Goal: Task Accomplishment & Management: Manage account settings

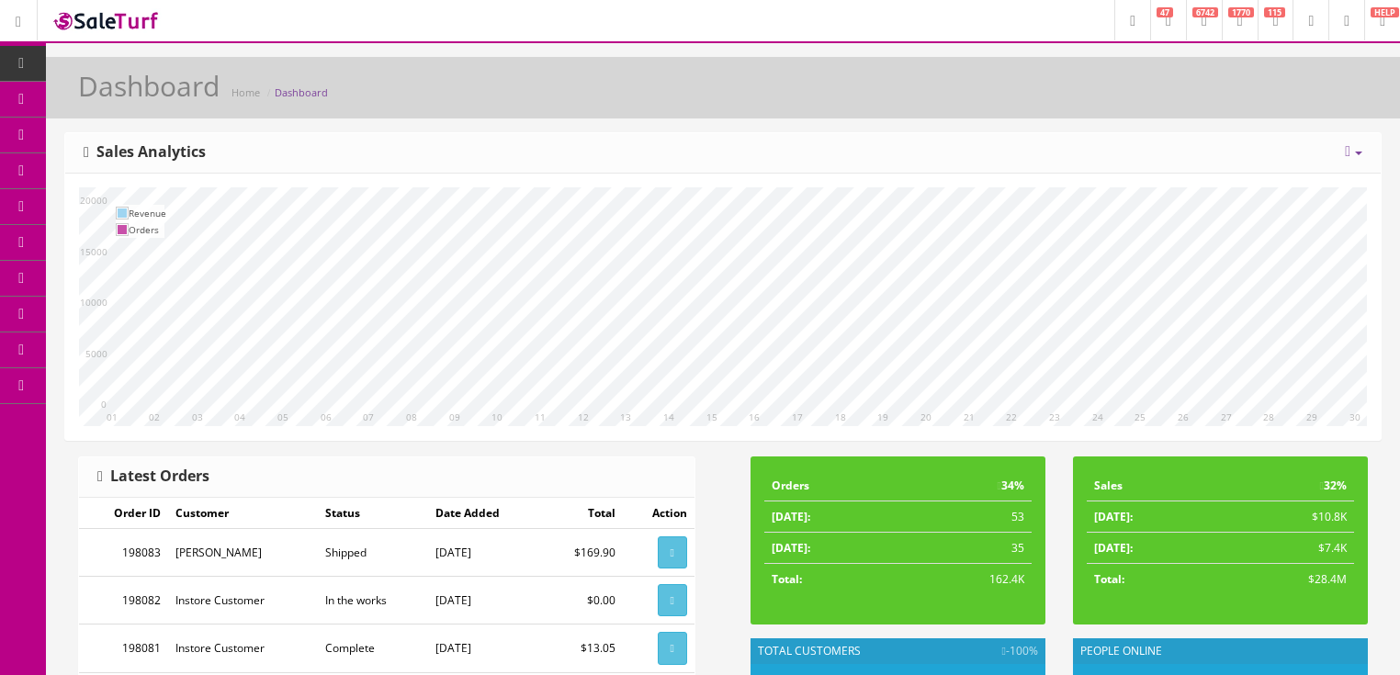
click at [1345, 148] on icon at bounding box center [1348, 151] width 6 height 15
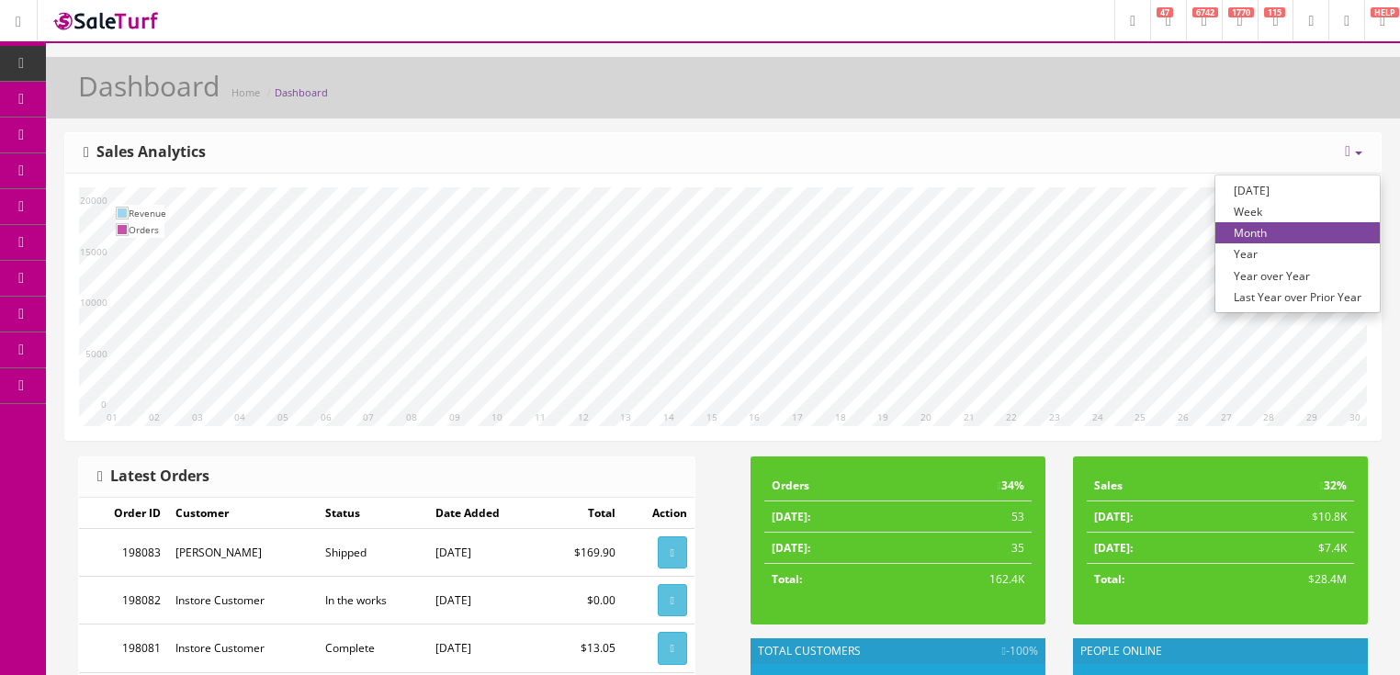
click at [1283, 276] on link "Year over Year" at bounding box center [1297, 276] width 164 height 21
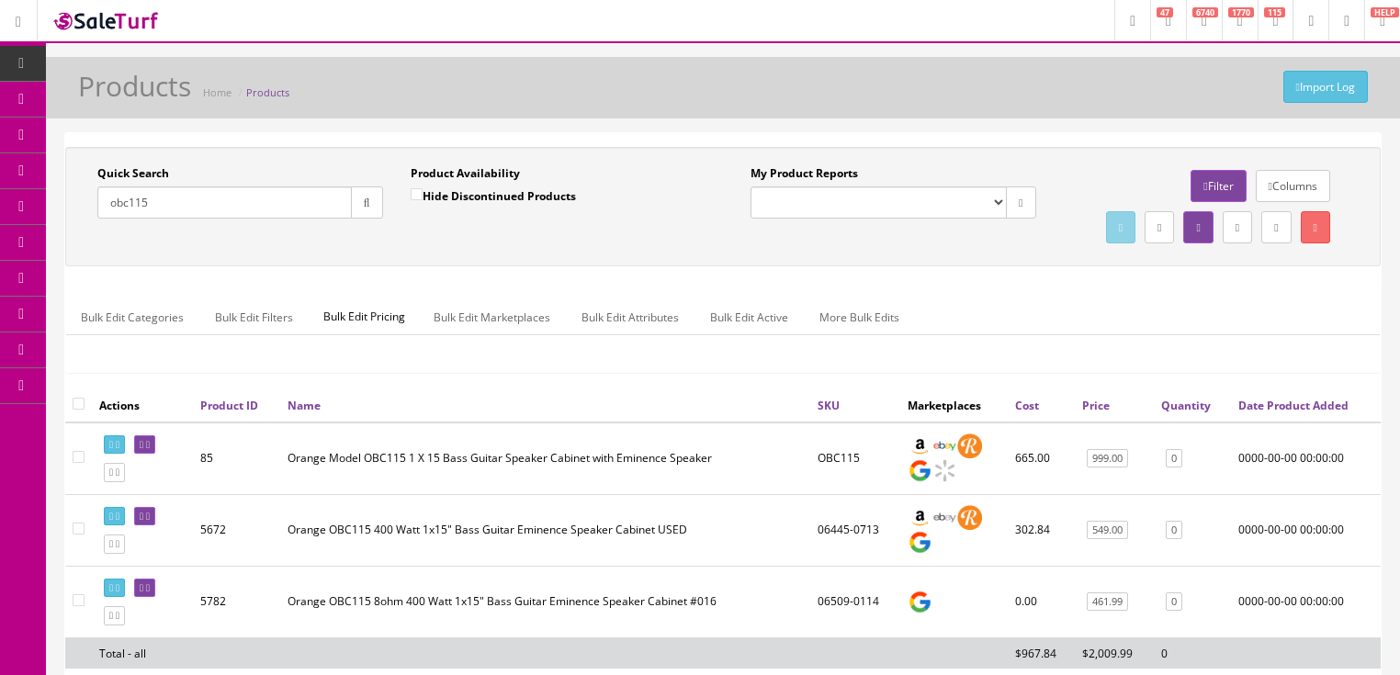
drag, startPoint x: 254, startPoint y: 203, endPoint x: 77, endPoint y: 290, distance: 197.6
click at [77, 266] on div "Quick Search obc115 Date From Product Availability Hide Discontinued Products D…" at bounding box center [723, 206] width 1316 height 119
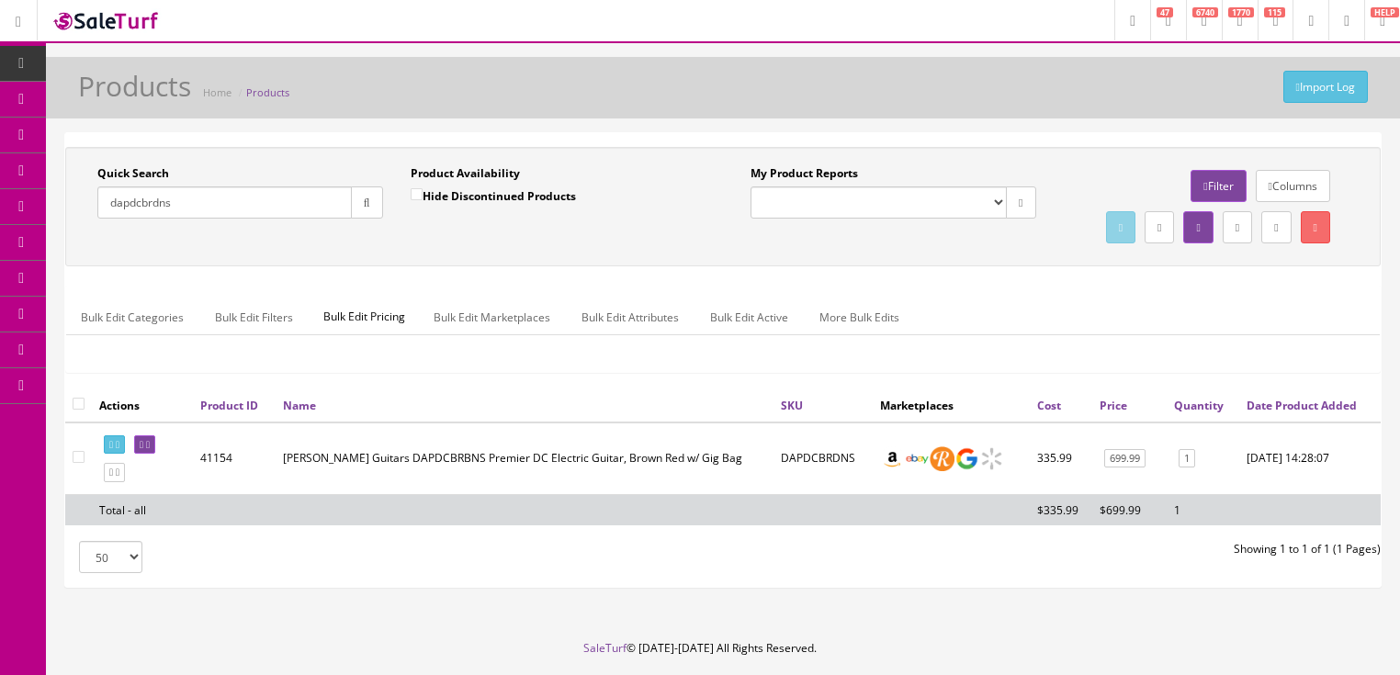
type input "dapdcbrdns"
drag, startPoint x: 379, startPoint y: 501, endPoint x: 452, endPoint y: 491, distance: 73.3
click at [452, 491] on td "[PERSON_NAME] Guitars DAPDCBRBNS Premier DC Electric Guitar, Brown Red w/ Gig B…" at bounding box center [525, 459] width 498 height 73
copy td "DAPDCBRBNS"
click at [149, 455] on link at bounding box center [144, 444] width 21 height 19
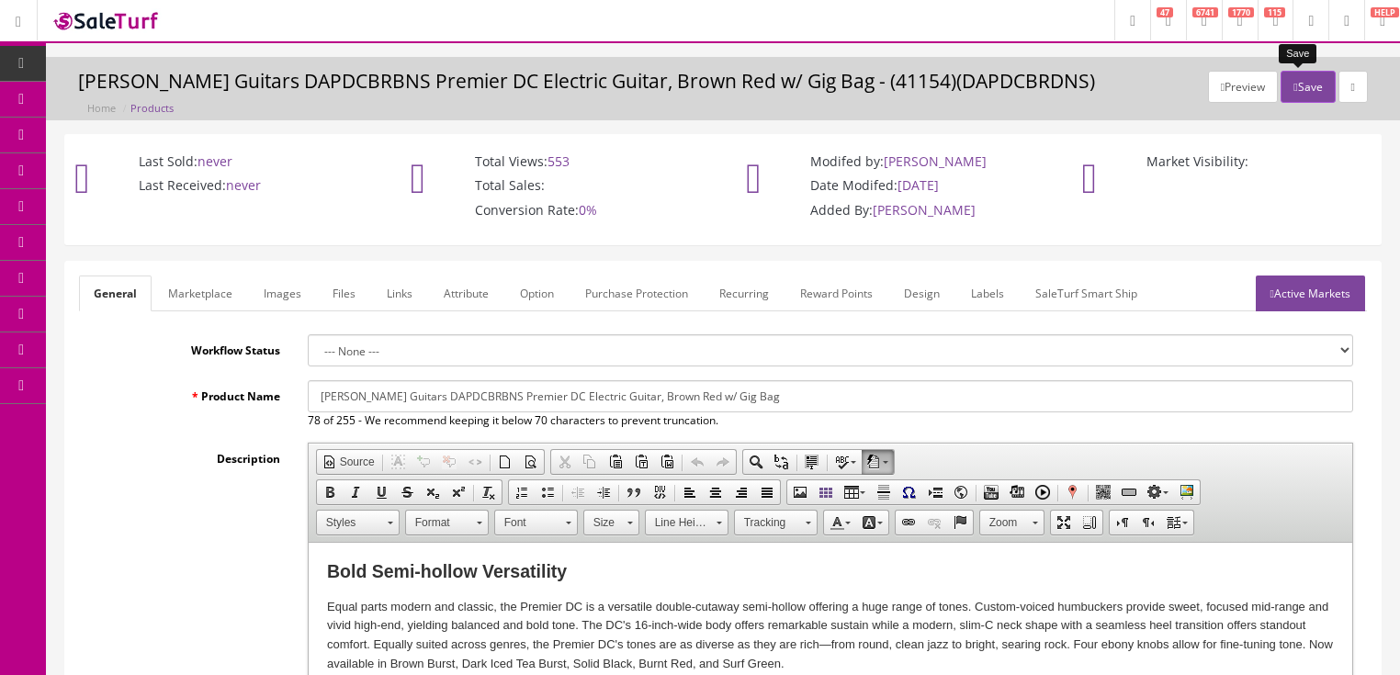
click at [1299, 92] on button "Save" at bounding box center [1308, 87] width 54 height 32
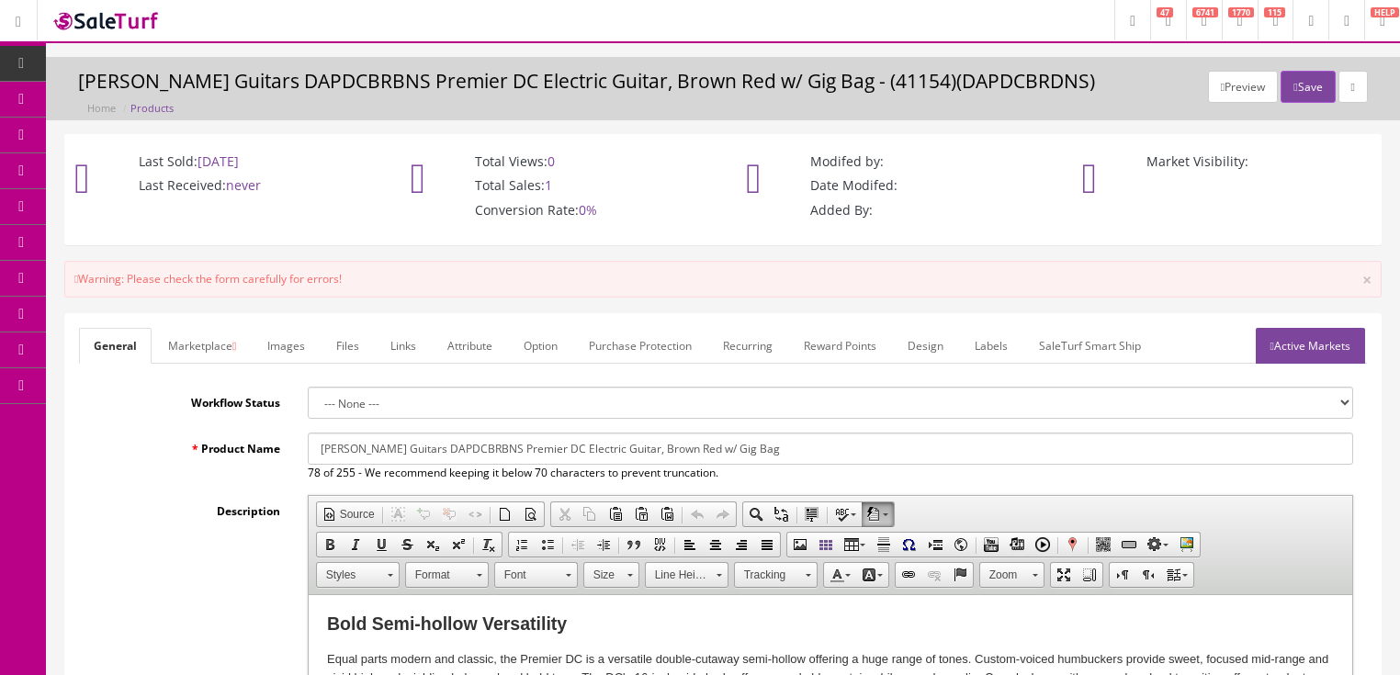
click at [1342, 353] on link "Active Markets" at bounding box center [1310, 346] width 109 height 36
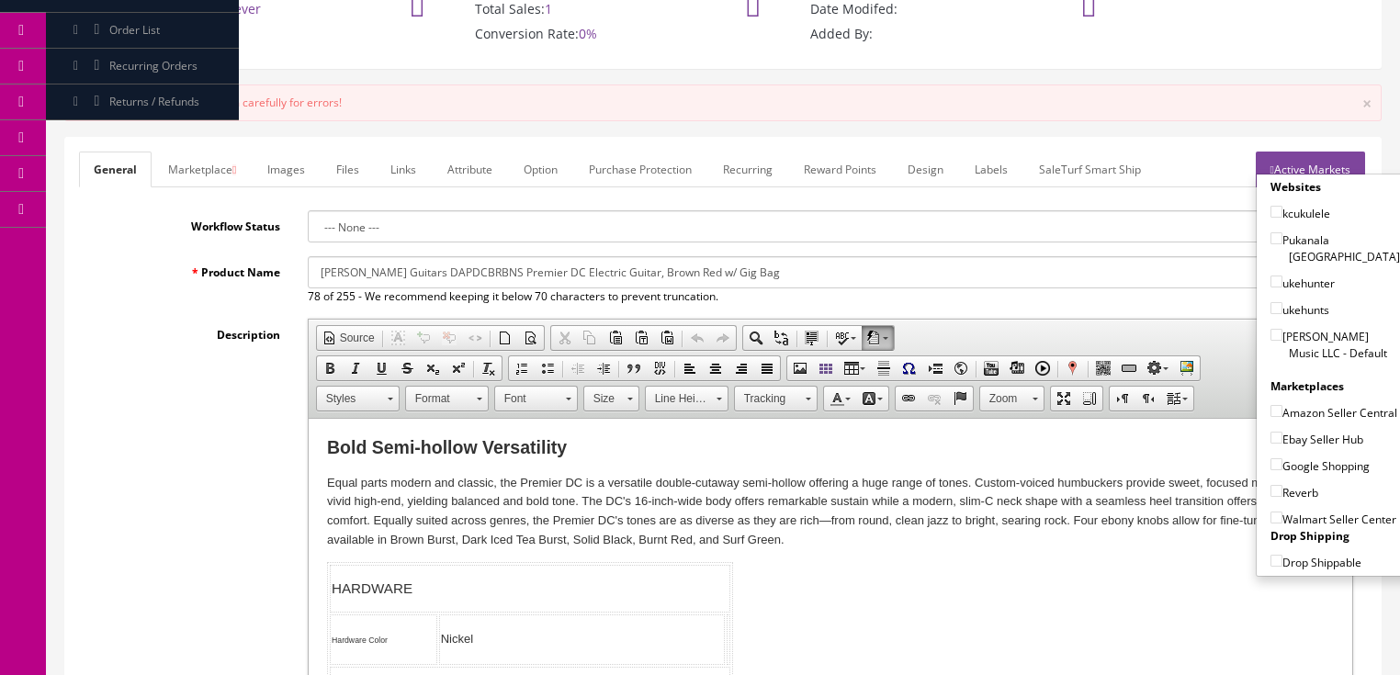
scroll to position [294, 0]
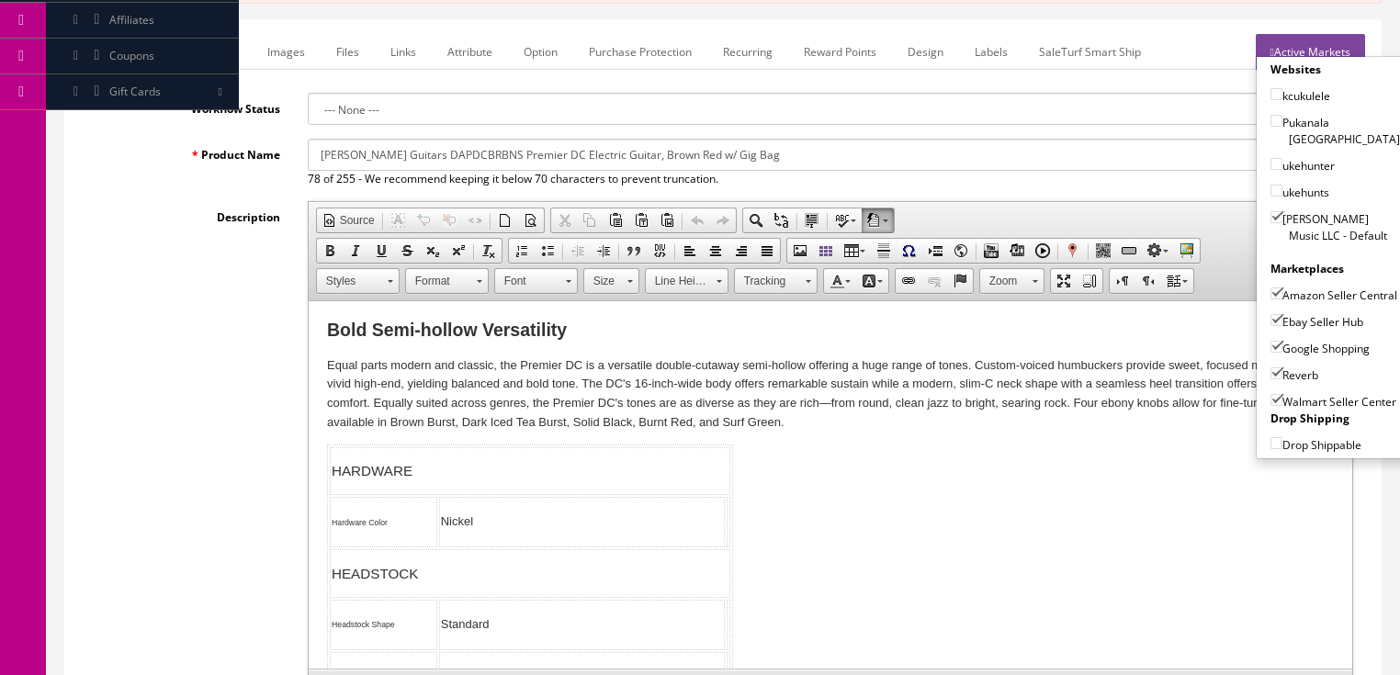
click at [1272, 394] on input"] "Walmart Seller Center" at bounding box center [1277, 400] width 12 height 12
checkbox input"] "false"
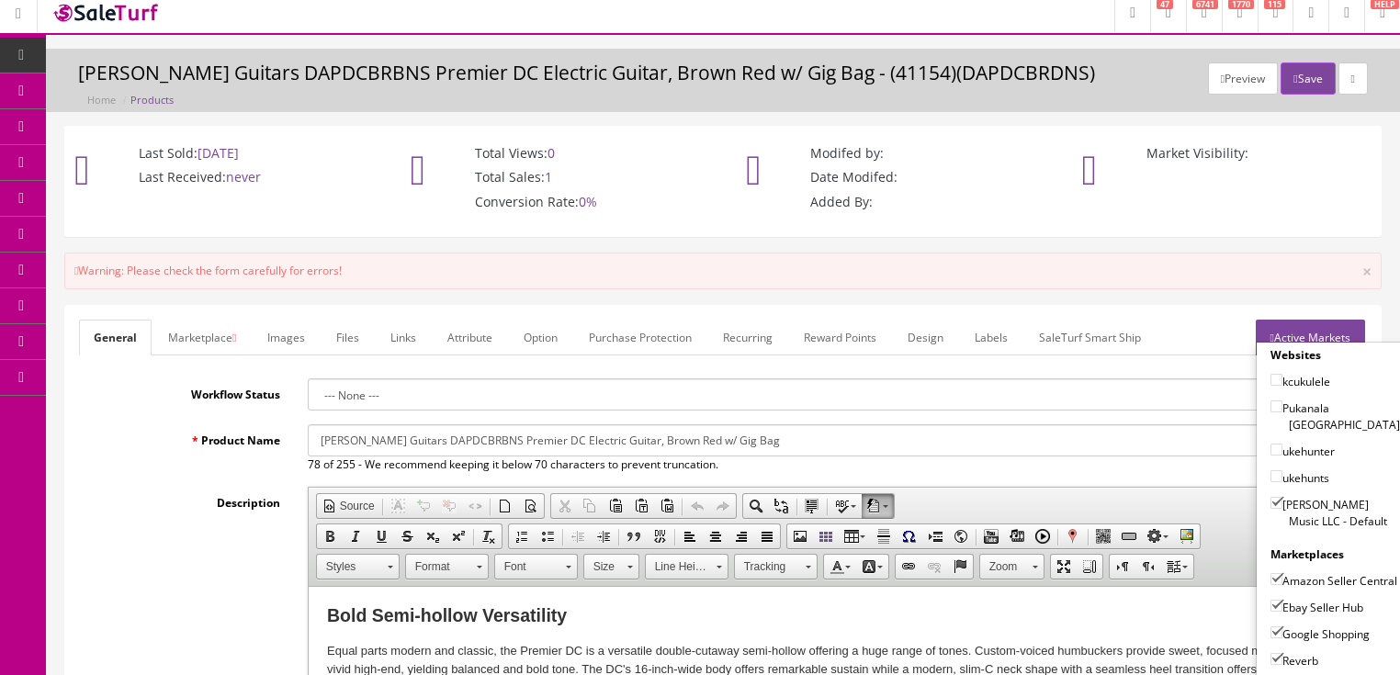
scroll to position [0, 0]
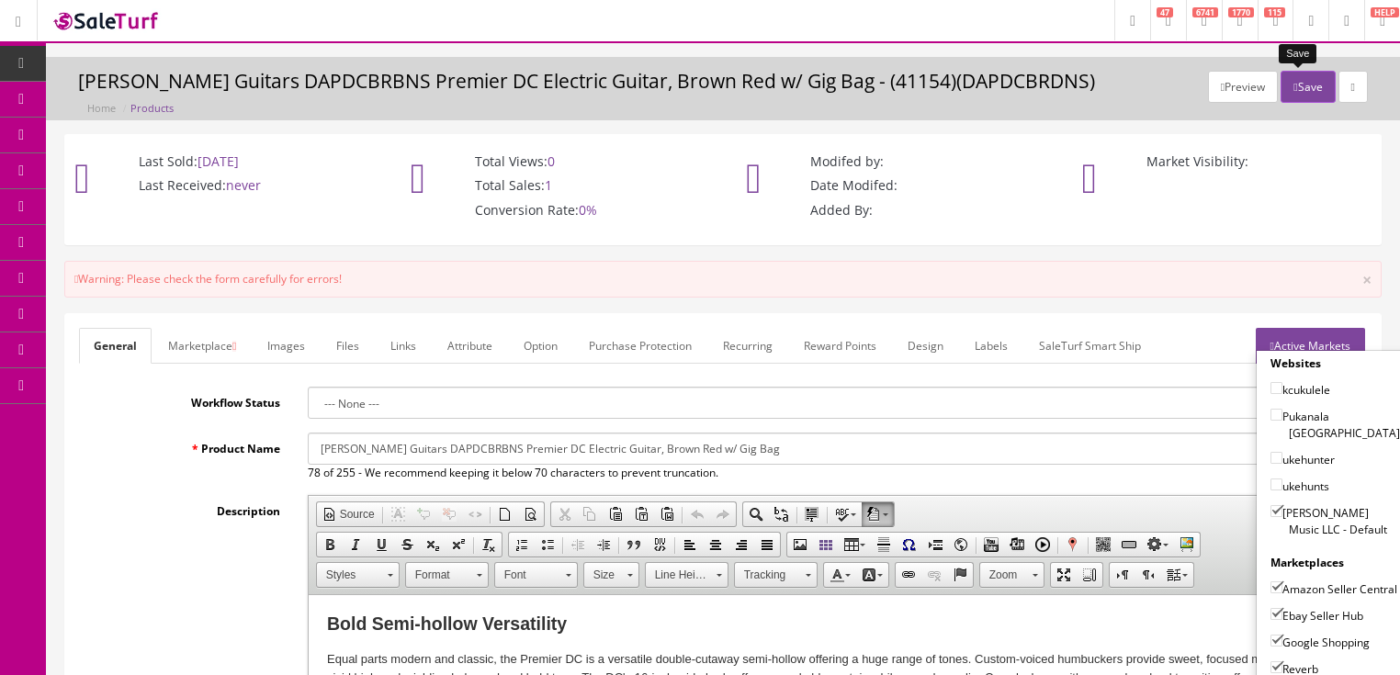
click at [1301, 89] on button "Save" at bounding box center [1308, 87] width 54 height 32
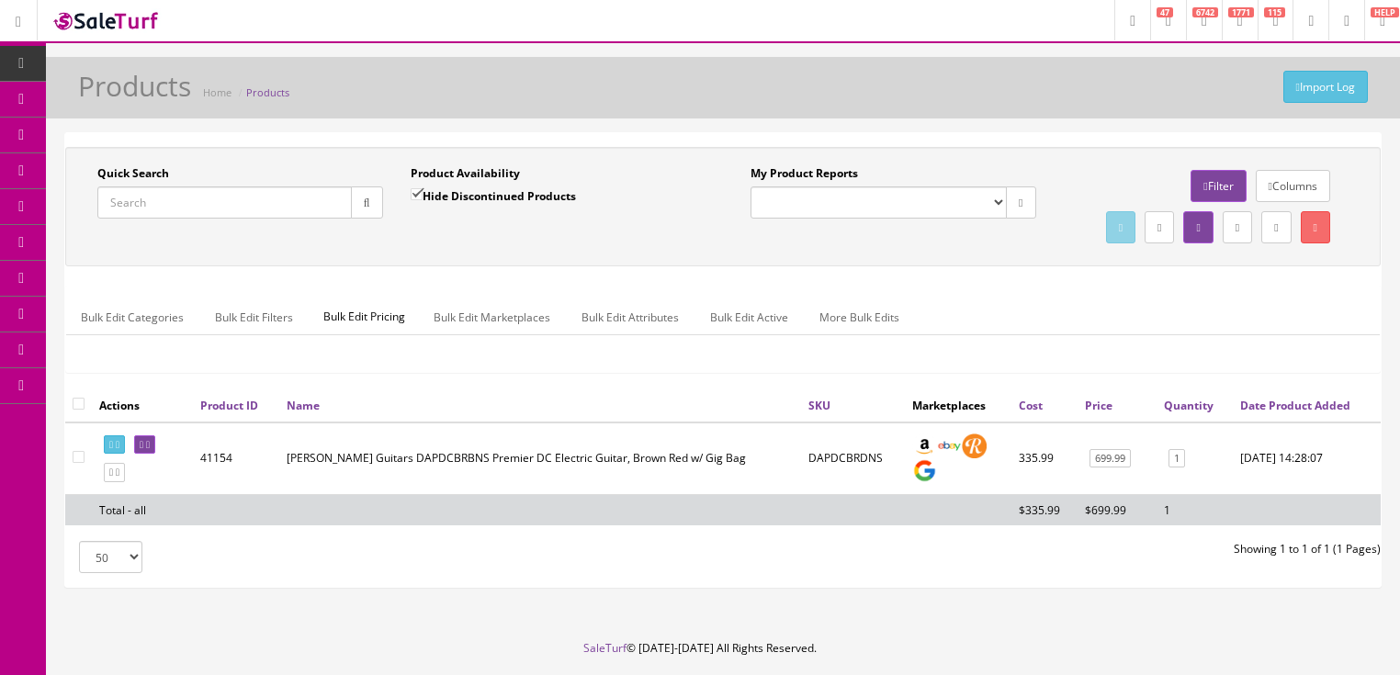
click at [217, 202] on input "Quick Search" at bounding box center [224, 203] width 254 height 32
paste input "Tama's Tama IE62C Imperialstar 6-Piece Drum Kit is known as the industry standa…"
type input "Tama's Tama IE62C Imperialstar 6-Piece Drum Kit is known as the industry standa…"
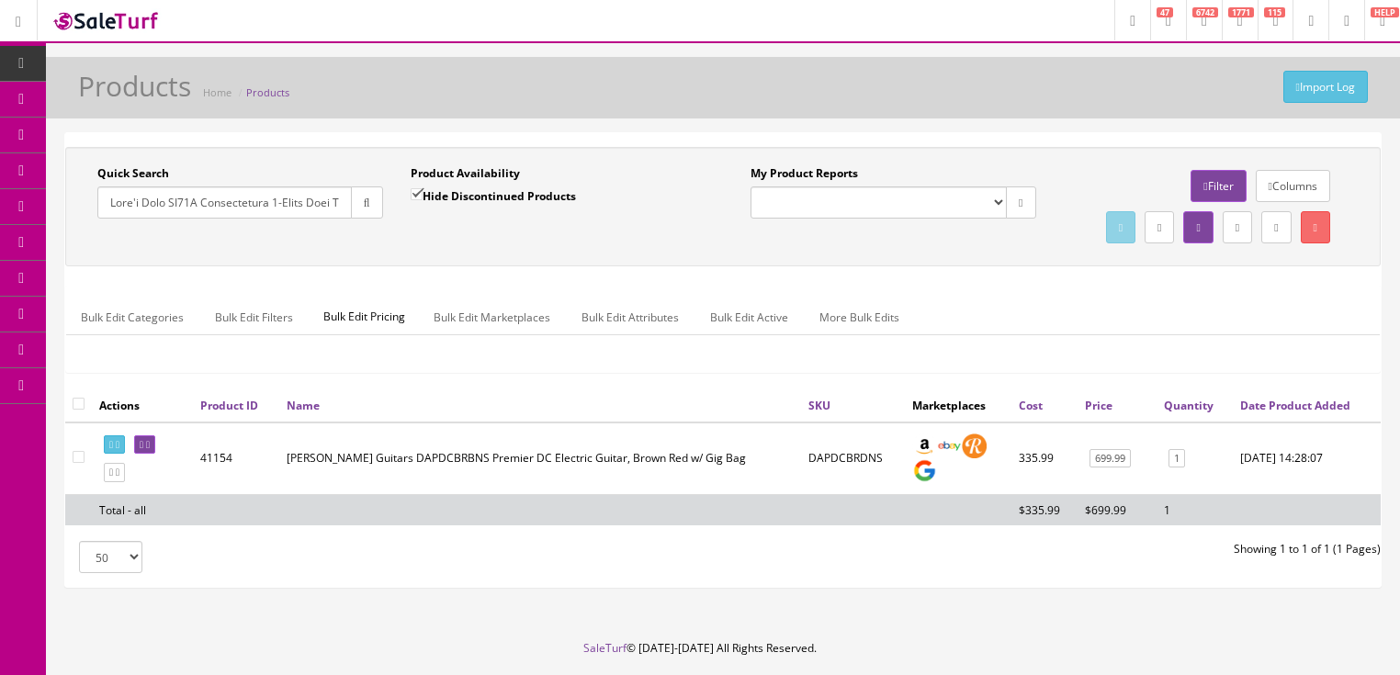
drag, startPoint x: 350, startPoint y: 202, endPoint x: 25, endPoint y: 228, distance: 326.2
click at [0, 219] on div "Research Trends Trending on Ebay Google Trends Amazon Insights (Login Before Cl…" at bounding box center [700, 366] width 1400 height 732
drag, startPoint x: 107, startPoint y: 206, endPoint x: 820, endPoint y: 305, distance: 719.8
click at [820, 266] on div "Quick Search Date From Product Availability Hide Discontinued Products Date To …" at bounding box center [723, 206] width 1316 height 119
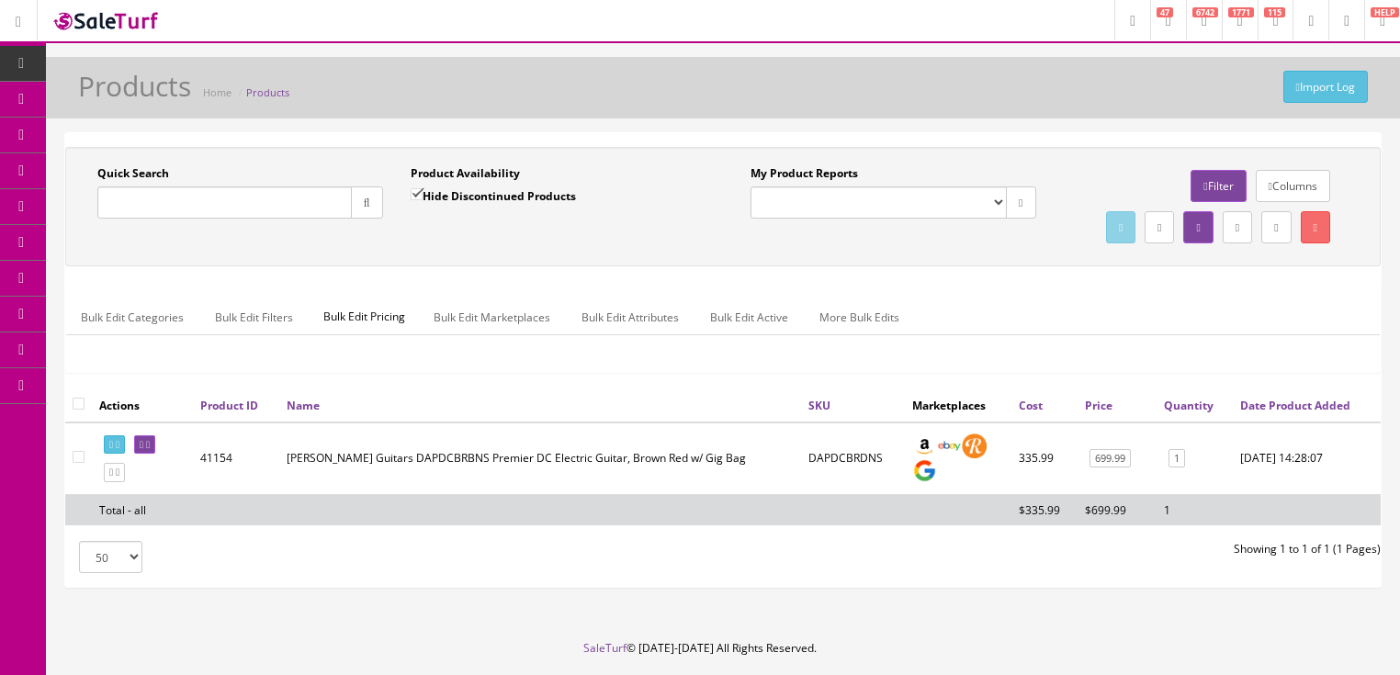
scroll to position [0, 0]
type input "Tama"
click at [419, 196] on input "Hide Discontinued Products" at bounding box center [417, 194] width 12 height 12
checkbox input "false"
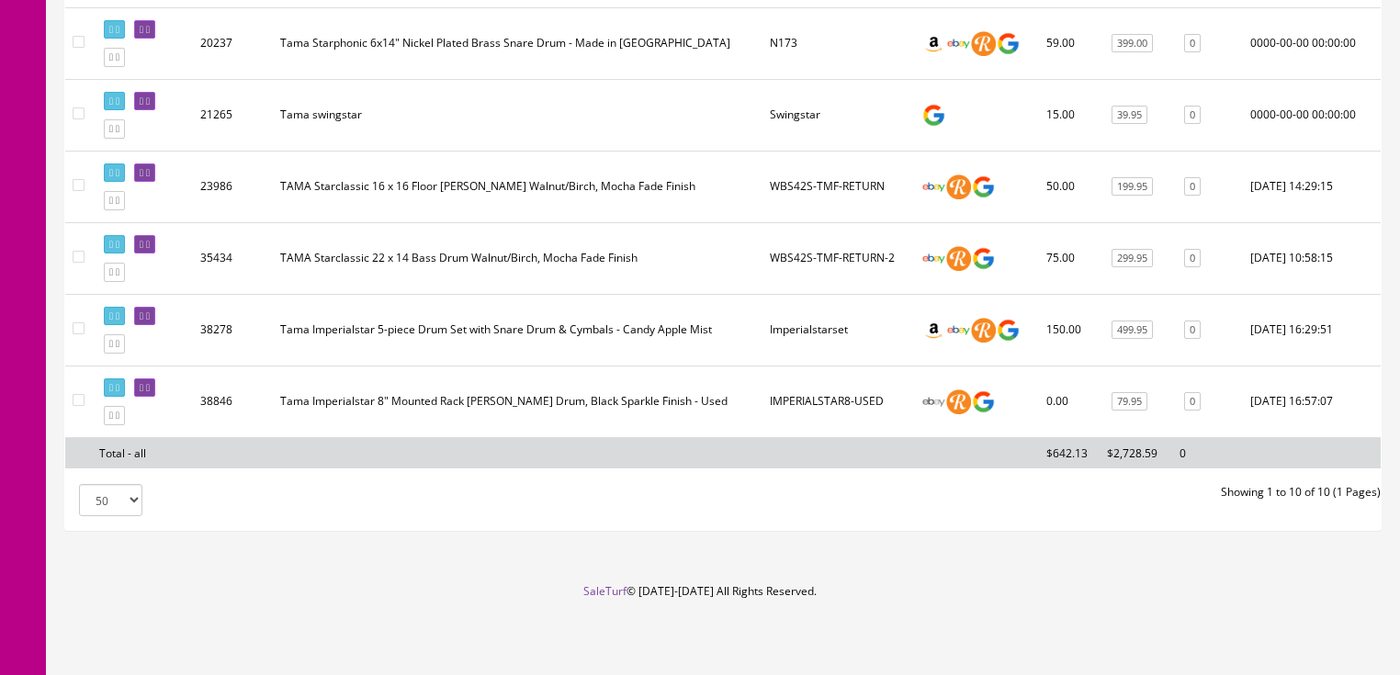
scroll to position [730, 0]
click at [112, 345] on icon at bounding box center [111, 344] width 4 height 10
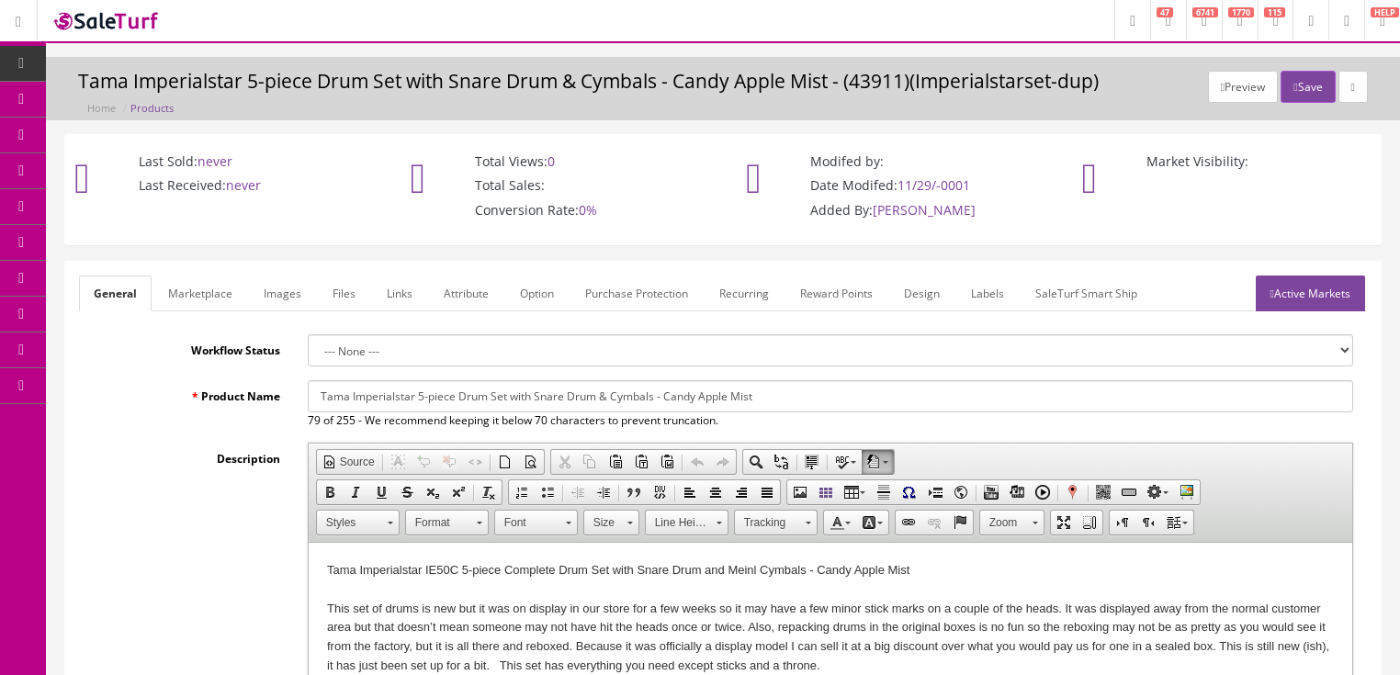
click at [276, 300] on link "Images" at bounding box center [282, 294] width 67 height 36
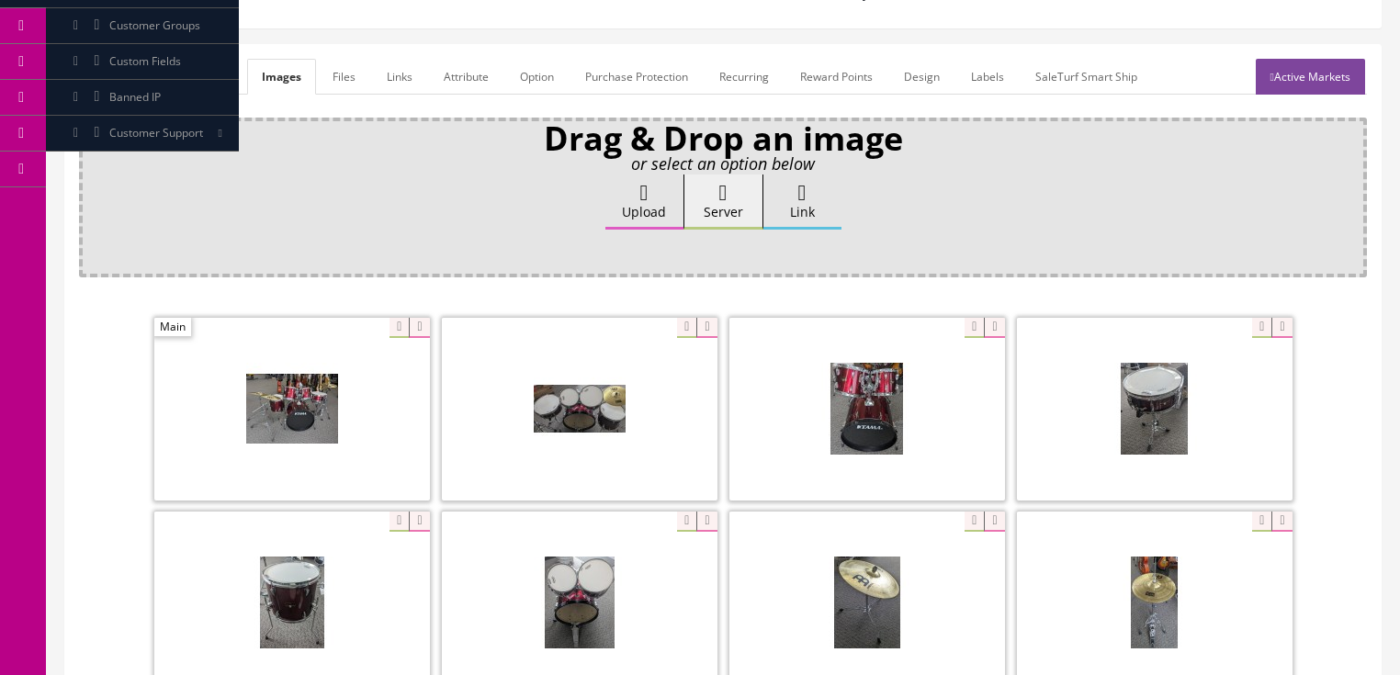
scroll to position [220, 0]
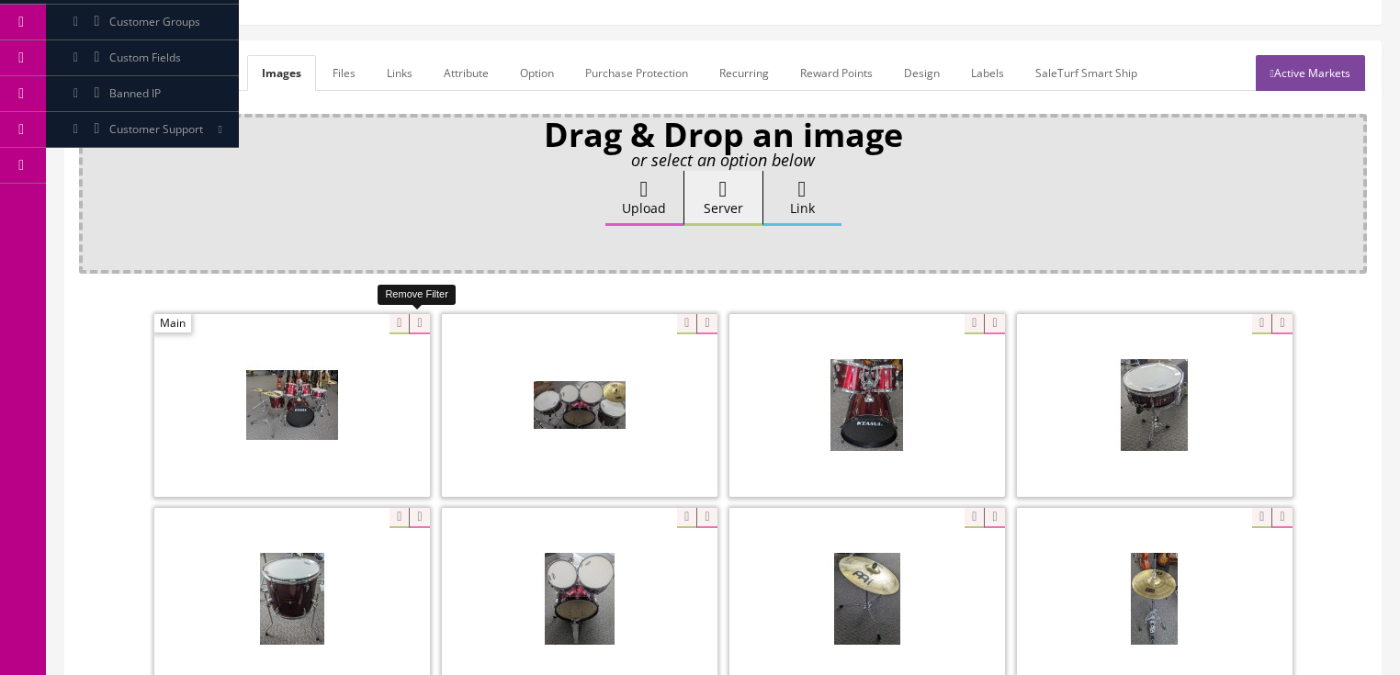
click at [409, 326] on icon at bounding box center [419, 324] width 20 height 20
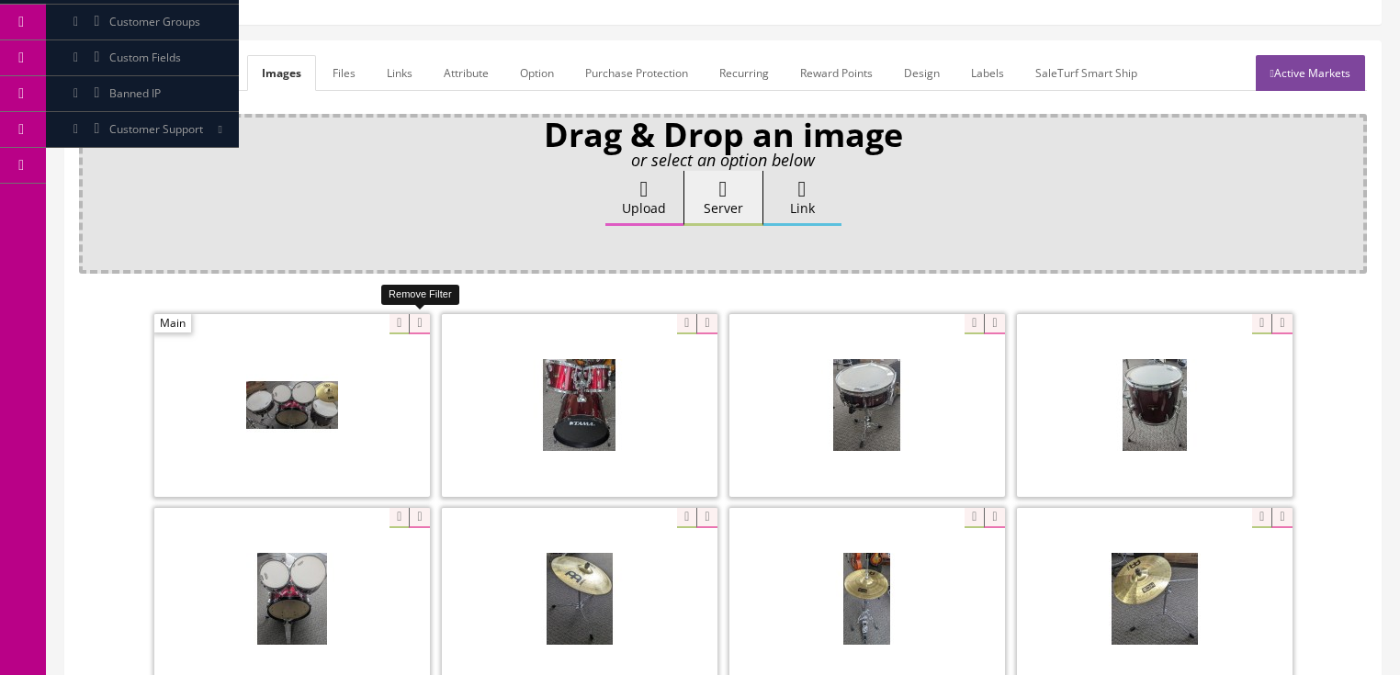
click at [409, 326] on icon at bounding box center [419, 324] width 20 height 20
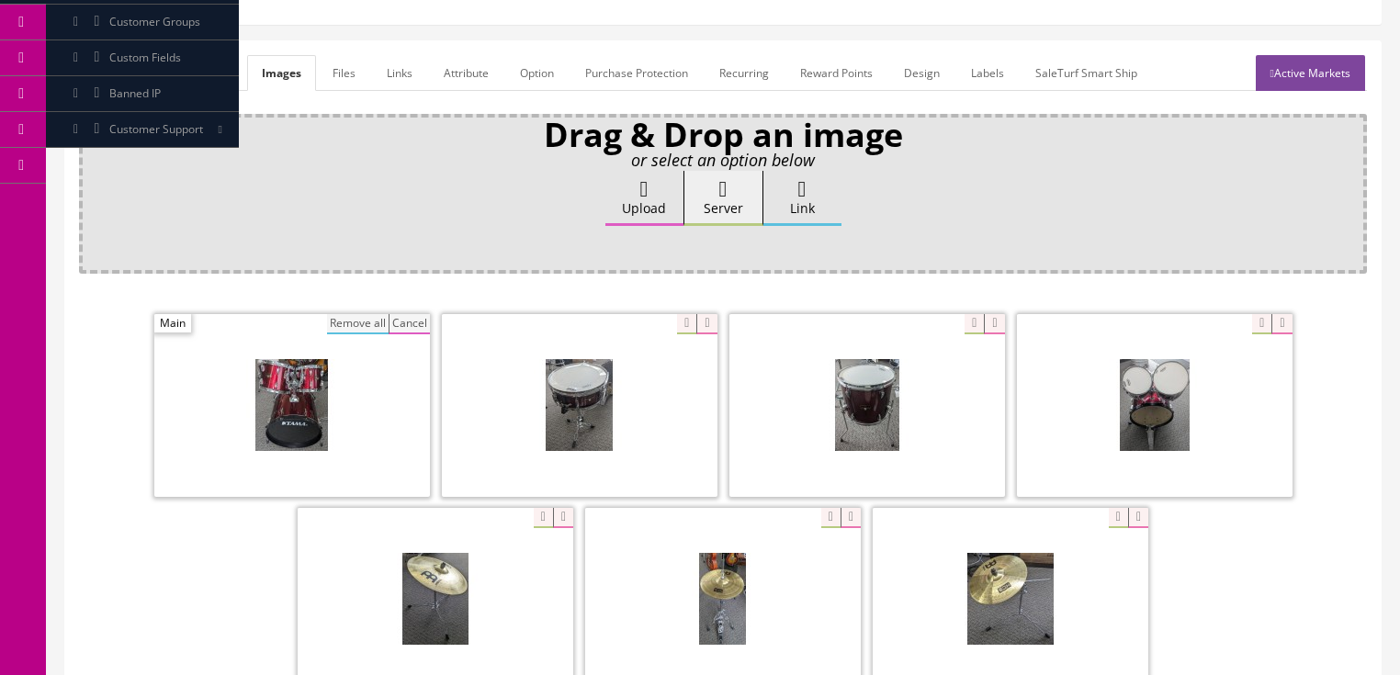
click at [322, 316] on span at bounding box center [292, 405] width 276 height 183
click at [338, 318] on button "Remove all" at bounding box center [358, 324] width 62 height 20
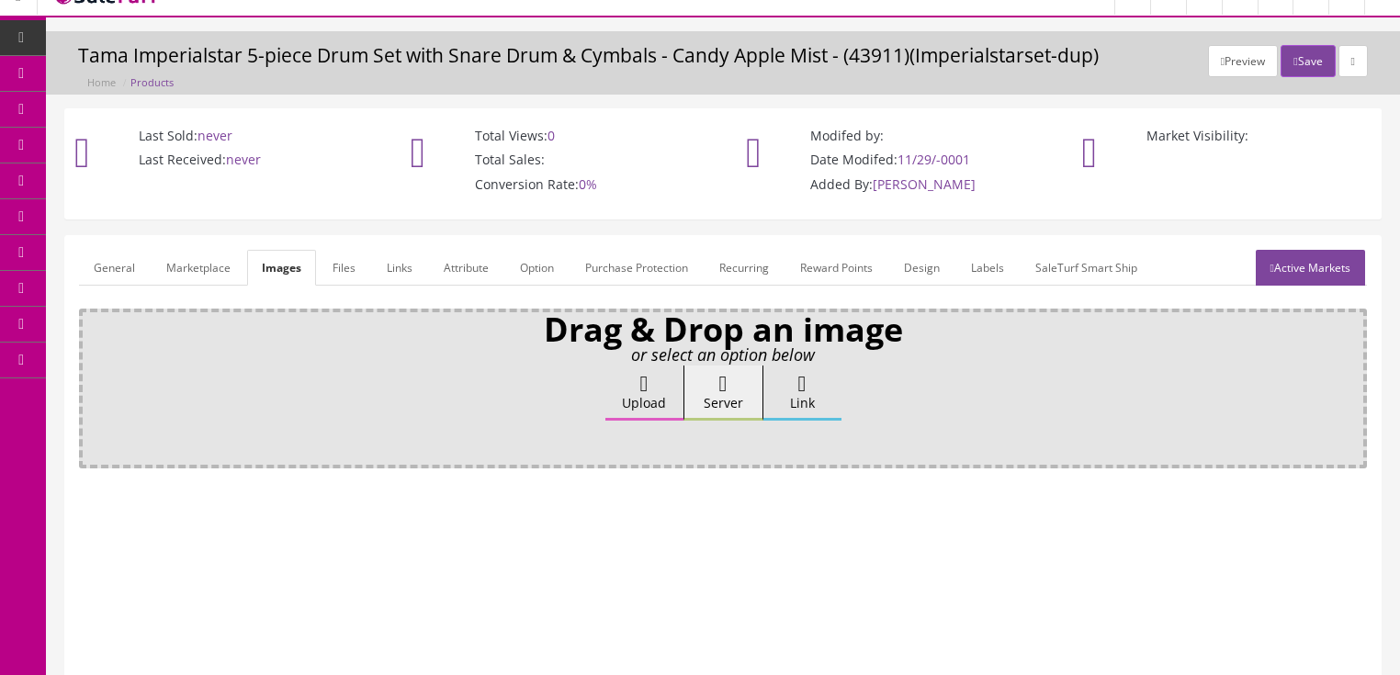
scroll to position [0, 0]
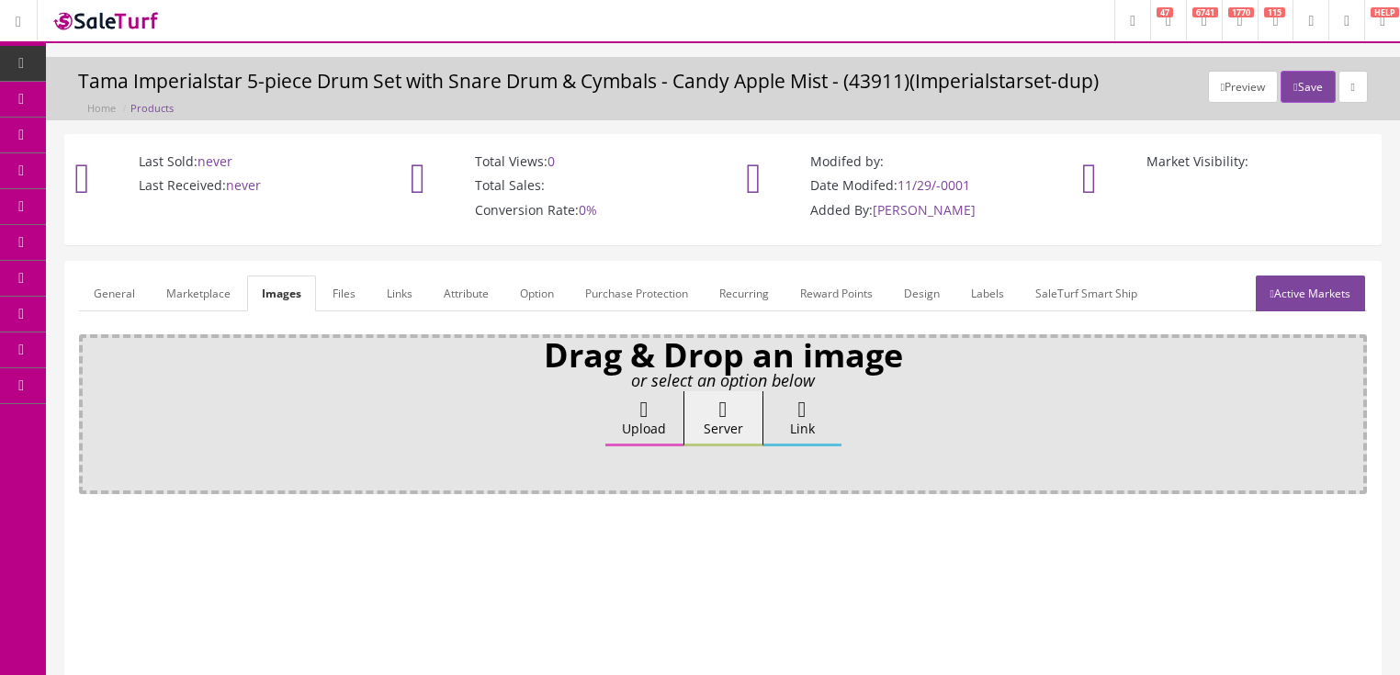
click at [119, 301] on link "General" at bounding box center [114, 294] width 71 height 36
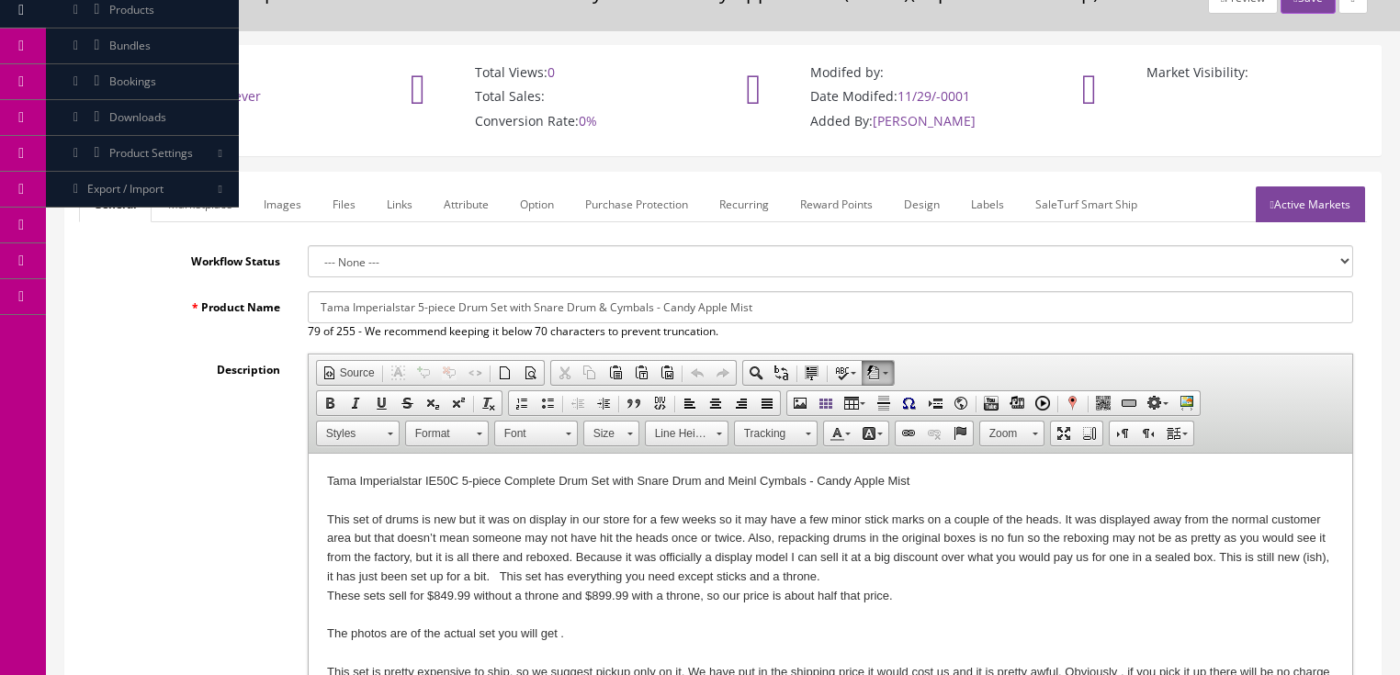
scroll to position [147, 0]
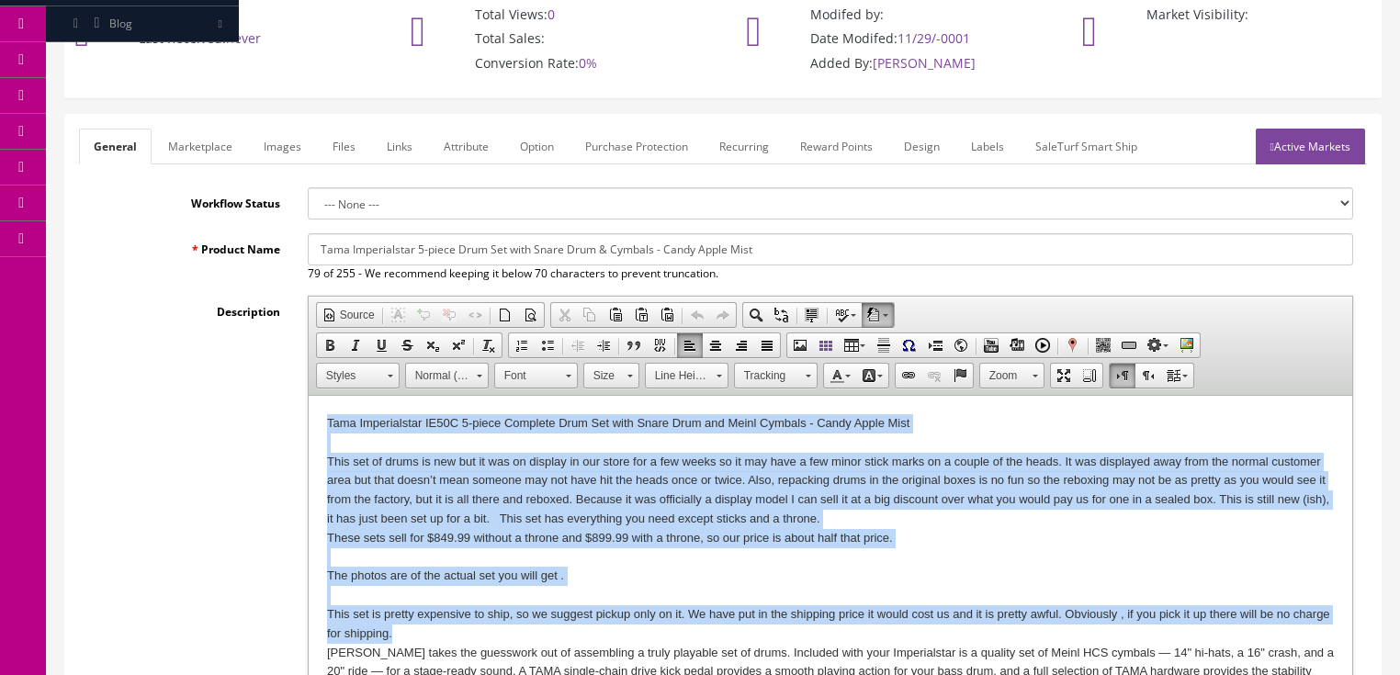
drag, startPoint x: 322, startPoint y: 419, endPoint x: 565, endPoint y: 627, distance: 319.3
click at [799, 593] on div at bounding box center [829, 595] width 1007 height 19
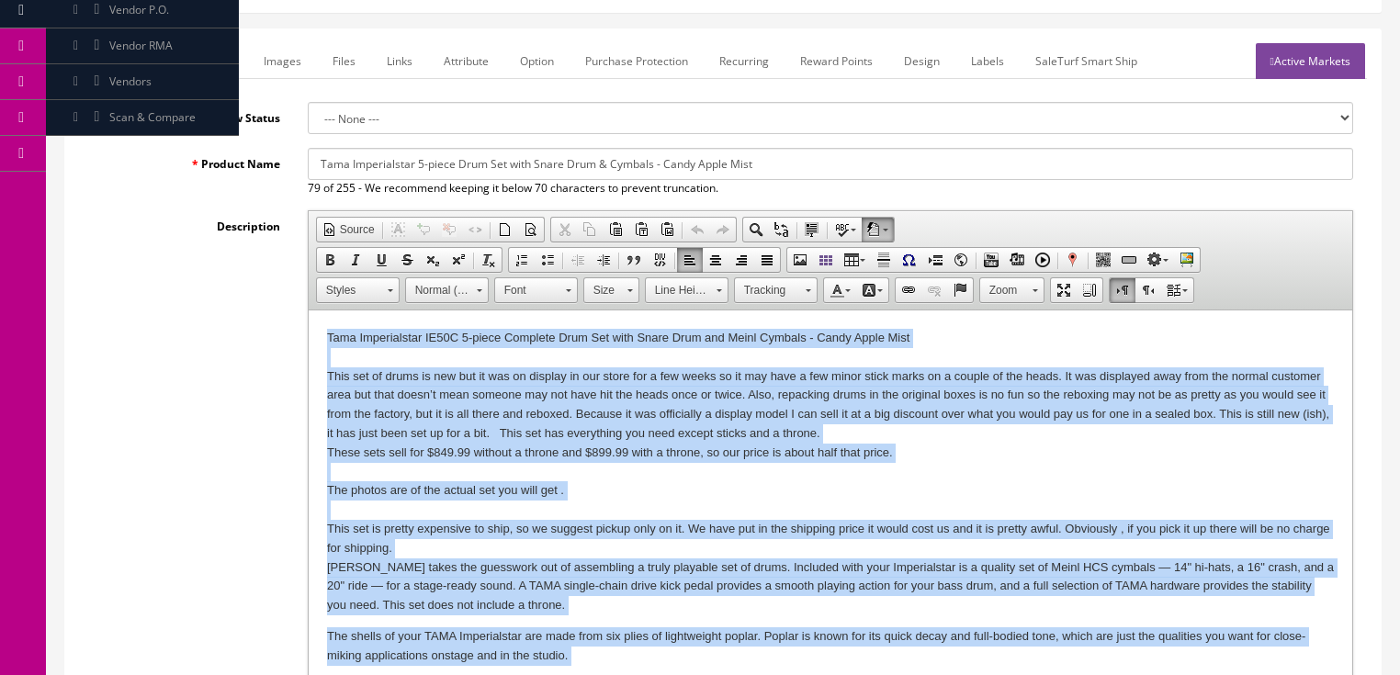
scroll to position [309, 0]
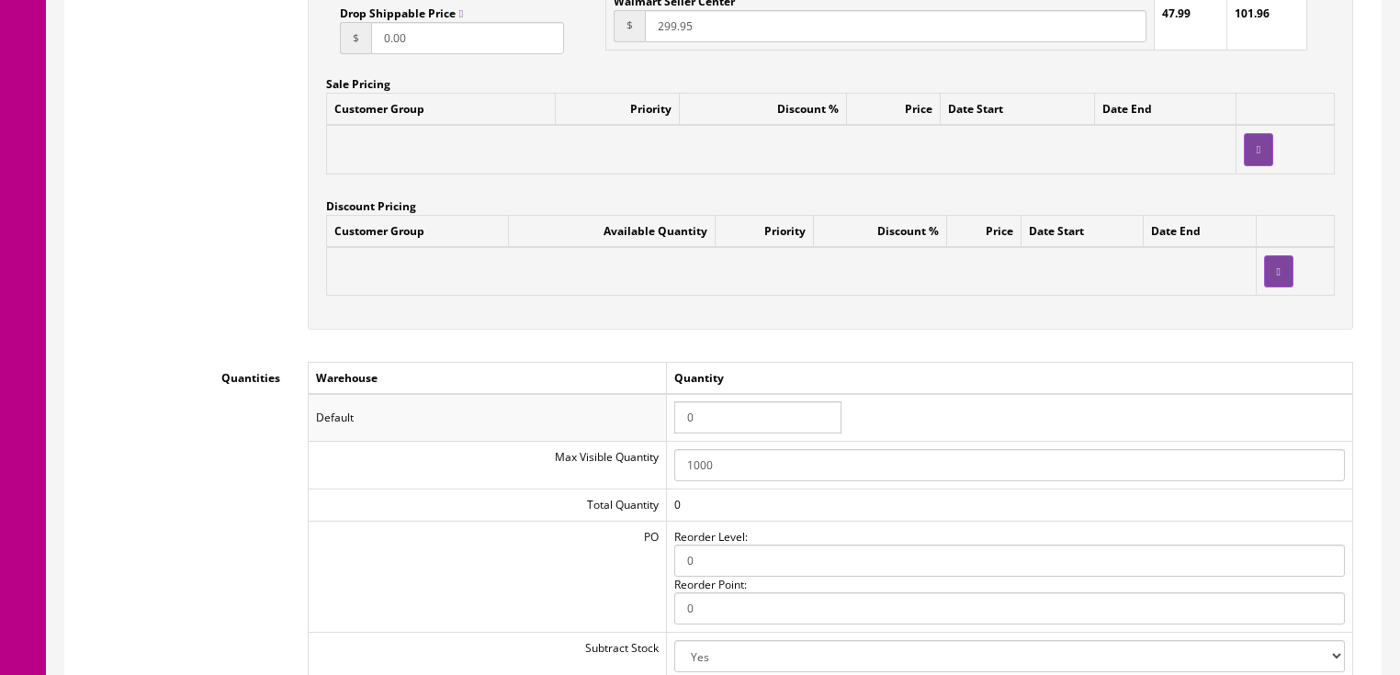
drag, startPoint x: 318, startPoint y: -1112, endPoint x: 813, endPoint y: -149, distance: 1082.7
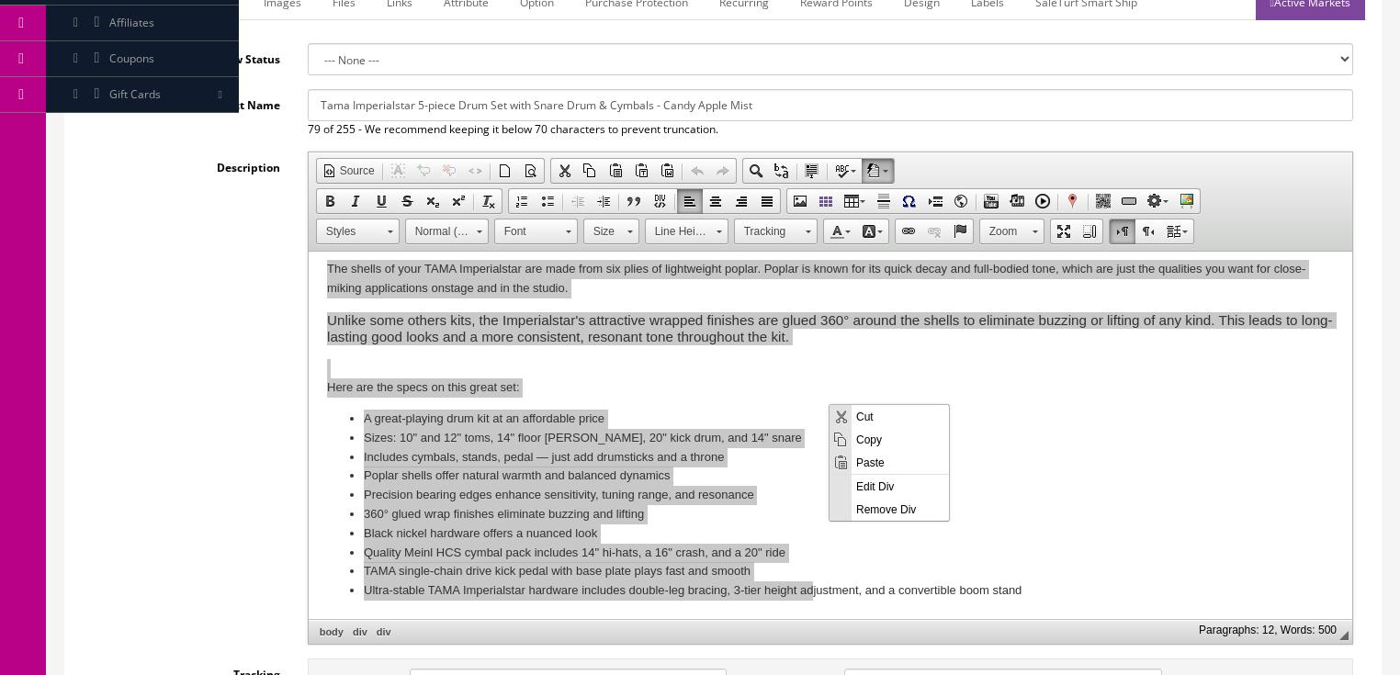
scroll to position [0, 0]
click at [861, 461] on span "Paste" at bounding box center [900, 461] width 97 height 23
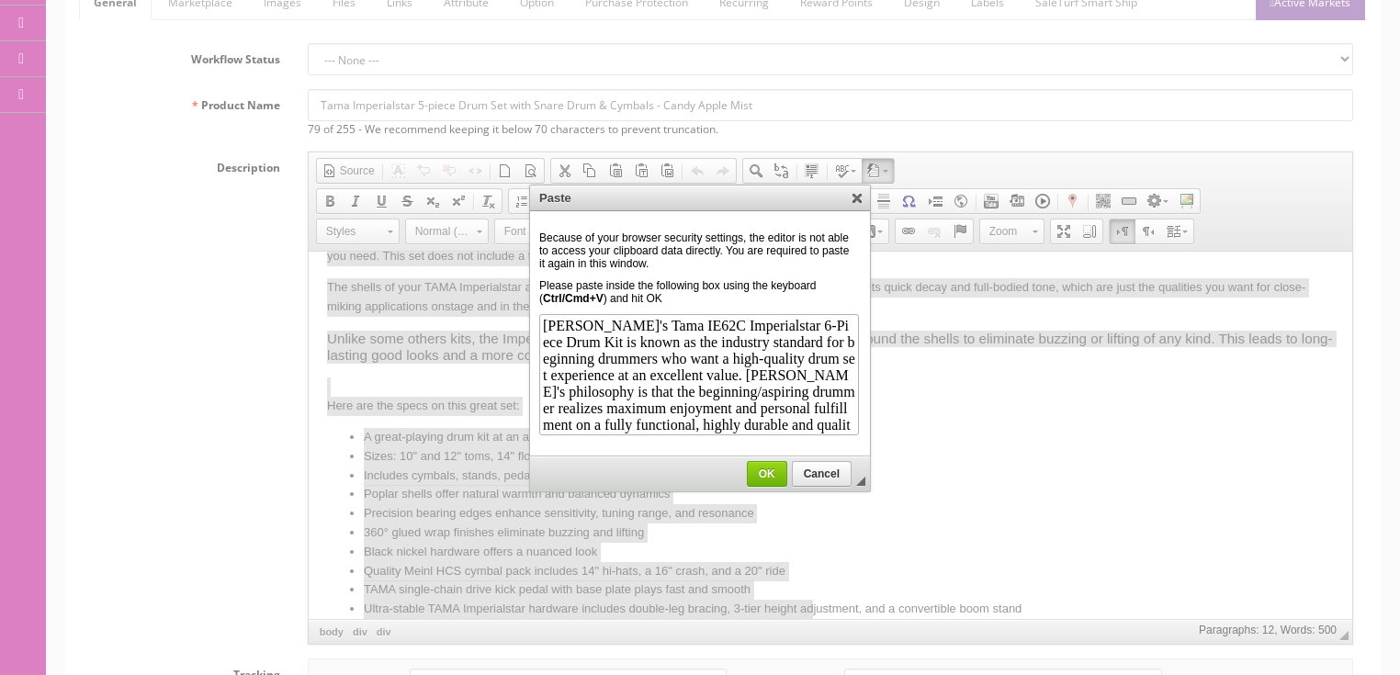
scroll to position [1420, 0]
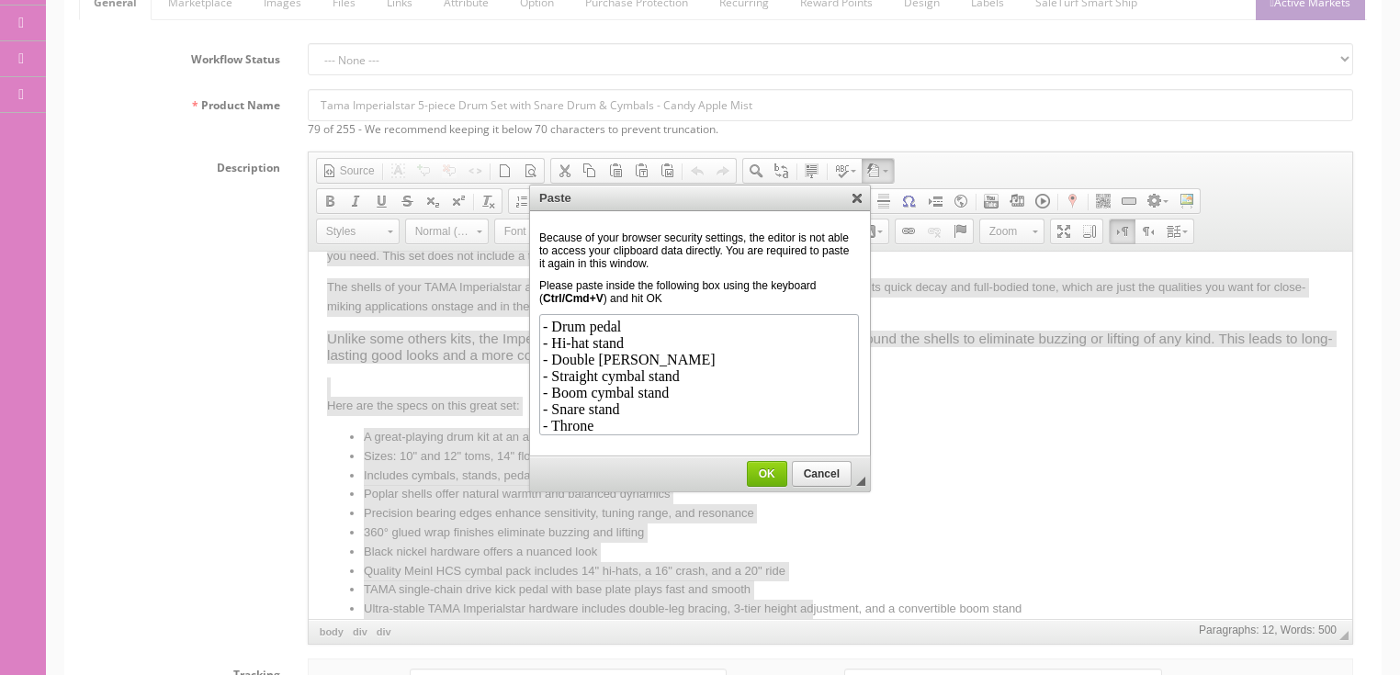
click at [776, 463] on link "OK" at bounding box center [767, 474] width 40 height 26
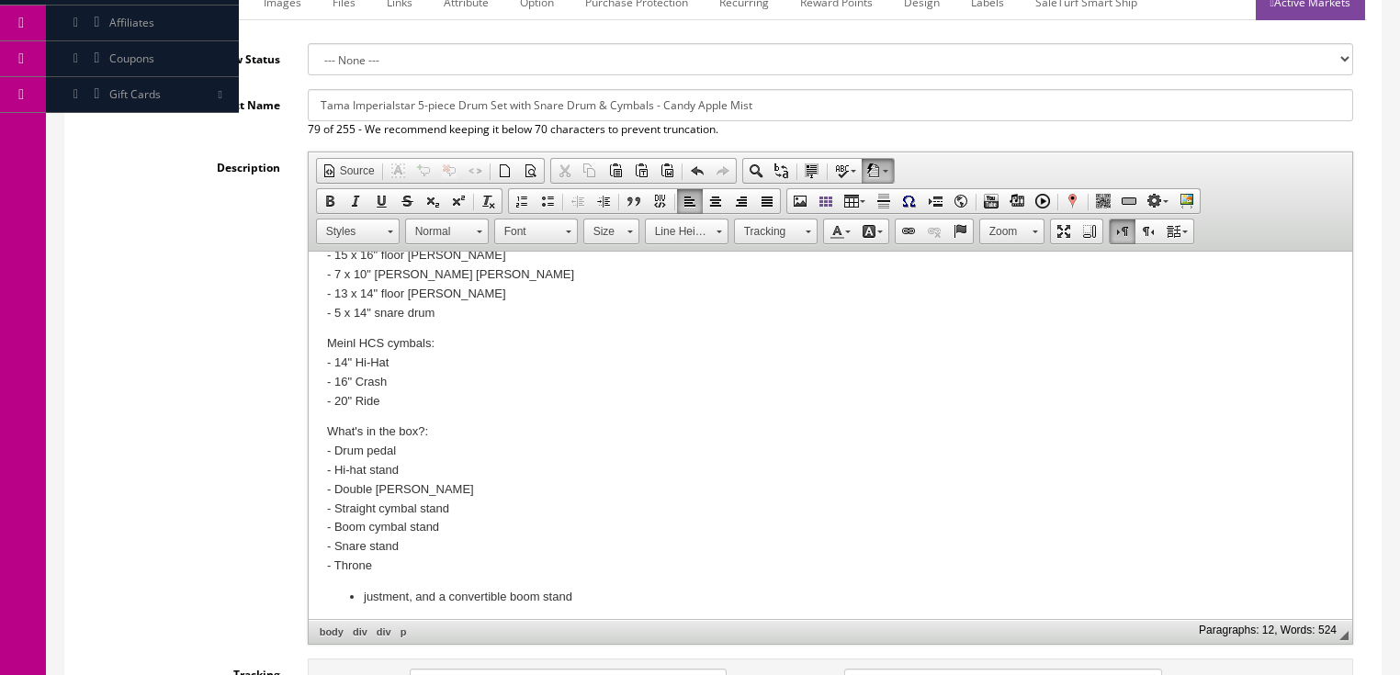
scroll to position [655, 0]
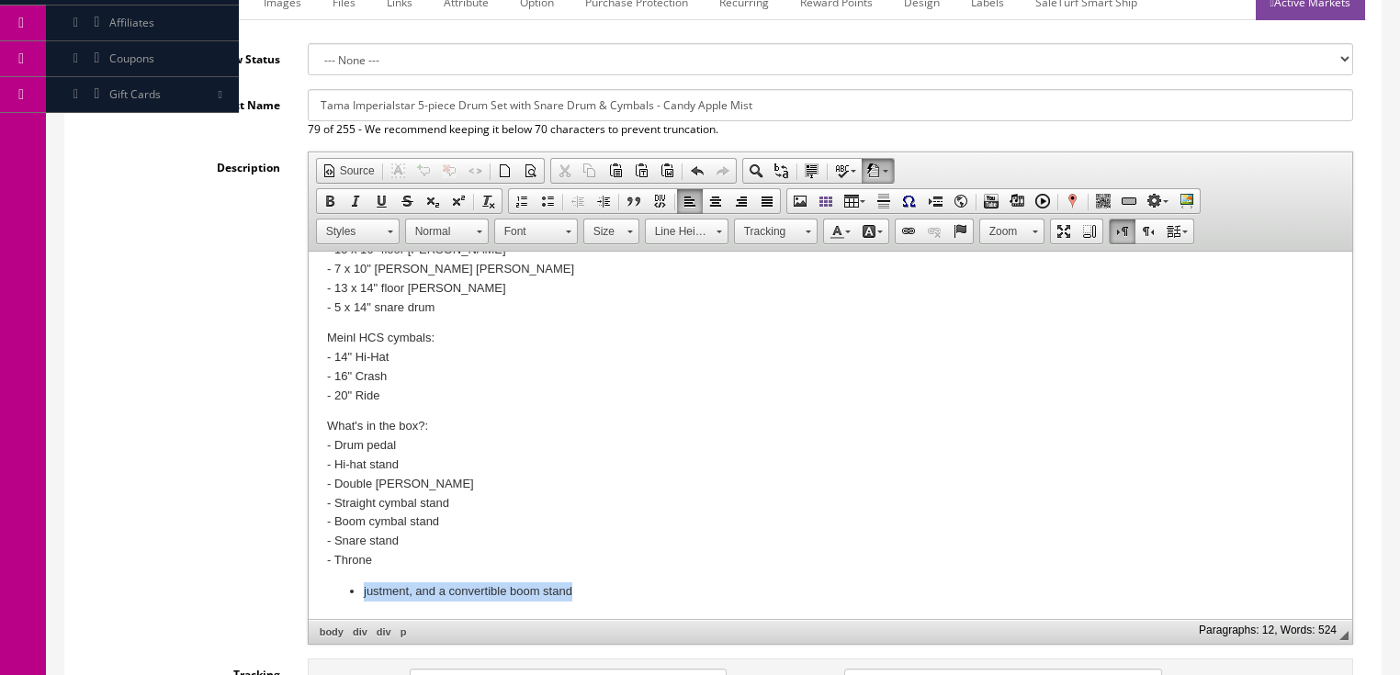
drag, startPoint x: 333, startPoint y: 593, endPoint x: 619, endPoint y: 580, distance: 286.9
click at [603, 593] on ul "justment, and a convertible boom stand" at bounding box center [829, 591] width 1007 height 19
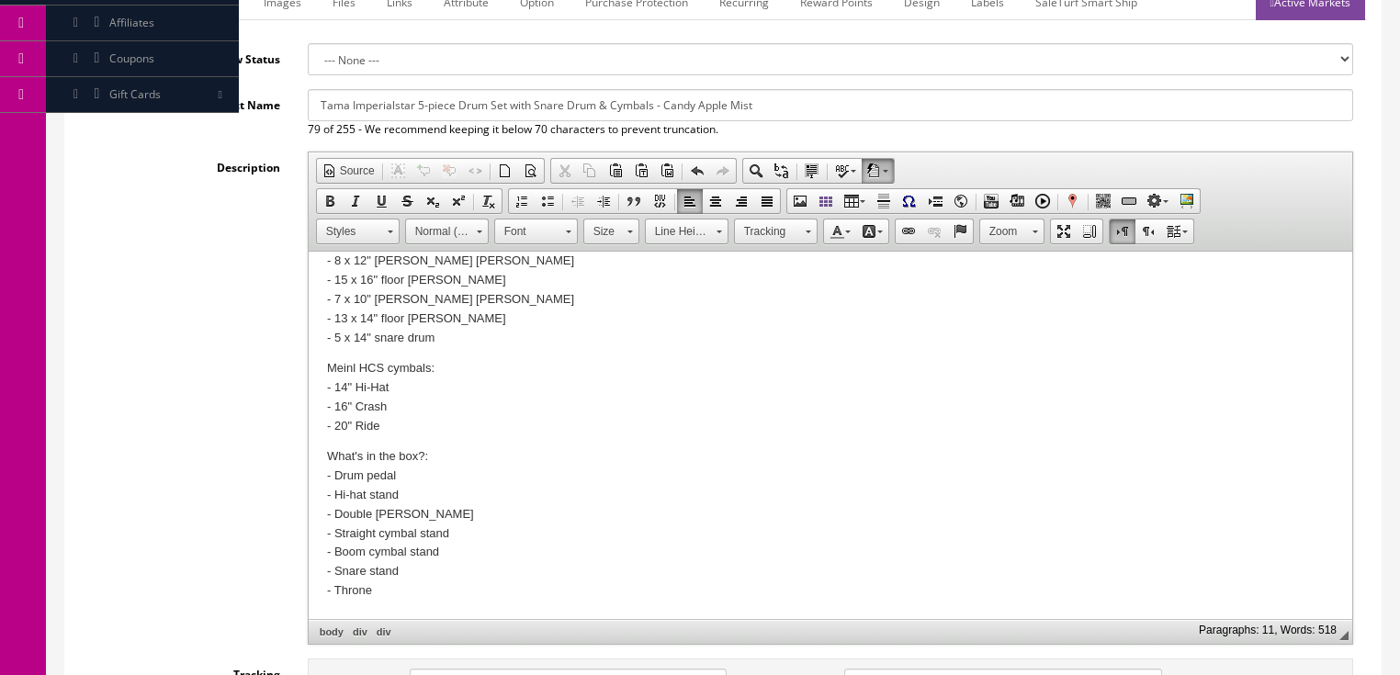
scroll to position [625, 0]
drag, startPoint x: 311, startPoint y: 99, endPoint x: 891, endPoint y: 114, distance: 580.8
click at [939, 118] on input "Tama Imperialstar 5-piece Drum Set with Snare Drum & Cymbals - Candy Apple Mist" at bounding box center [831, 105] width 1046 height 32
paste input "E62C Imperialstar Drum Kit, 6-Piece (with Meinl Cymbals), Coffee Teak"
drag, startPoint x: 500, startPoint y: 104, endPoint x: 527, endPoint y: 133, distance: 40.3
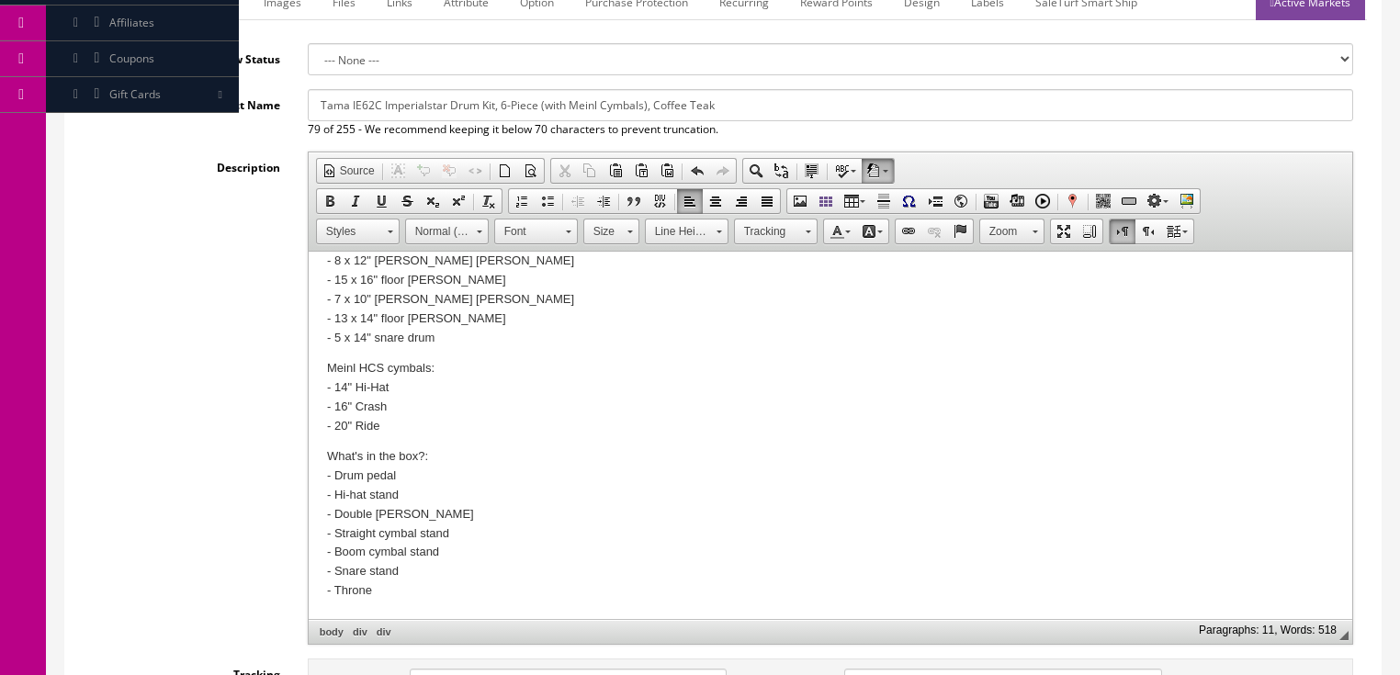
click at [501, 106] on input "Tama IE62C Imperialstar Drum Kit, 6-Piece (with Meinl Cymbals), Coffee Teak" at bounding box center [831, 105] width 1046 height 32
click at [350, 103] on input "Tama IE62C Imperialstar Drum Kit, 5-Piece (with Meinl Cymbals), Coffee Teak" at bounding box center [831, 105] width 1046 height 32
click at [506, 100] on input "Tama Imperialstar Drum Kit, 5-Piece (with Meinl Cymbals), Coffee Teak" at bounding box center [831, 105] width 1046 height 32
drag, startPoint x: 312, startPoint y: 110, endPoint x: 989, endPoint y: 110, distance: 677.1
click at [989, 110] on input "Tama Imperialstar Drum Kit, 5-Piece set with Meinl Cymbals & stands, Coffee Teak" at bounding box center [831, 105] width 1046 height 32
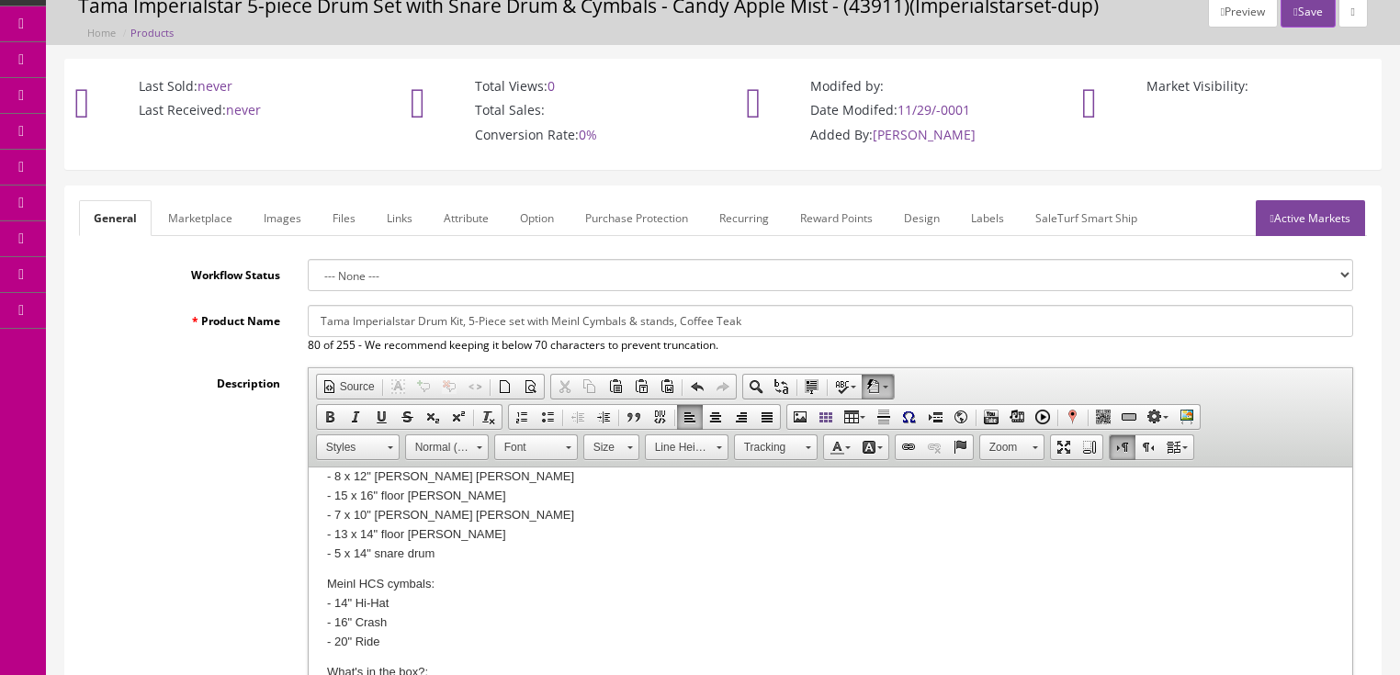
scroll to position [71, 0]
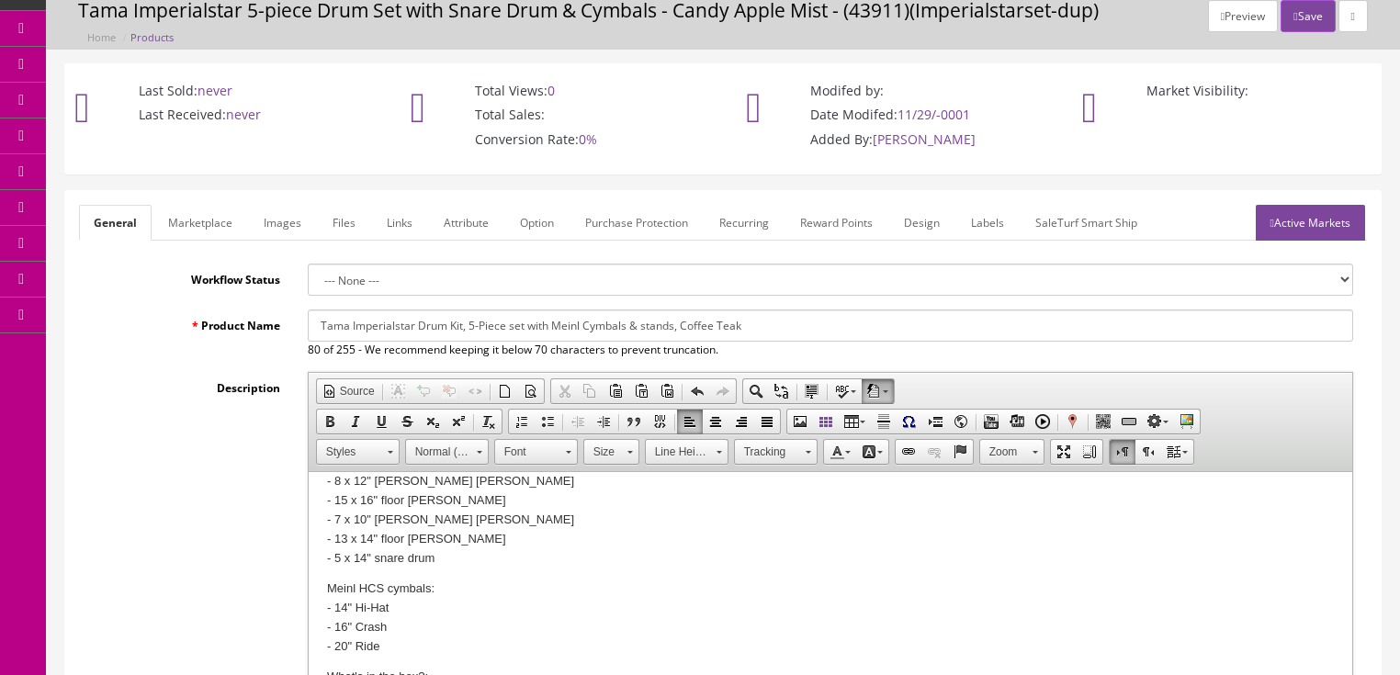
type input "Tama Imperialstar Drum Kit, 5-Piece set with Meinl Cymbals & stands, Coffee Teak"
click at [184, 232] on link "Marketplace" at bounding box center [200, 223] width 94 height 36
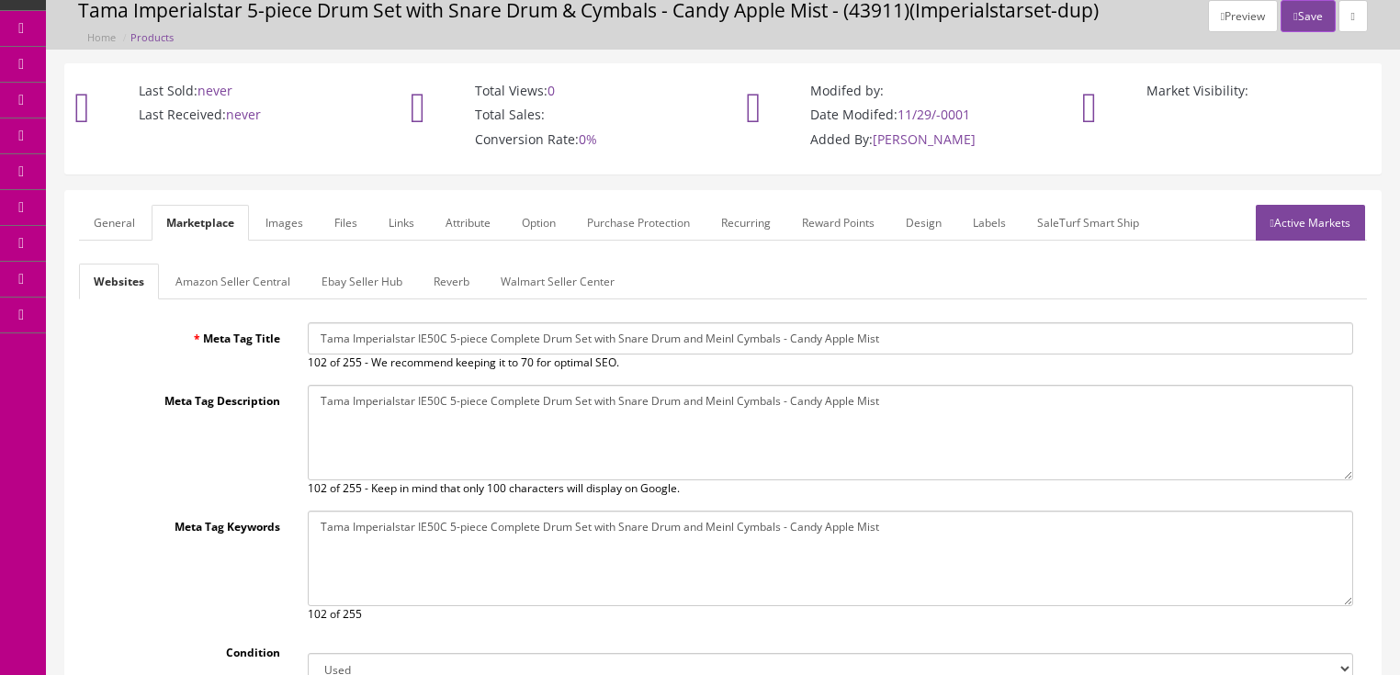
drag, startPoint x: 318, startPoint y: 333, endPoint x: 1154, endPoint y: 349, distance: 836.2
click at [1158, 349] on input "Tama Imperialstar IE50C 5-piece Complete Drum Set with Snare Drum and Meinl Cym…" at bounding box center [831, 338] width 1046 height 32
paste input "Drum Kit, 5-Piece set with Meinl Cymbals & stands, Coffee Teak"
type input "Tama Imperialstar Drum Kit, 5-Piece set with Meinl Cymbals & stands, Coffee Teak"
drag, startPoint x: 312, startPoint y: 396, endPoint x: 1041, endPoint y: 396, distance: 728.6
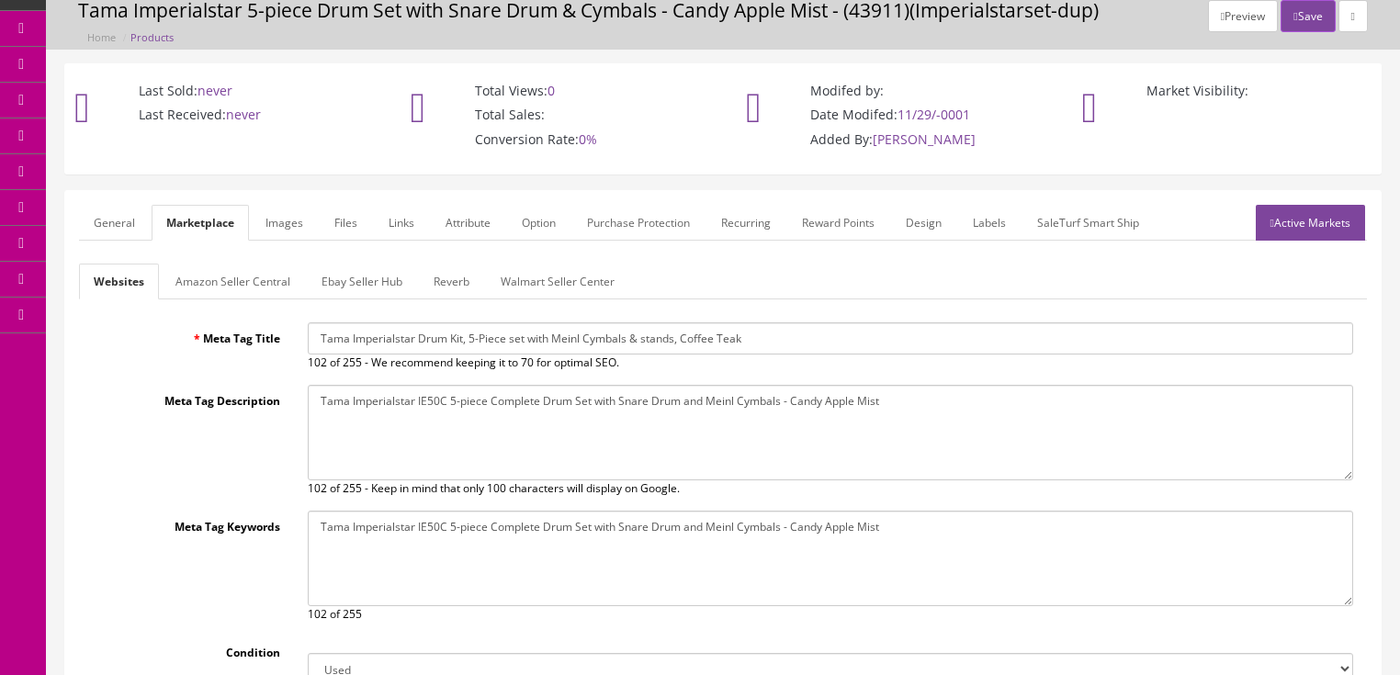
click at [1041, 396] on textarea "Tama Imperialstar IE50C 5-piece Complete Drum Set with Snare Drum and Meinl Cym…" at bounding box center [831, 433] width 1046 height 96
paste textarea "Drum Kit, 5-Piece set with Meinl Cymbals & stands, Coffee Teak"
type textarea "Tama Imperialstar Drum Kit, 5-Piece set with Meinl Cymbals & stands, Coffee Teak"
drag, startPoint x: 318, startPoint y: 525, endPoint x: 994, endPoint y: 524, distance: 676.2
click at [994, 524] on textarea "Tama Imperialstar IE50C 5-piece Complete Drum Set with Snare Drum and Meinl Cym…" at bounding box center [831, 559] width 1046 height 96
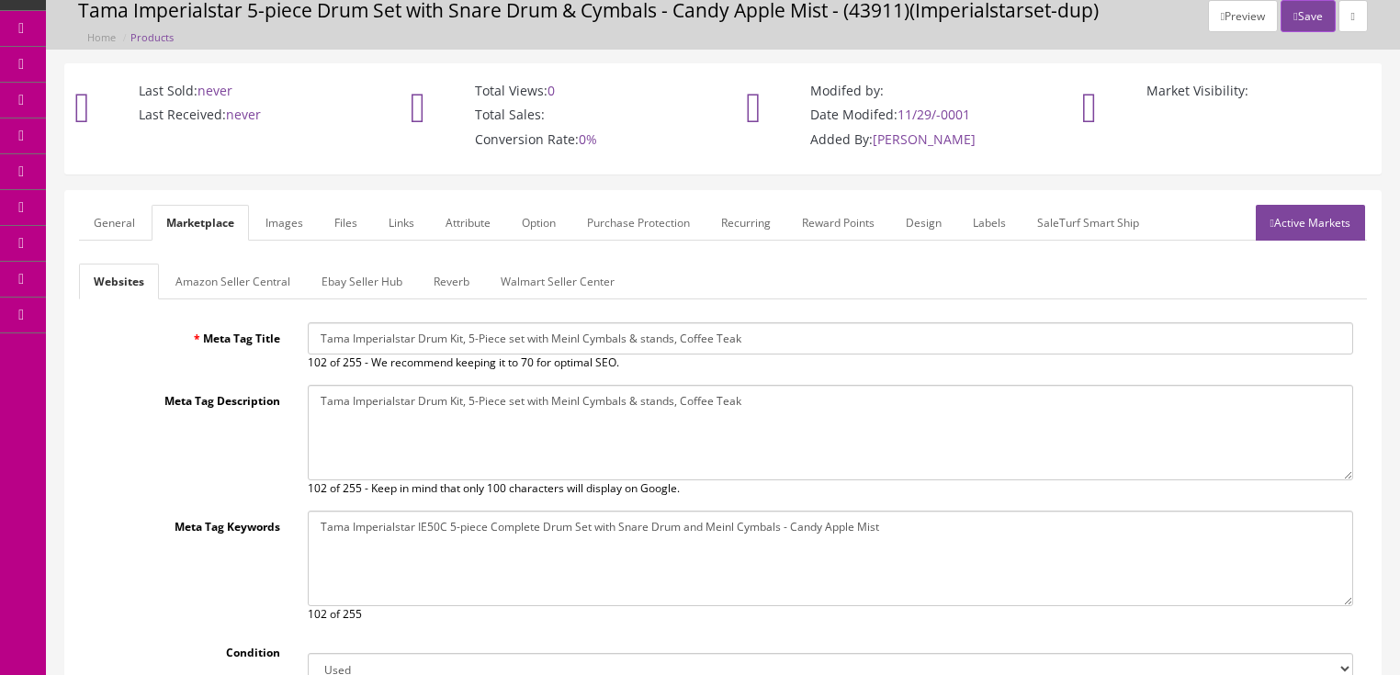
paste textarea "Drum Kit, 5-Piece set with Meinl Cymbals & stands, Coffee Teak"
type textarea "Tama Imperialstar Drum Kit, 5-Piece set with Meinl Cymbals & stands, Coffee Teak"
click at [1281, 231] on link "Active Markets" at bounding box center [1310, 223] width 109 height 36
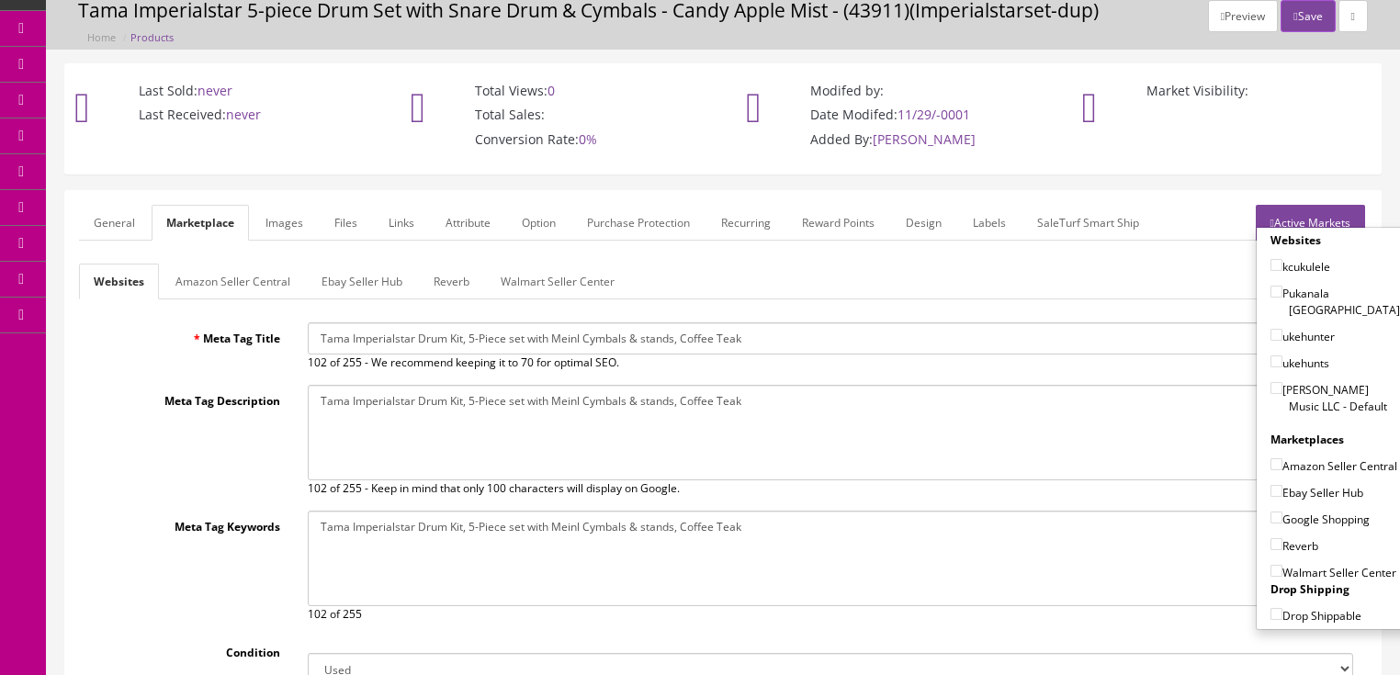
click at [1271, 382] on input"] "[PERSON_NAME] Music LLC - Default" at bounding box center [1277, 388] width 12 height 12
checkbox input"] "true"
drag, startPoint x: 1264, startPoint y: 481, endPoint x: 1264, endPoint y: 496, distance: 14.7
click at [1271, 486] on input"] "Ebay Seller Hub" at bounding box center [1277, 491] width 12 height 12
checkbox input"] "true"
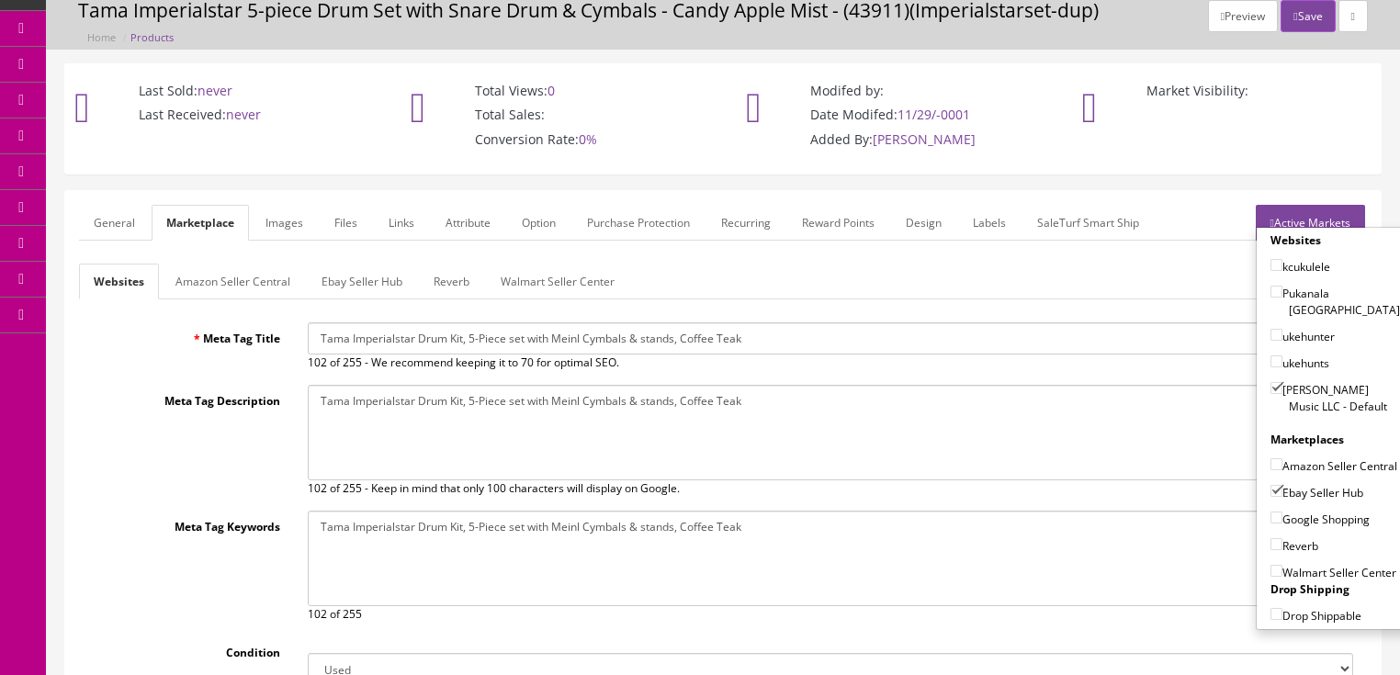
click at [1271, 516] on input"] "Google Shopping" at bounding box center [1277, 518] width 12 height 12
checkbox input"] "true"
click at [1271, 545] on label "Reverb" at bounding box center [1295, 546] width 48 height 18
click at [1271, 545] on input"] "Reverb" at bounding box center [1277, 544] width 12 height 12
checkbox input"] "true"
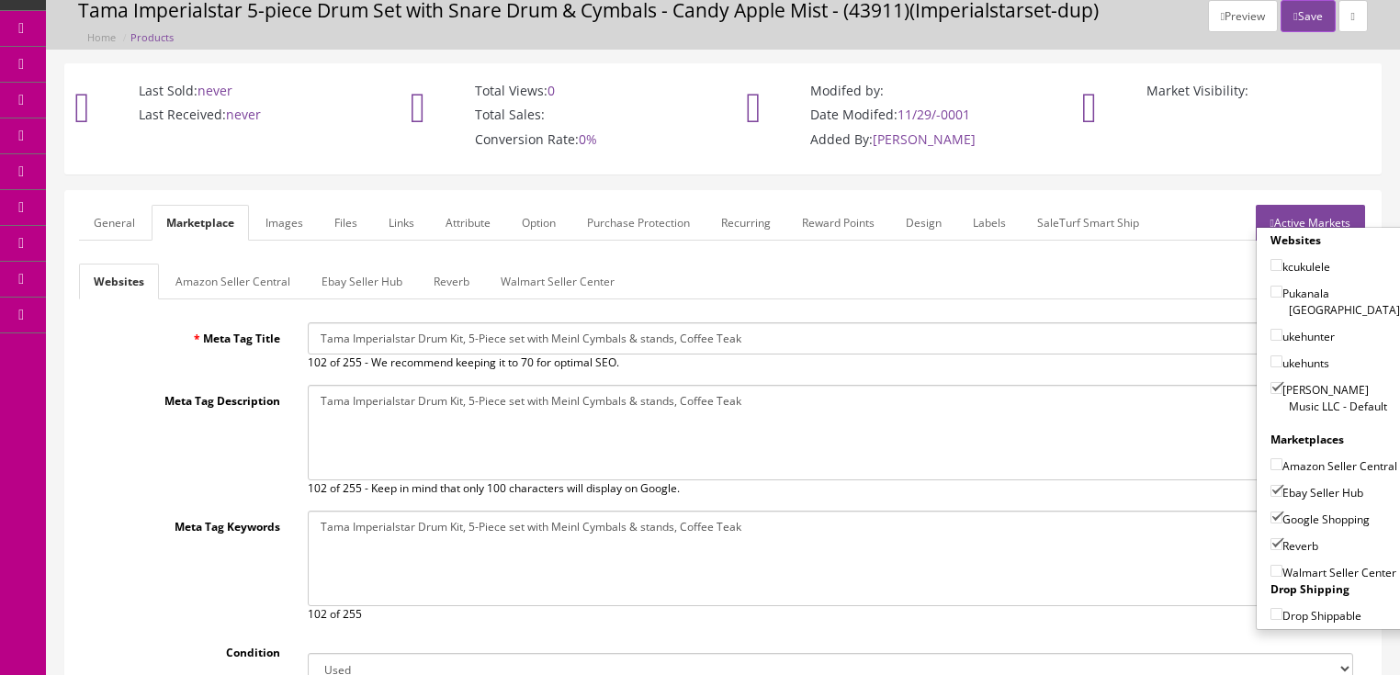
click at [1327, 213] on link "Active Markets" at bounding box center [1310, 223] width 109 height 36
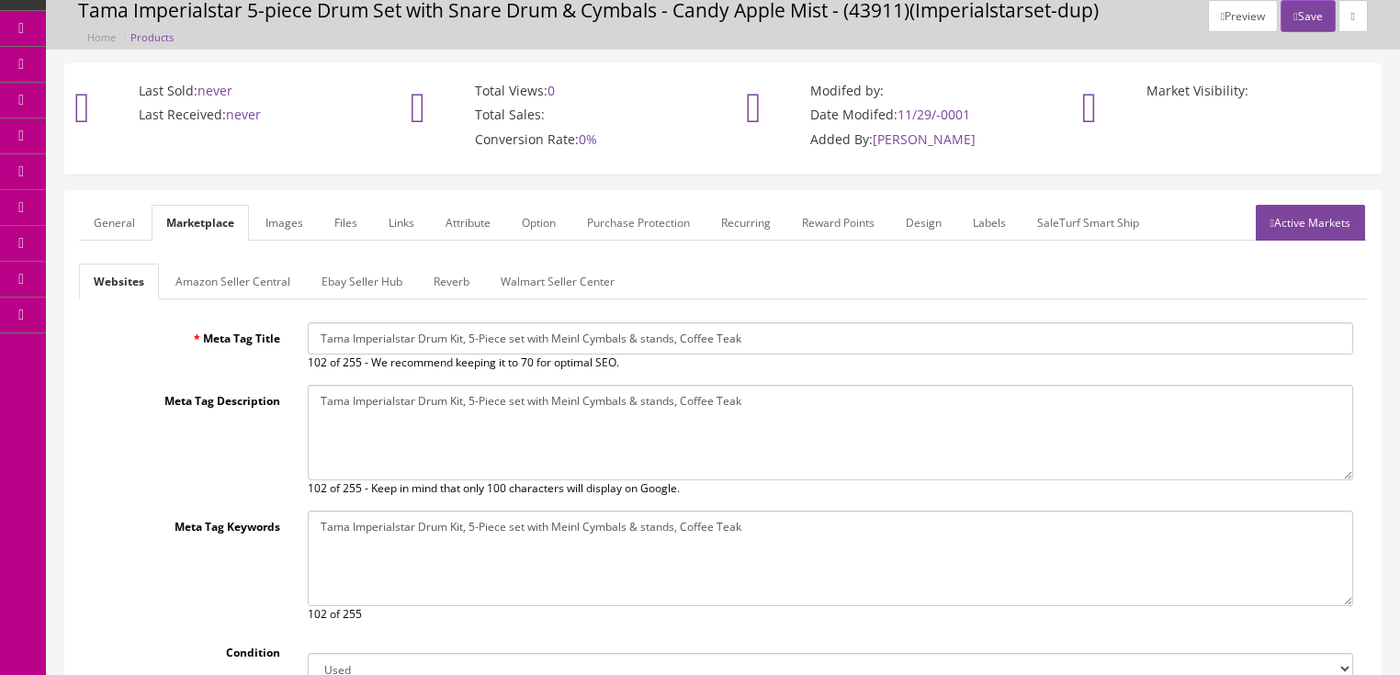
click at [132, 213] on link "General" at bounding box center [114, 223] width 71 height 36
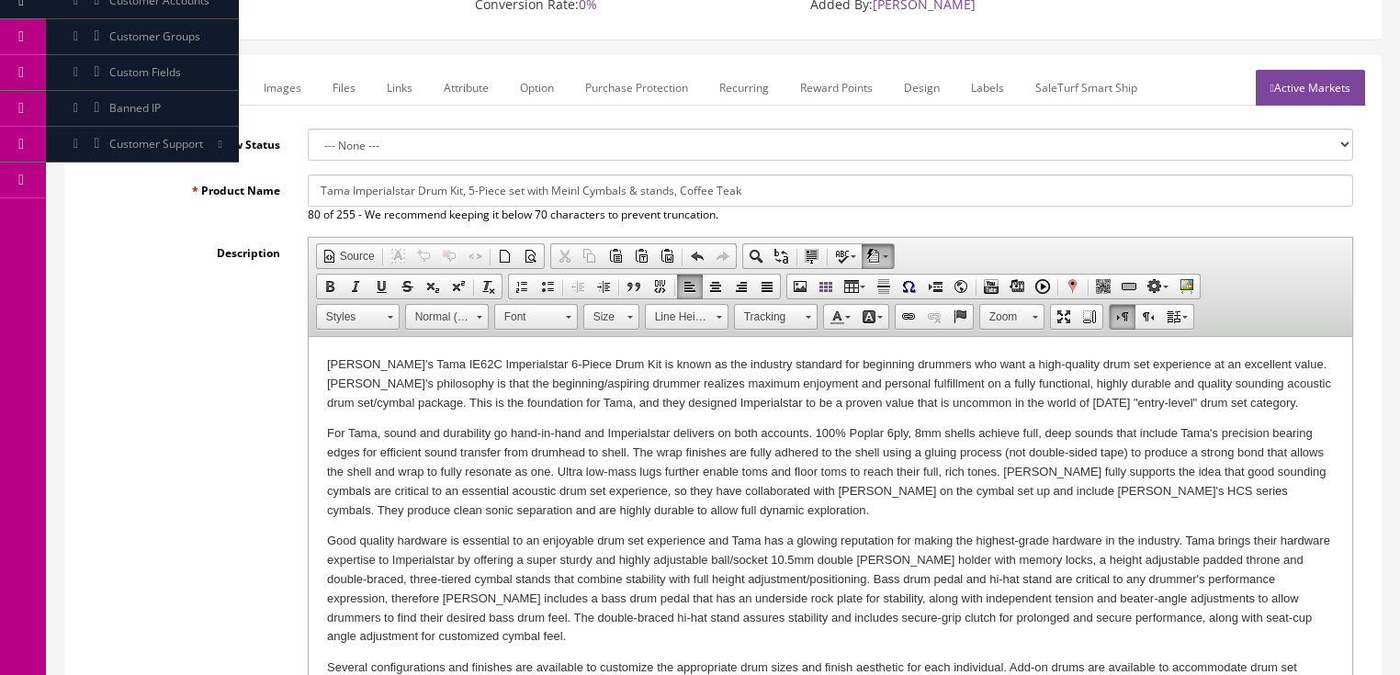
scroll to position [218, 0]
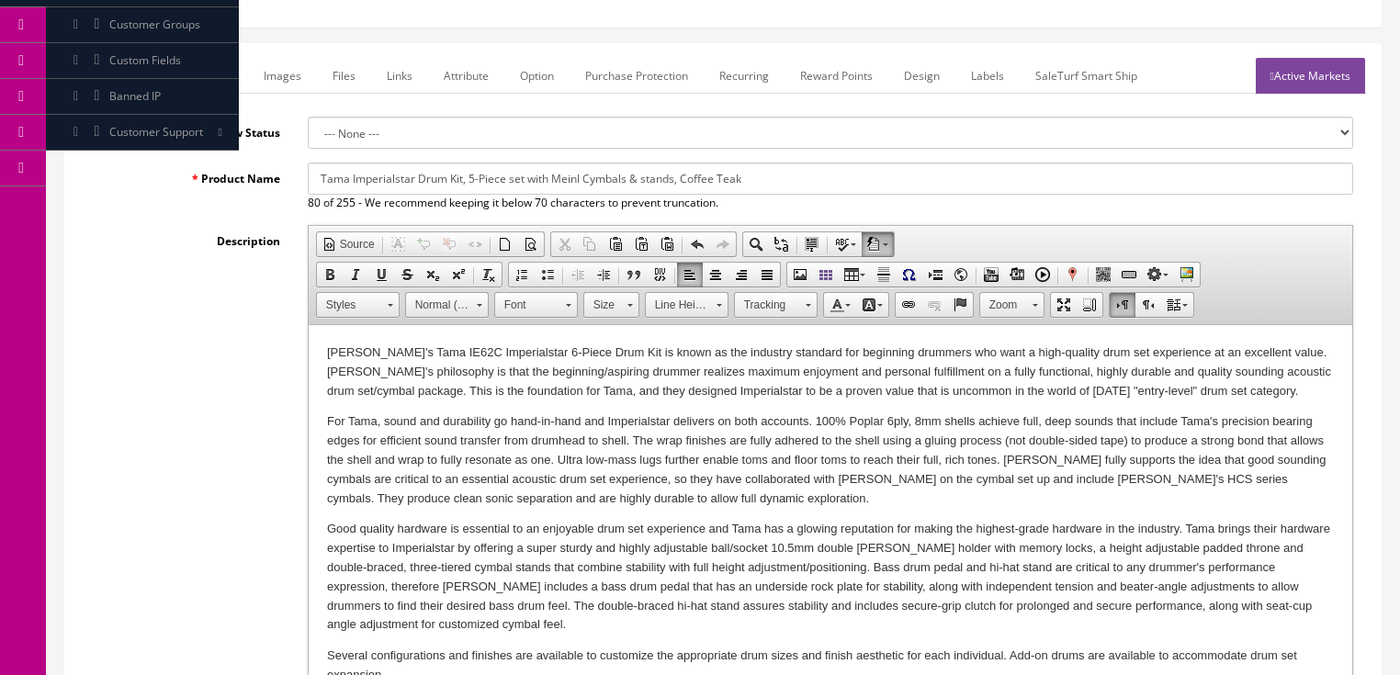
click at [503, 345] on p "Tama's Tama IE62C Imperialstar 6-Piece Drum Kit is known as the industry standa…" at bounding box center [829, 372] width 1007 height 57
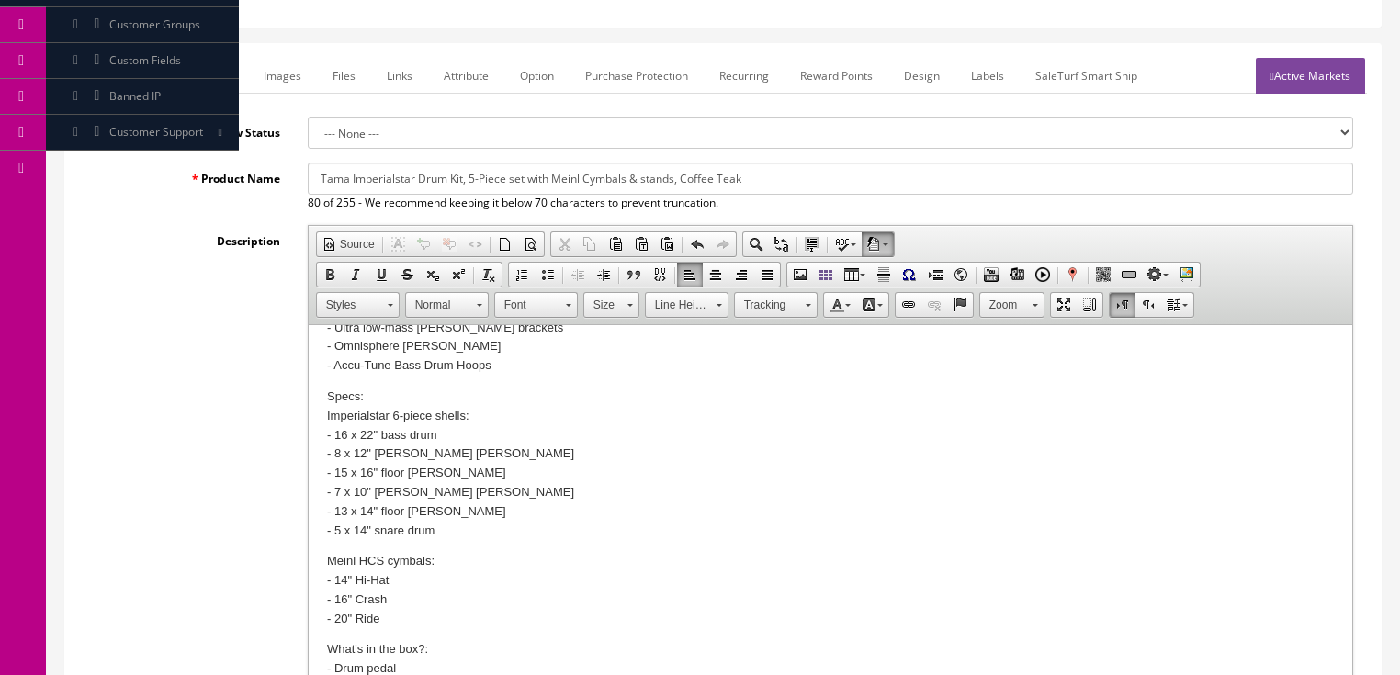
scroll to position [514, 0]
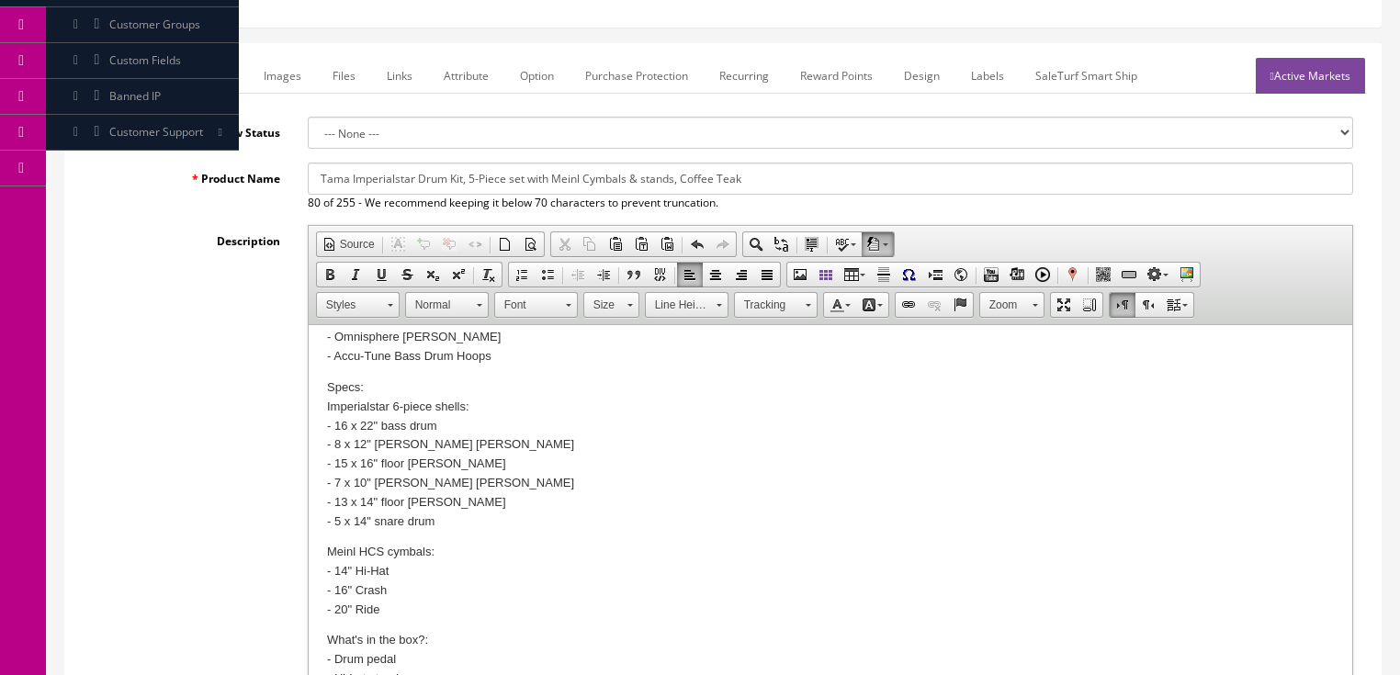
click at [390, 405] on p "Specs: Imperialstar 6-piece shells: - 16 x 22" bass drum - 8 x 12" tom tom - 15…" at bounding box center [829, 455] width 1007 height 153
drag, startPoint x: 315, startPoint y: 497, endPoint x: 466, endPoint y: 509, distance: 151.1
click at [466, 509] on html "Tama's Tama IE62C Imperialstar 5 -Piece Drum Kit is known as the industry stand…" at bounding box center [830, 307] width 1044 height 992
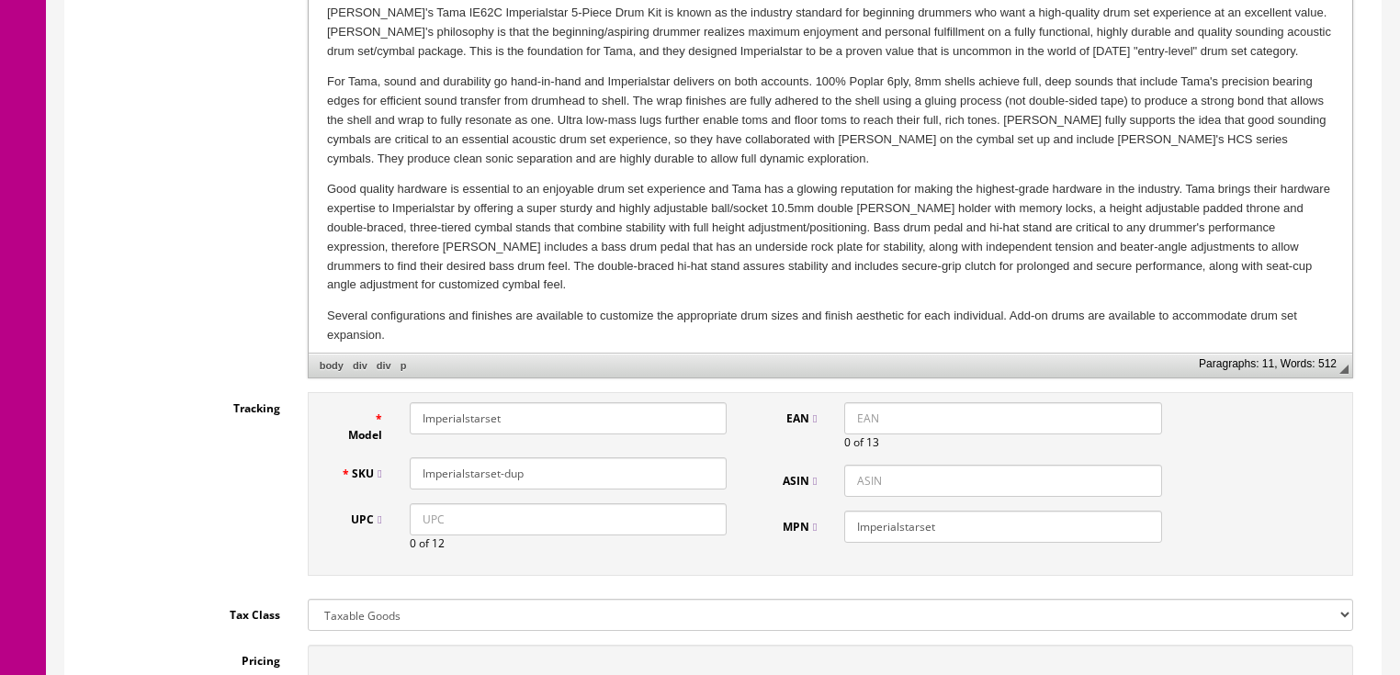
scroll to position [585, 0]
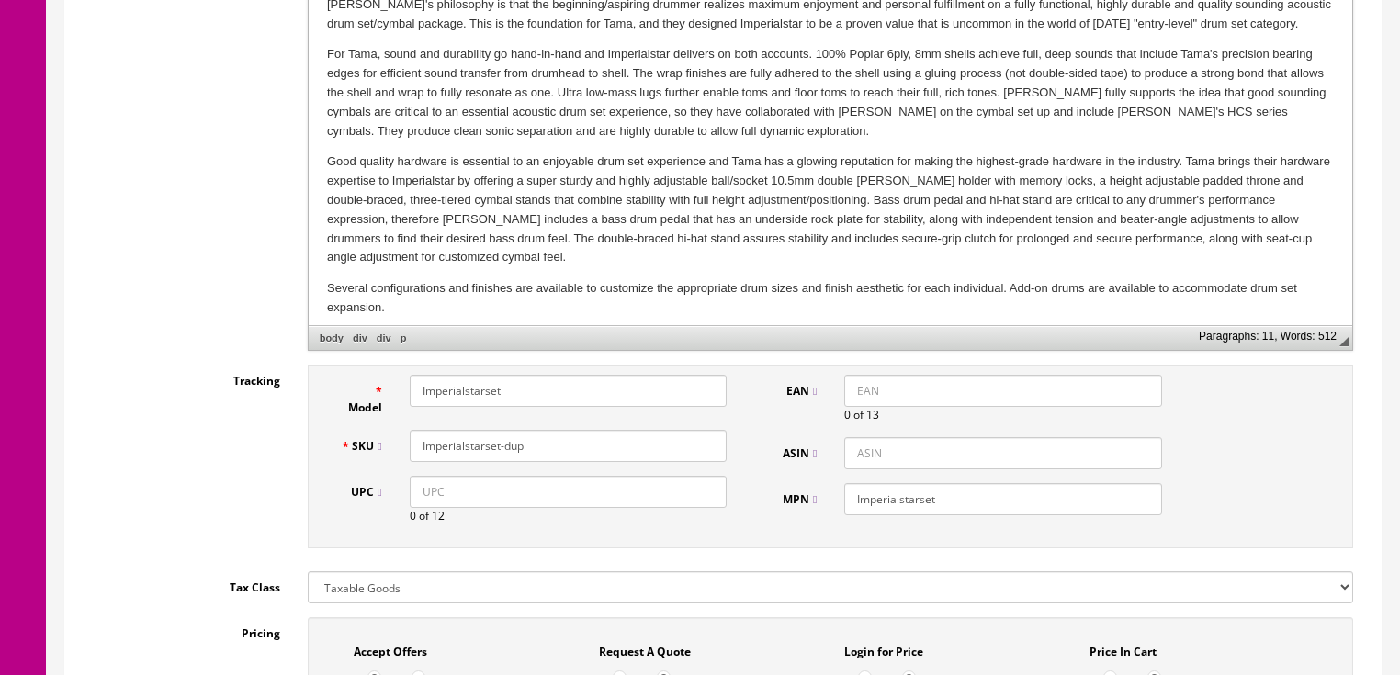
drag, startPoint x: 484, startPoint y: 450, endPoint x: 625, endPoint y: 448, distance: 140.6
click at [625, 448] on input "Imperialstarset-dup" at bounding box center [568, 446] width 317 height 32
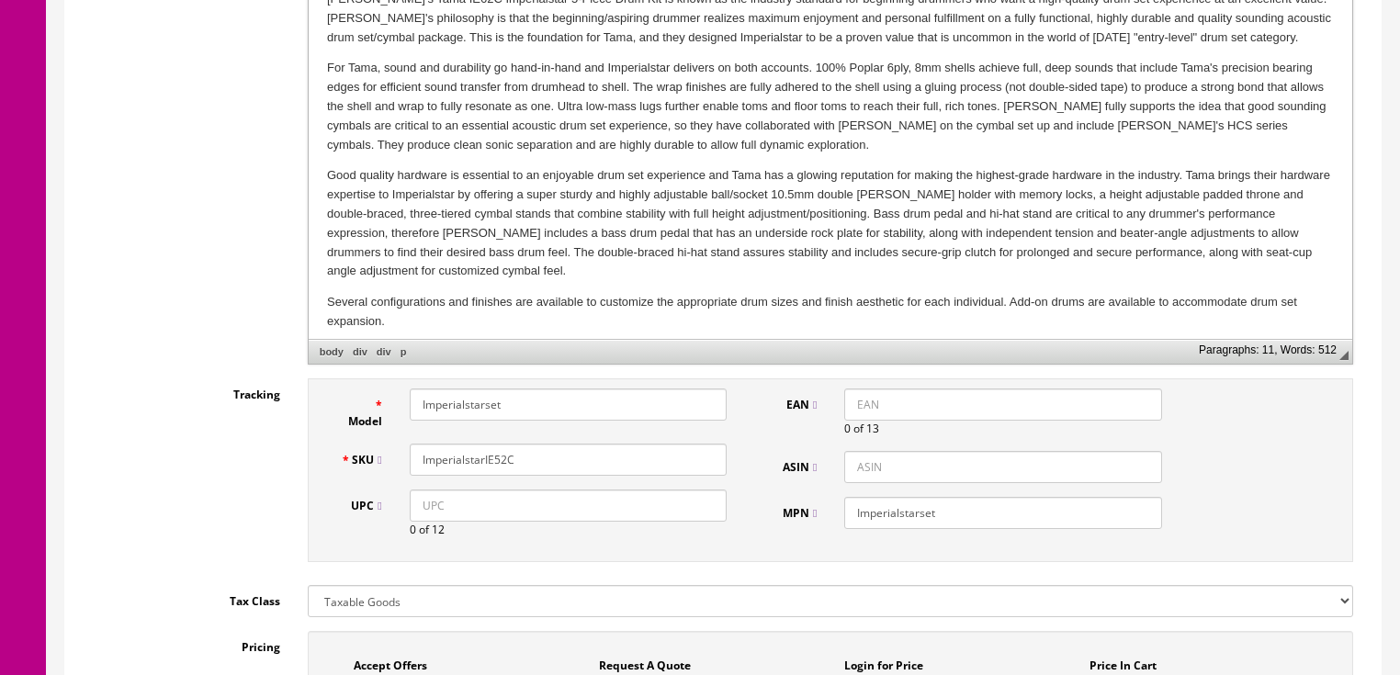
scroll to position [365, 0]
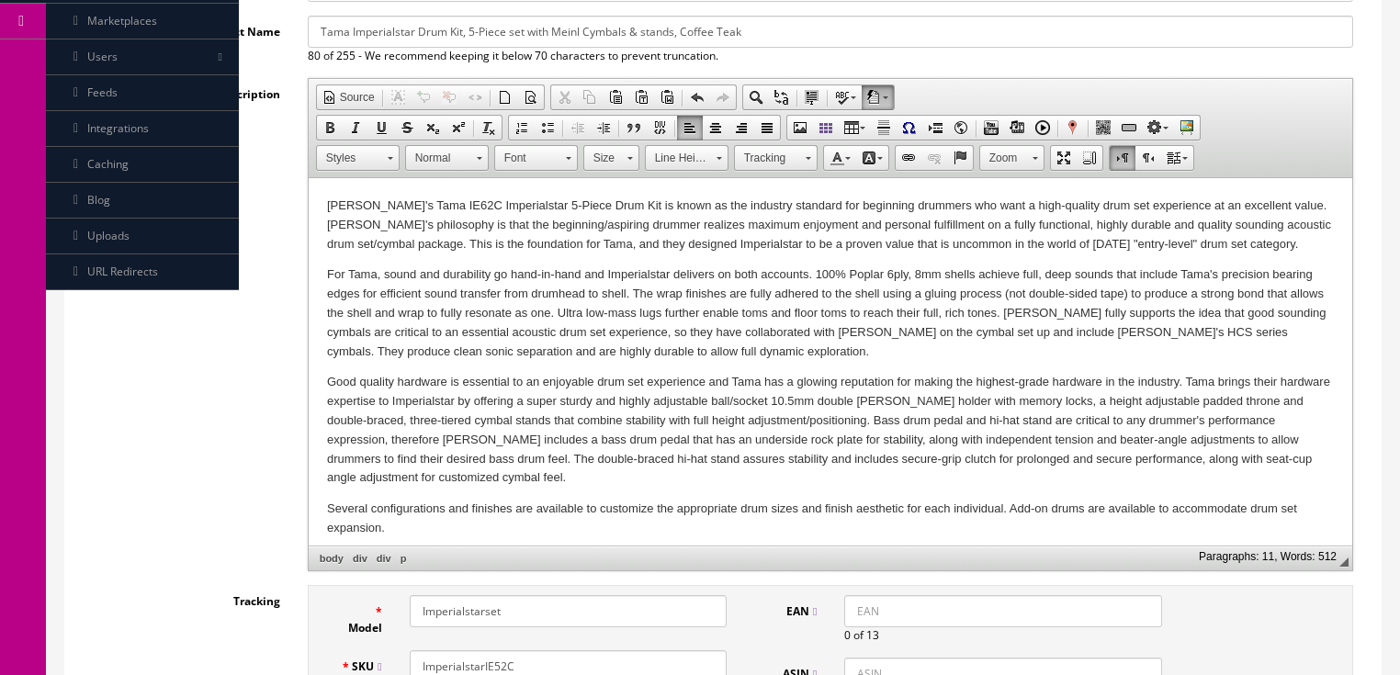
type input "ImperialstarIE52C"
click at [311, 203] on html "Tama's Tama IE62C Imperialstar 5 -Piece Drum Kit is known as the industry stand…" at bounding box center [830, 664] width 1044 height 973
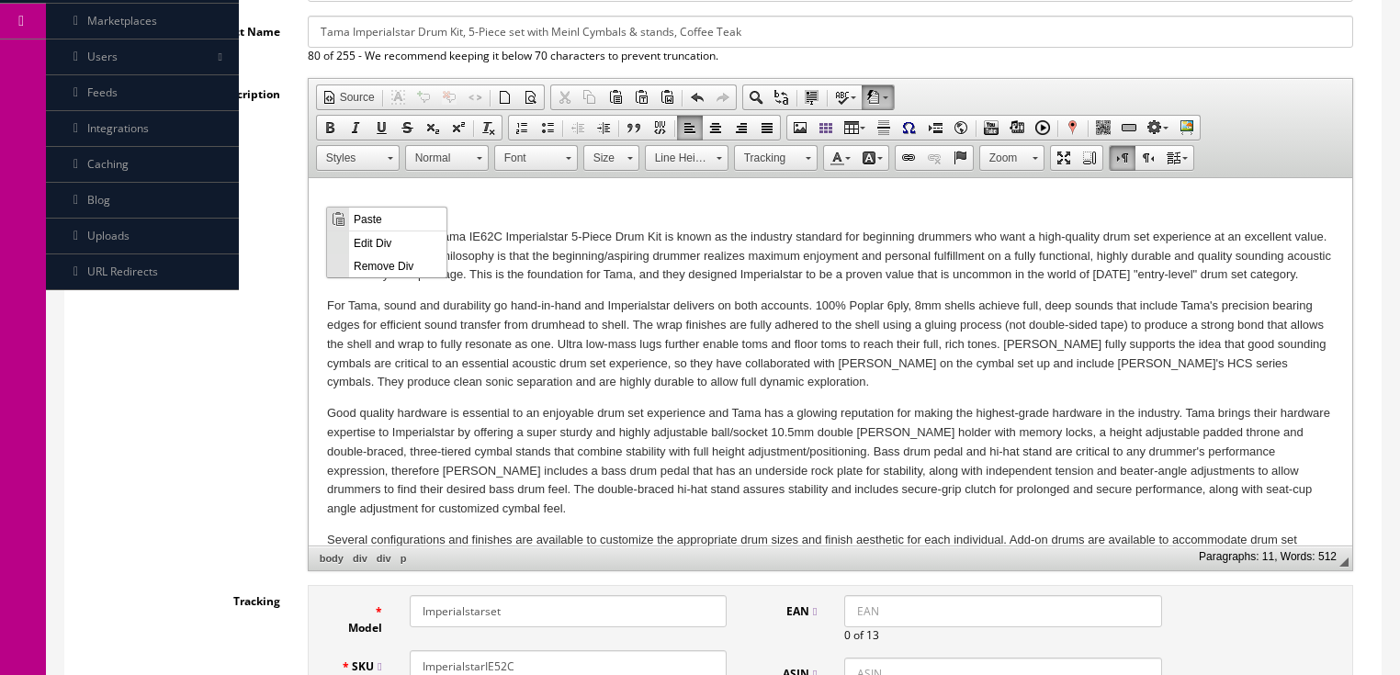
click at [361, 222] on span "Paste" at bounding box center [397, 218] width 97 height 23
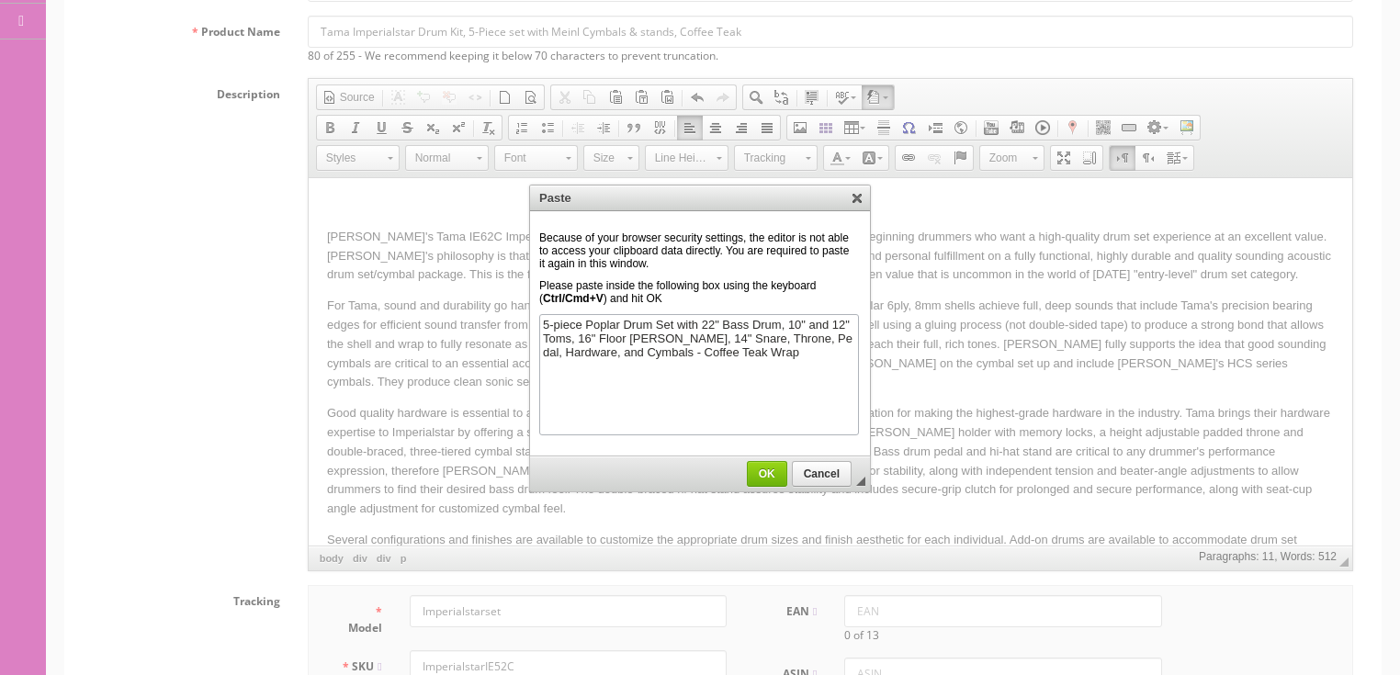
scroll to position [0, 0]
click at [770, 465] on link "OK" at bounding box center [767, 474] width 40 height 26
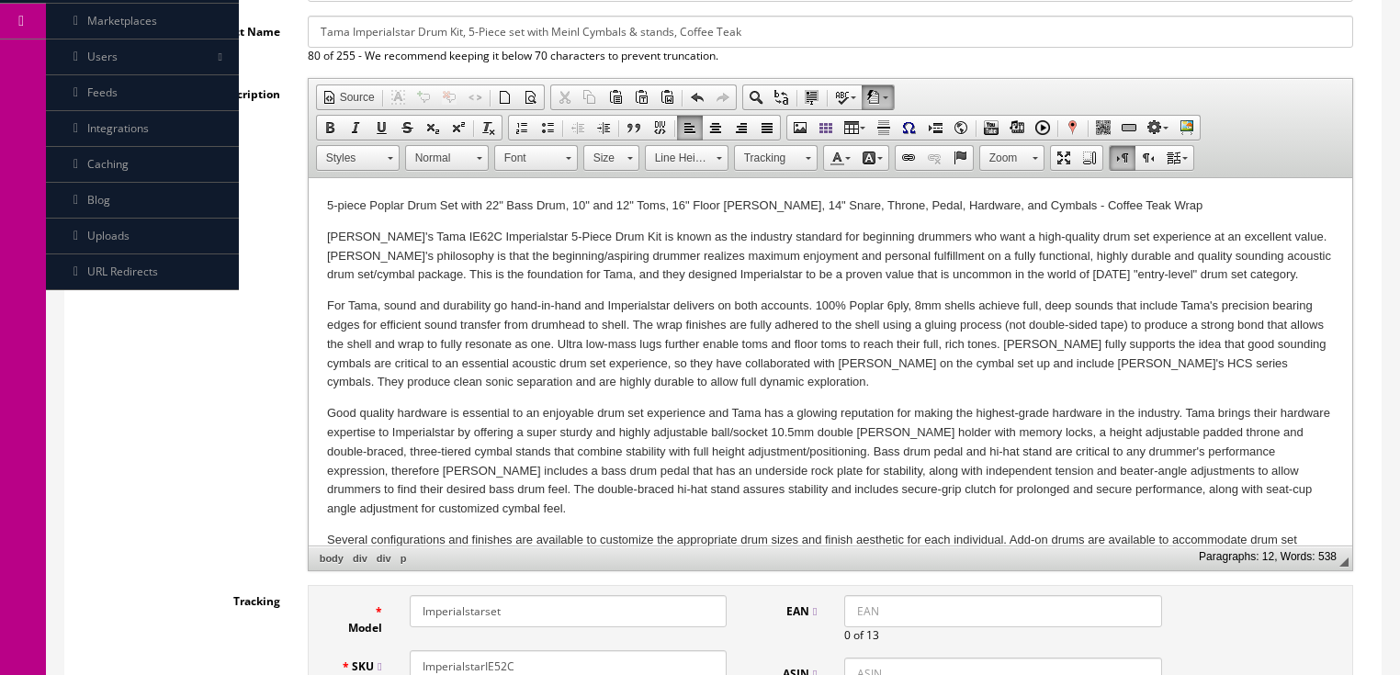
drag, startPoint x: 413, startPoint y: 243, endPoint x: 317, endPoint y: 264, distance: 97.9
click at [410, 243] on p "Tama's Tama IE62C Imperialstar 5 -Piece Drum Kit is known as the industry stand…" at bounding box center [829, 256] width 1007 height 57
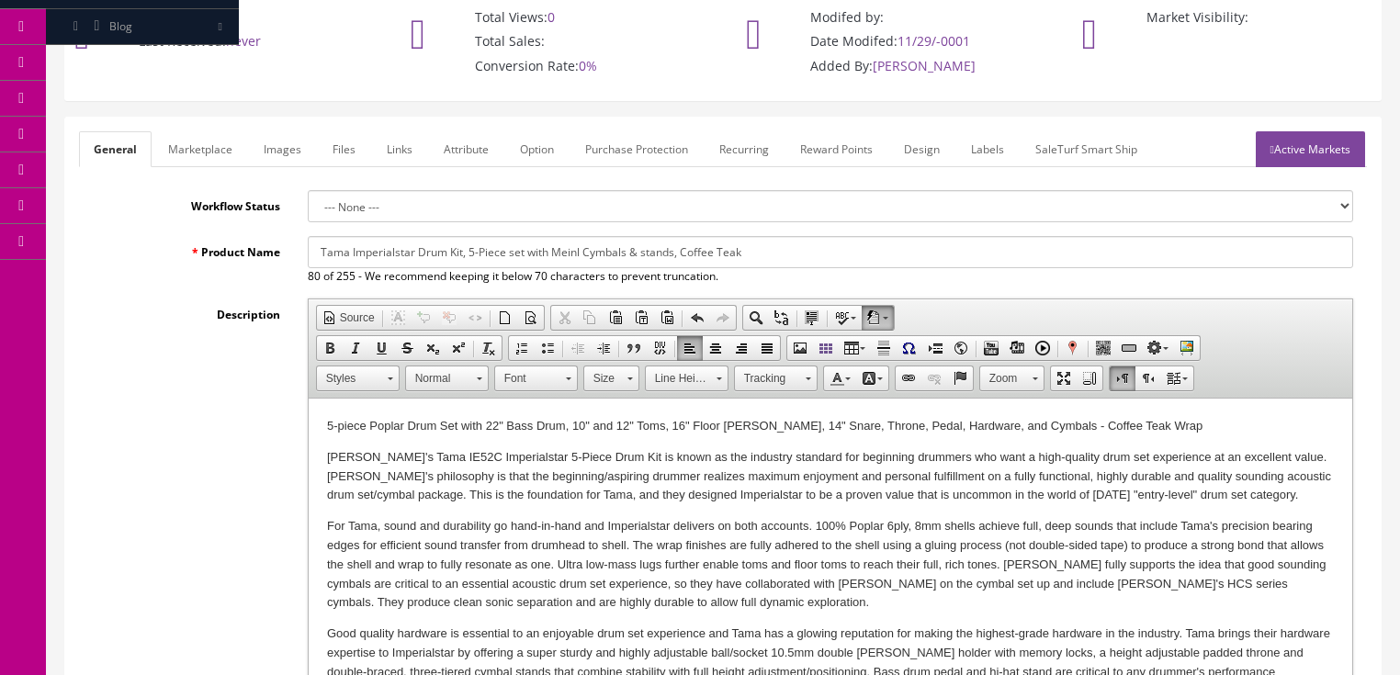
click at [1152, 418] on p "5-piece Poplar Drum Set with 22" Bass Drum, 10" and 12" Toms, 16" Floor Tom, 14…" at bounding box center [829, 426] width 1007 height 19
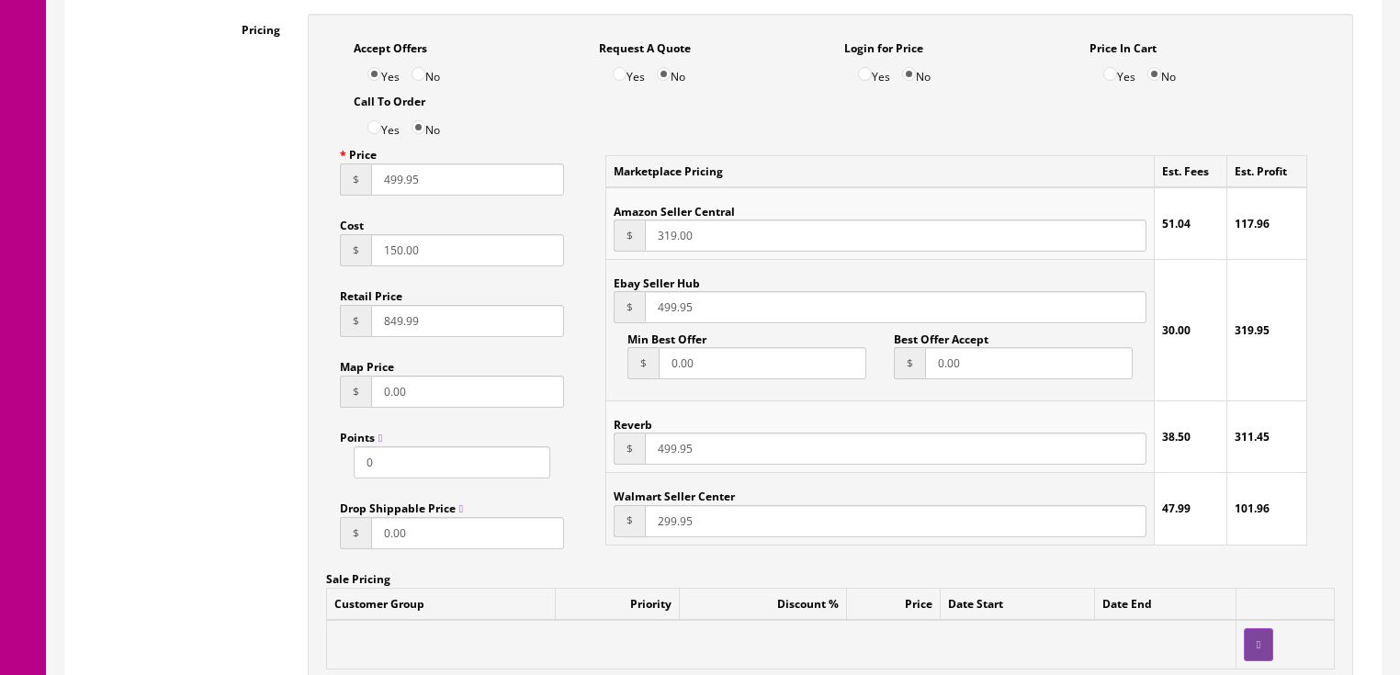
scroll to position [1247, 0]
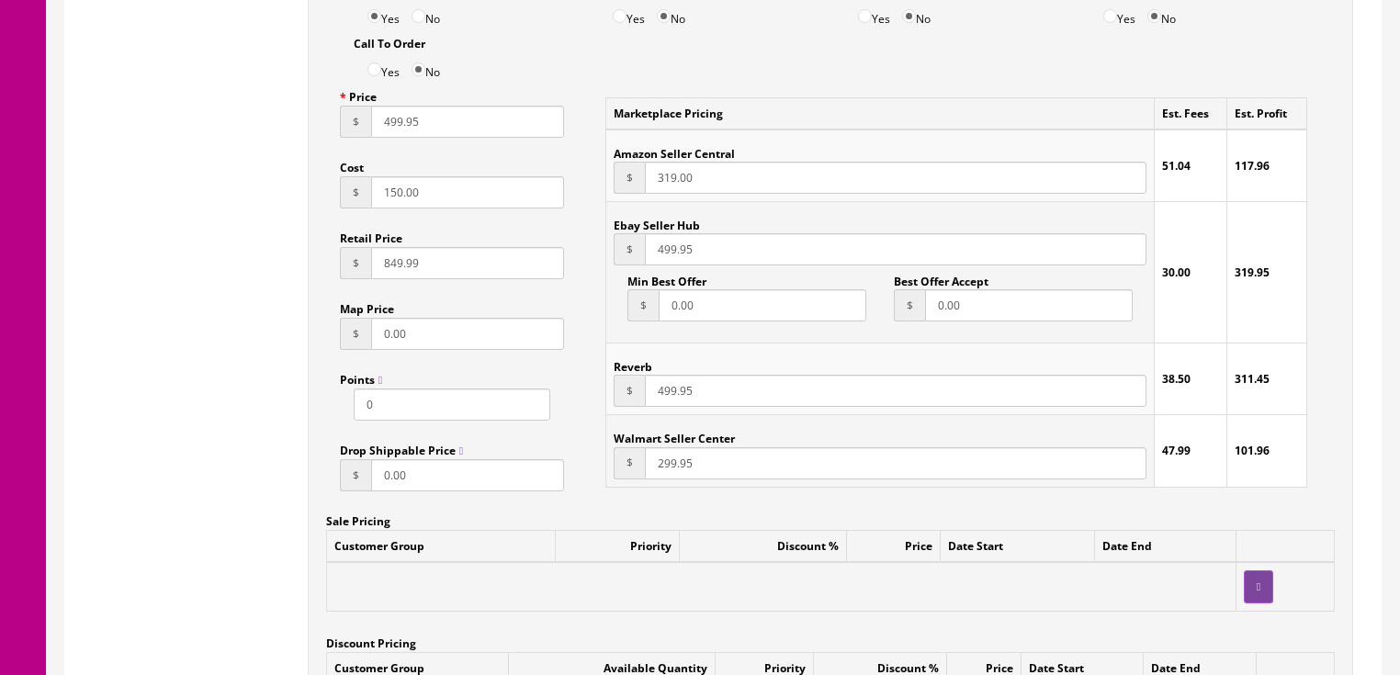
drag, startPoint x: 467, startPoint y: 195, endPoint x: 198, endPoint y: 223, distance: 269.8
click at [192, 223] on div "Pricing Accept Offers Yes No Request A Quote Yes No Login for Price Yes No Pric…" at bounding box center [723, 371] width 1288 height 830
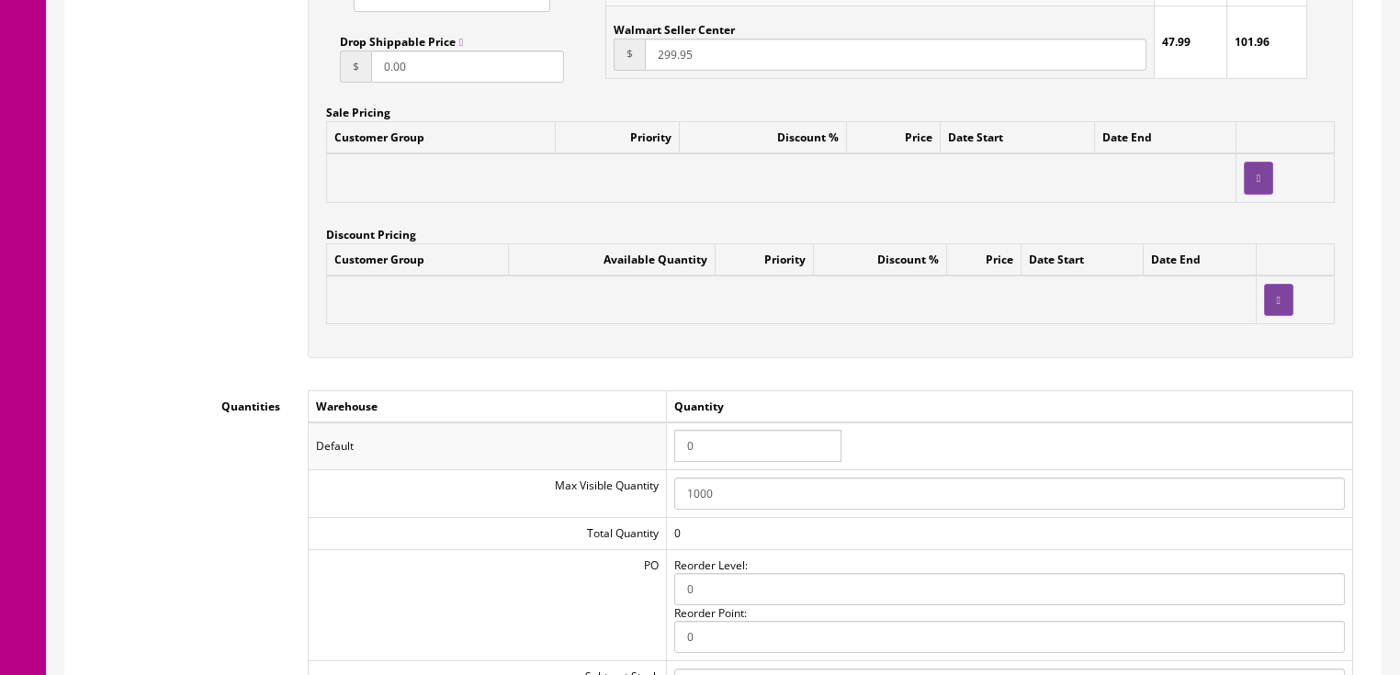
scroll to position [1761, 0]
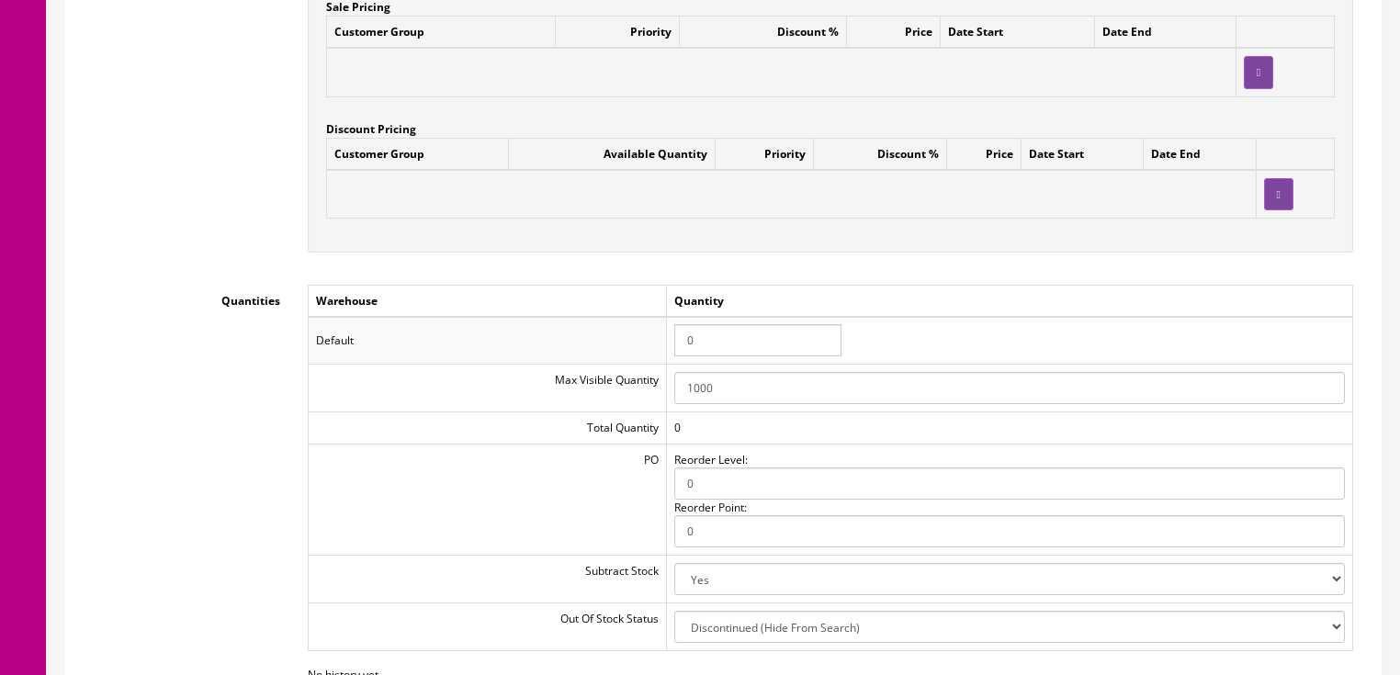
type input "200.00"
drag, startPoint x: 707, startPoint y: 334, endPoint x: 657, endPoint y: 334, distance: 50.5
click at [657, 334] on tr "Default 0" at bounding box center [830, 341] width 1045 height 48
click at [624, 288] on td "Warehouse" at bounding box center [487, 301] width 358 height 32
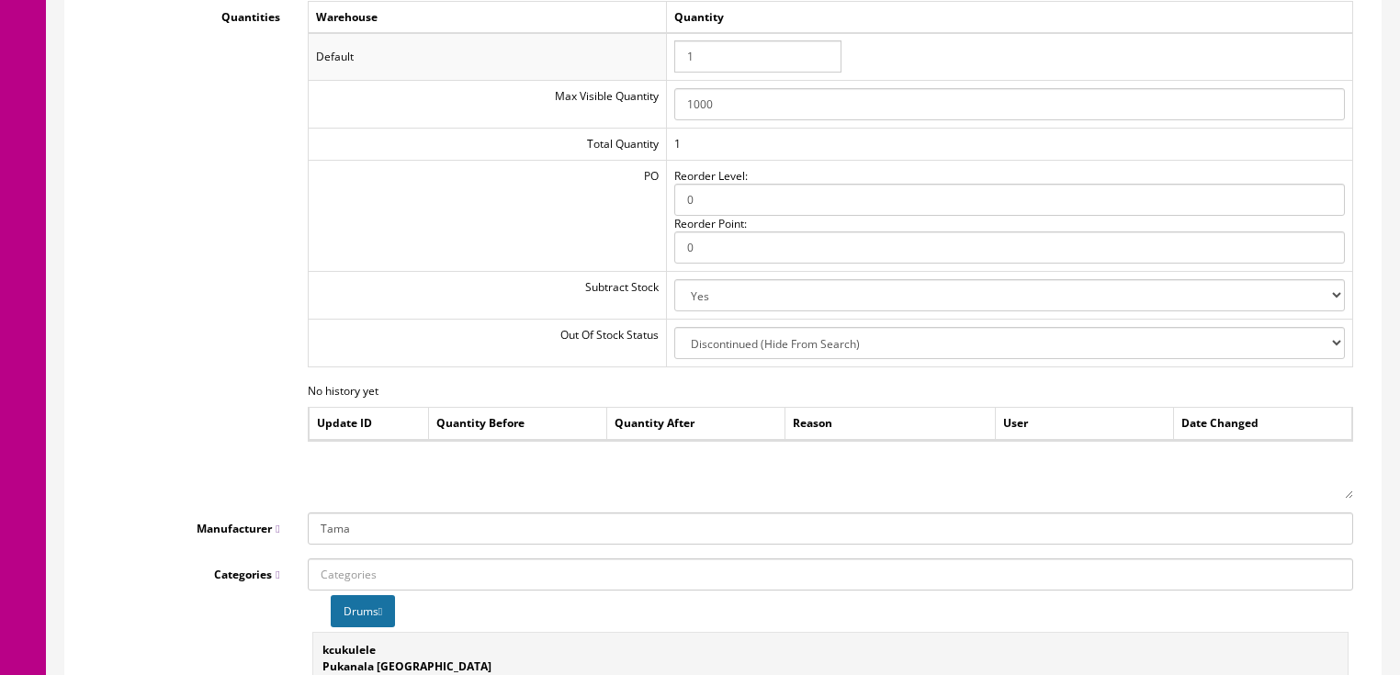
scroll to position [1982, 0]
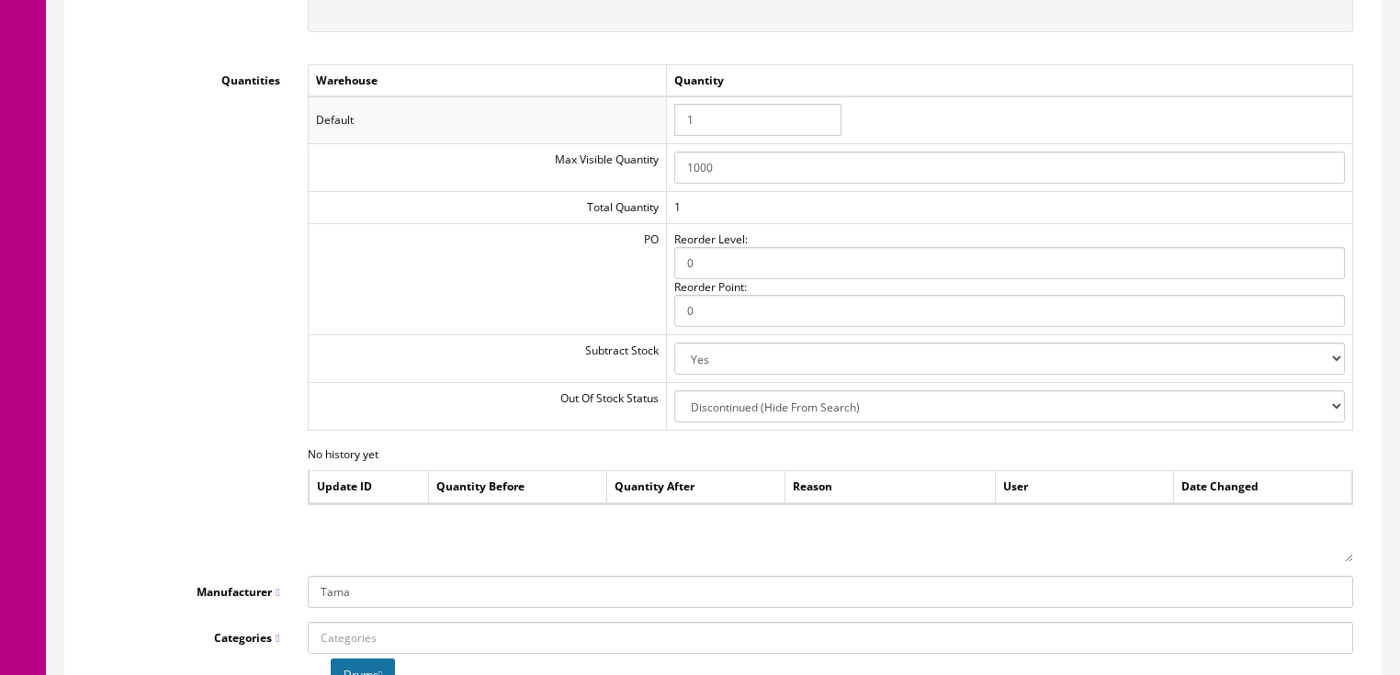
drag, startPoint x: 673, startPoint y: 130, endPoint x: 617, endPoint y: 130, distance: 55.1
click at [617, 130] on tr "Default 1" at bounding box center [830, 120] width 1045 height 48
type input "0"
drag, startPoint x: 129, startPoint y: 316, endPoint x: 161, endPoint y: 328, distance: 34.3
click at [134, 319] on div "Quantities Warehouse Quantity Default 0 Max Visible Quantity 1000 Total Quantit…" at bounding box center [723, 313] width 1288 height 498
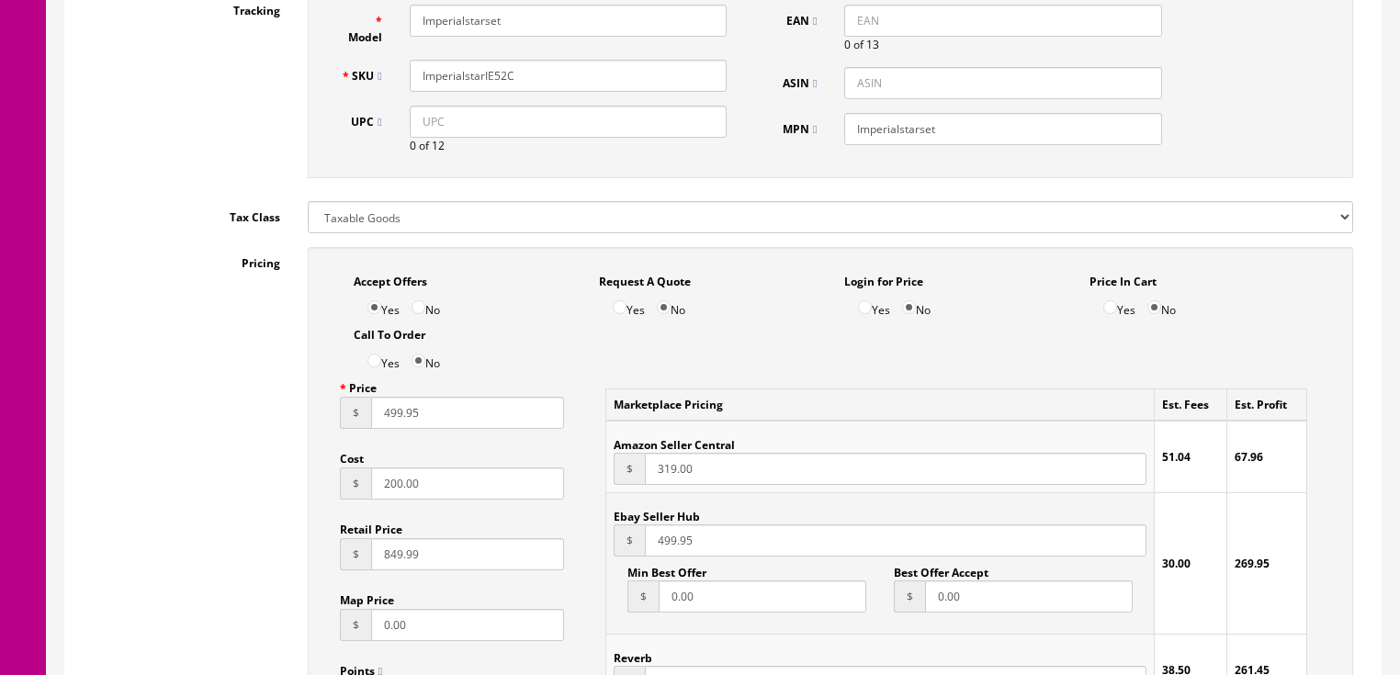
scroll to position [953, 0]
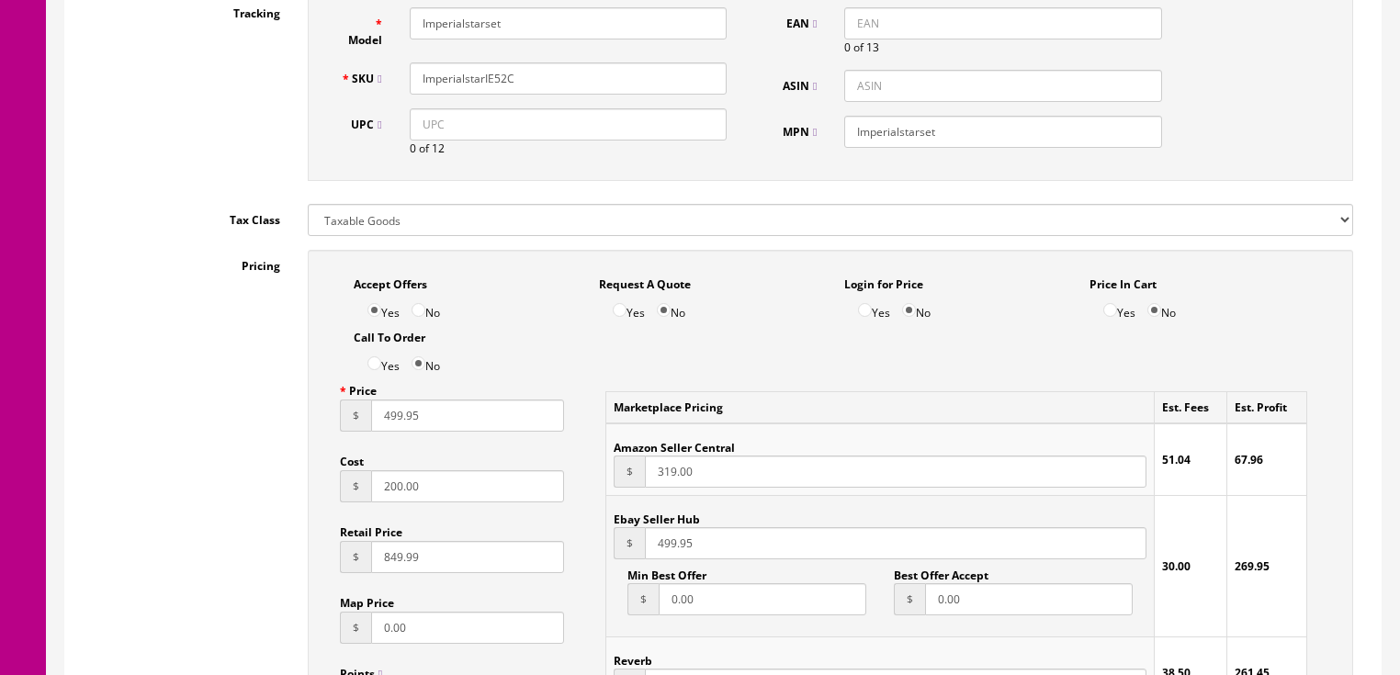
drag, startPoint x: 526, startPoint y: 81, endPoint x: 426, endPoint y: 90, distance: 99.6
click at [417, 90] on input "ImperialstarIE52C" at bounding box center [568, 78] width 317 height 32
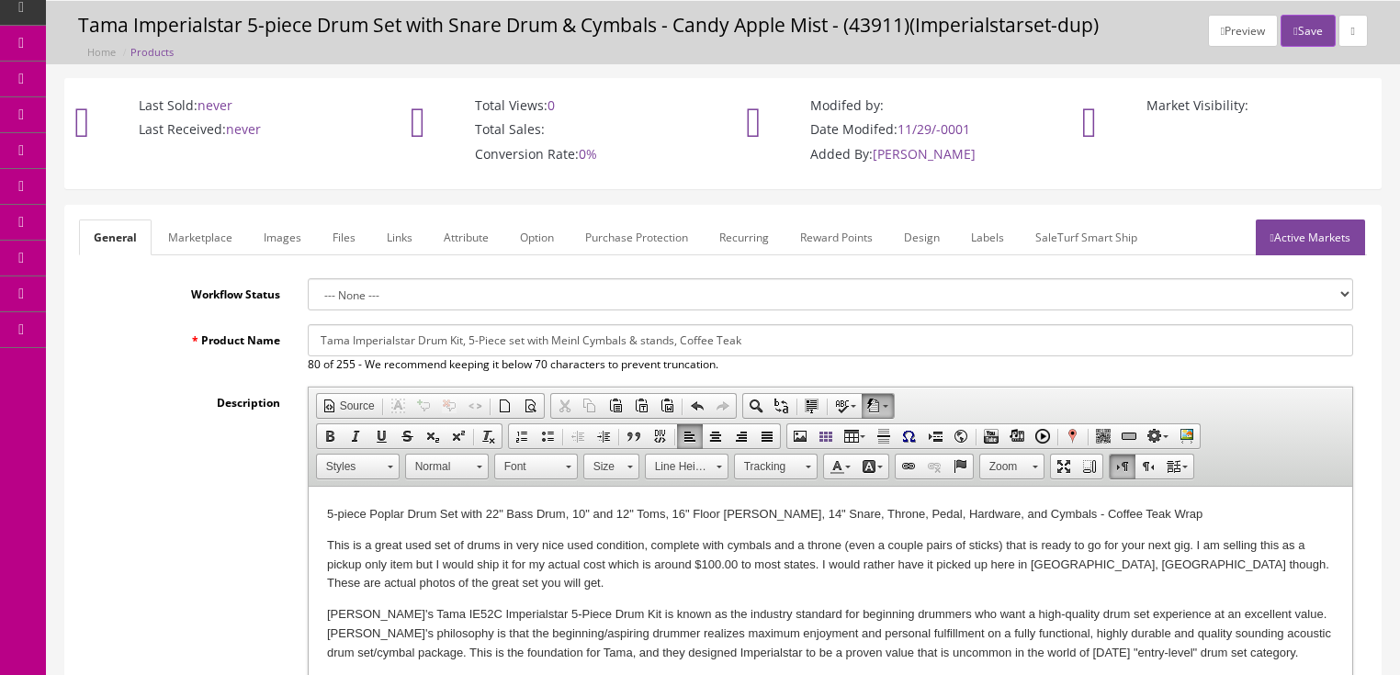
scroll to position [38, 0]
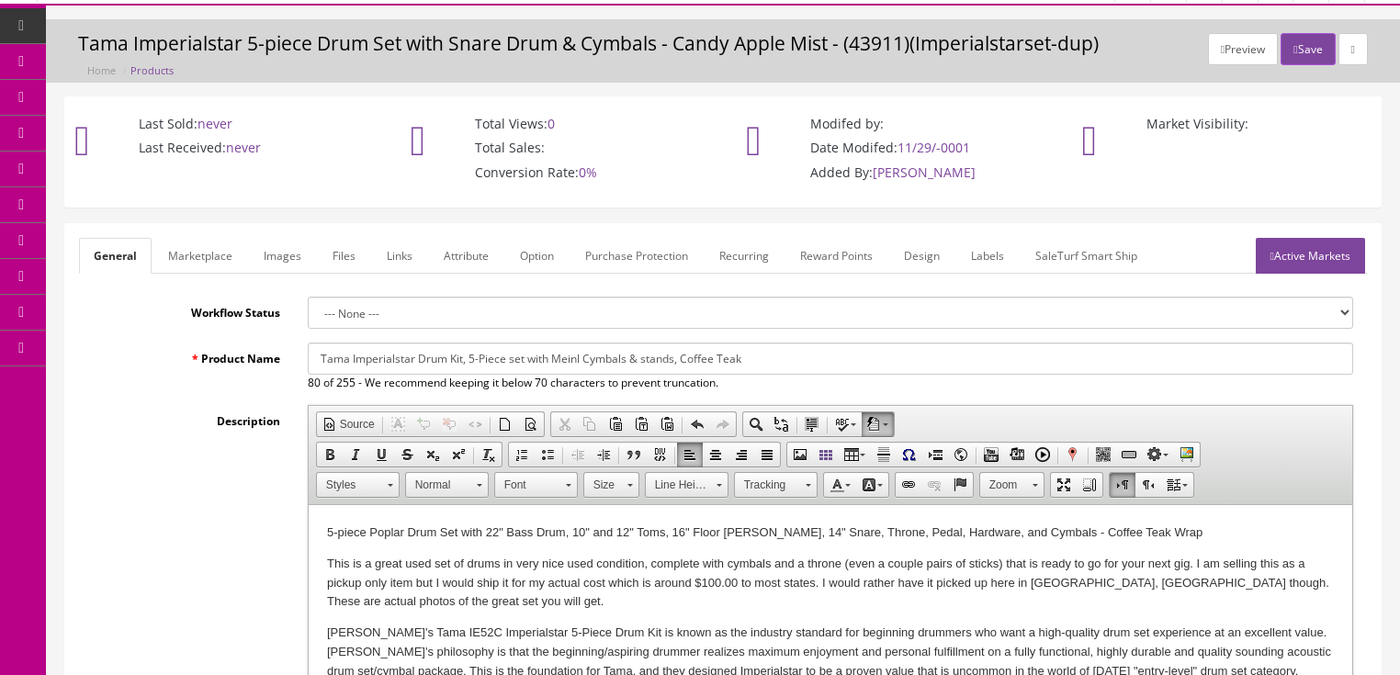
click at [206, 254] on link "Marketplace" at bounding box center [200, 256] width 94 height 36
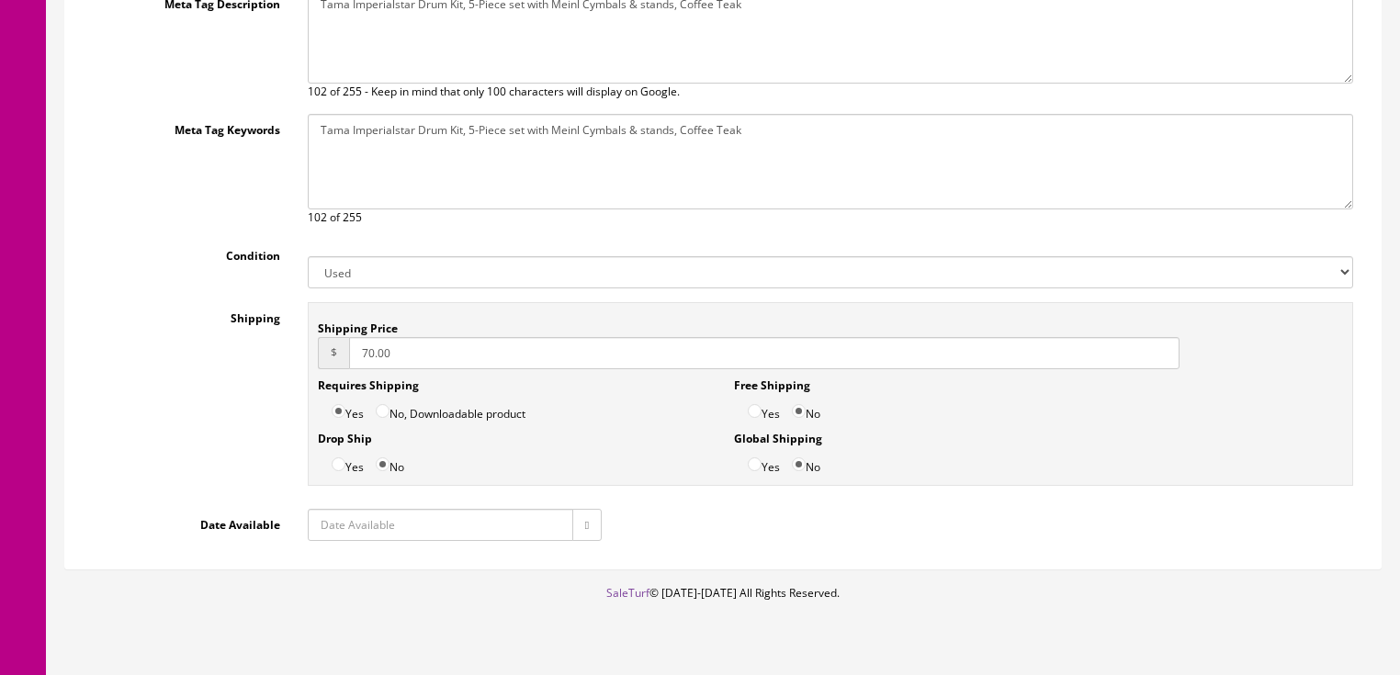
scroll to position [479, 0]
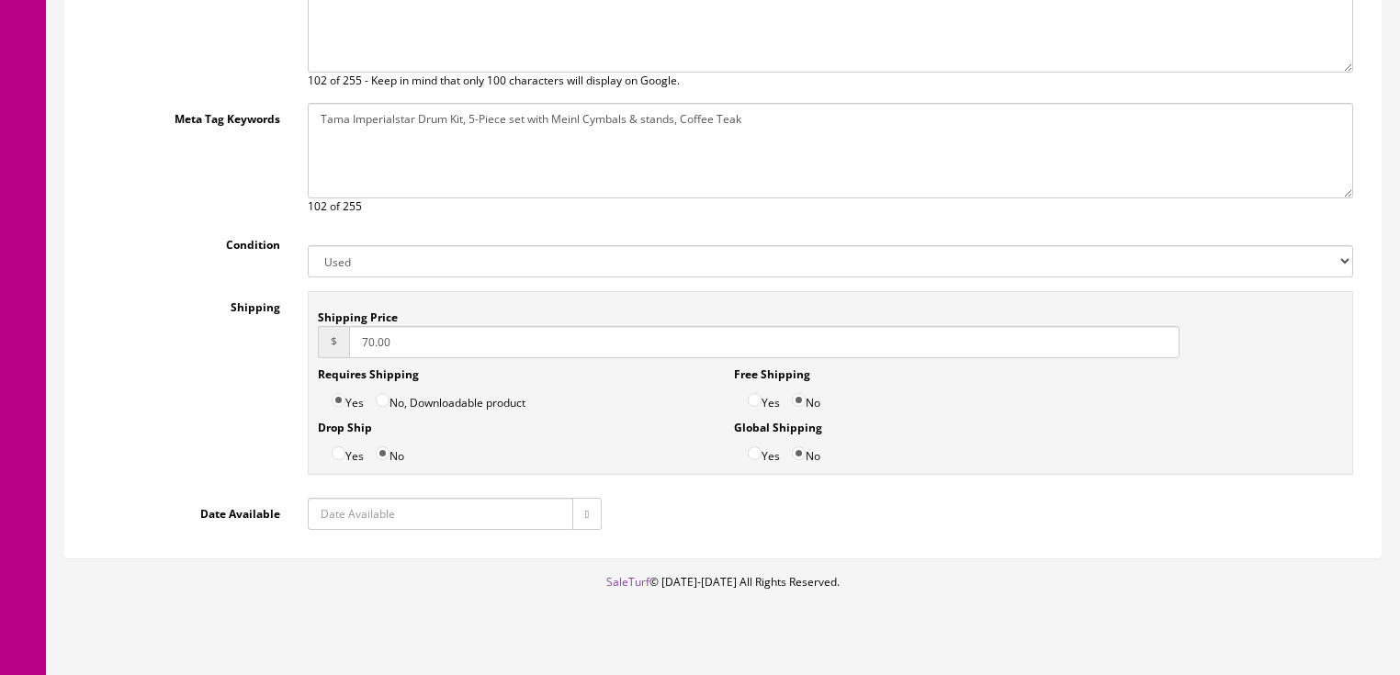
click at [349, 337] on input "70.00" at bounding box center [764, 342] width 831 height 32
type input "170.00"
click at [585, 509] on icon "button" at bounding box center [587, 514] width 4 height 11
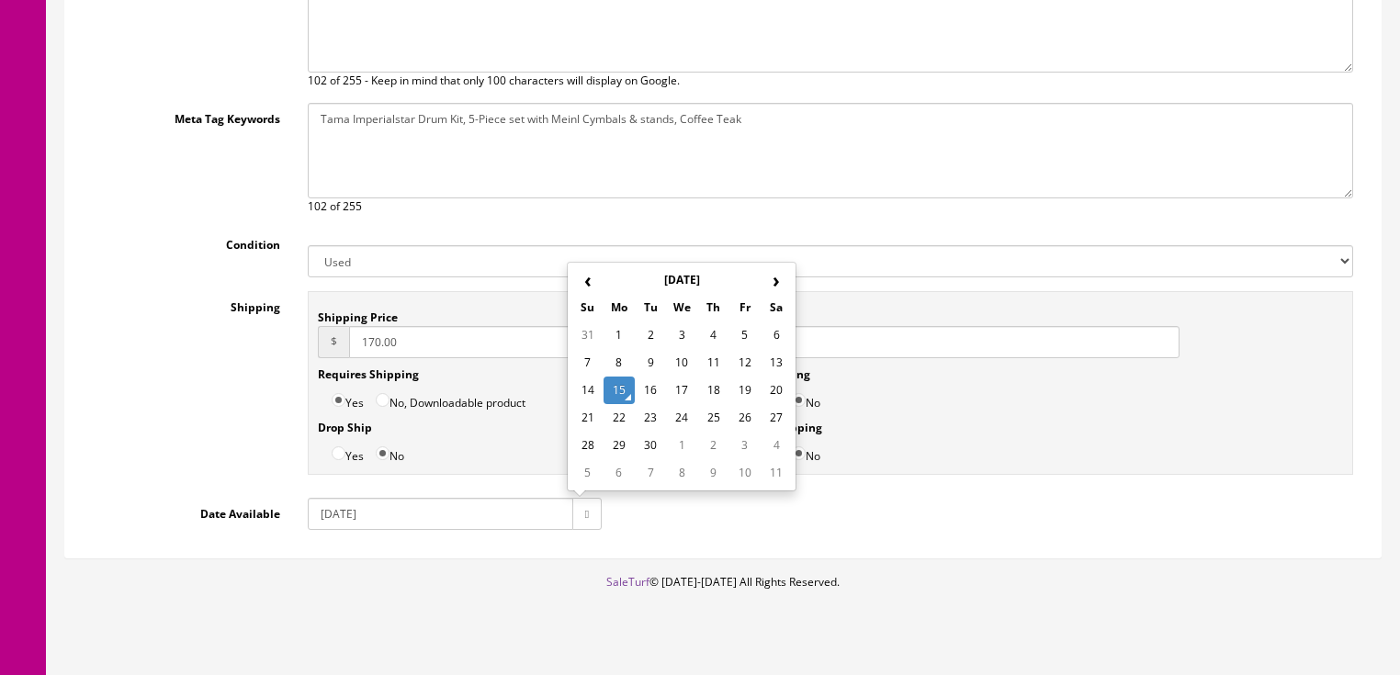
click at [648, 390] on td "16" at bounding box center [650, 391] width 31 height 28
type input "2025-09-16"
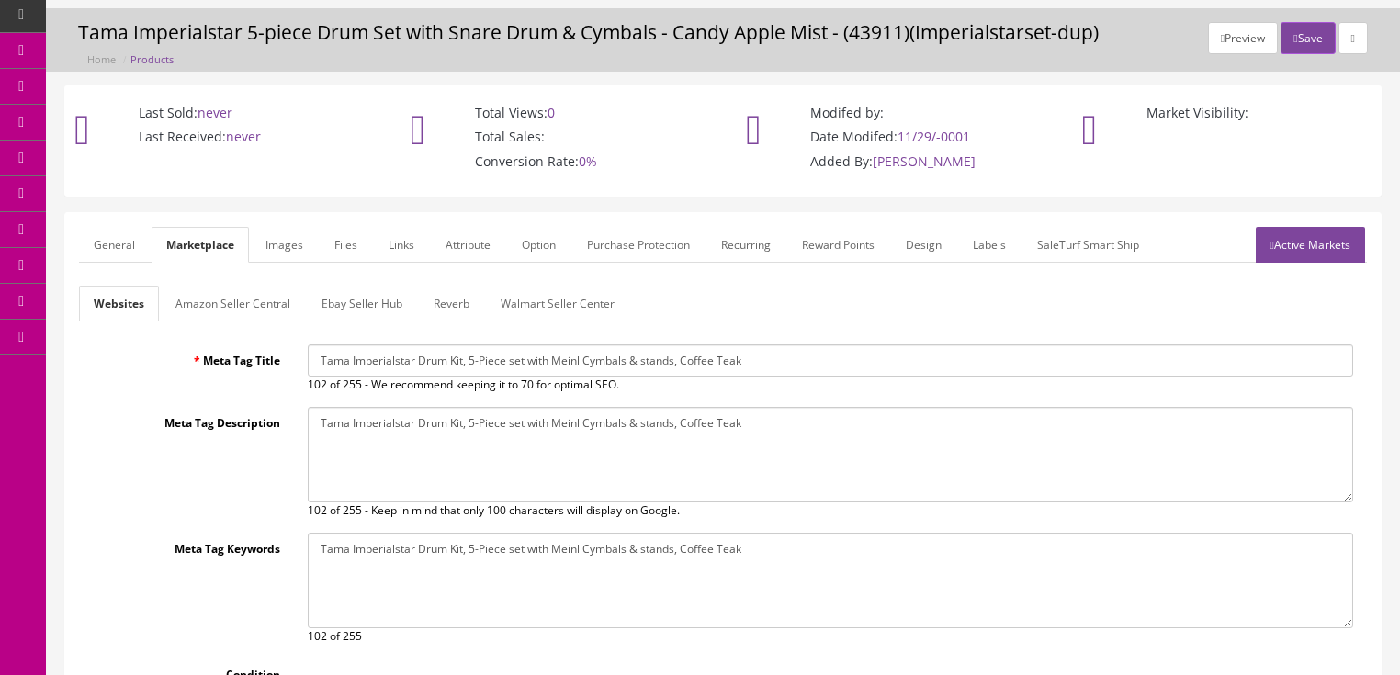
scroll to position [0, 0]
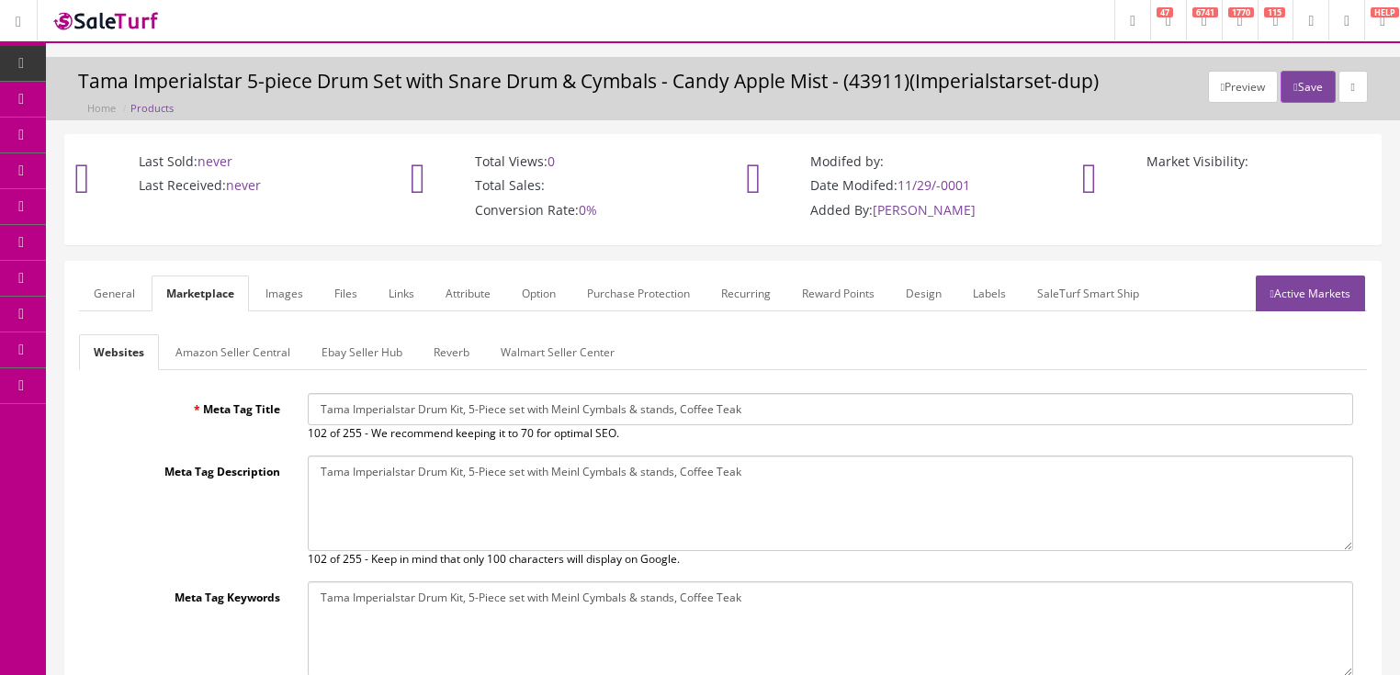
type input "170.00"
click at [320, 347] on link "Ebay Seller Hub" at bounding box center [362, 352] width 110 height 36
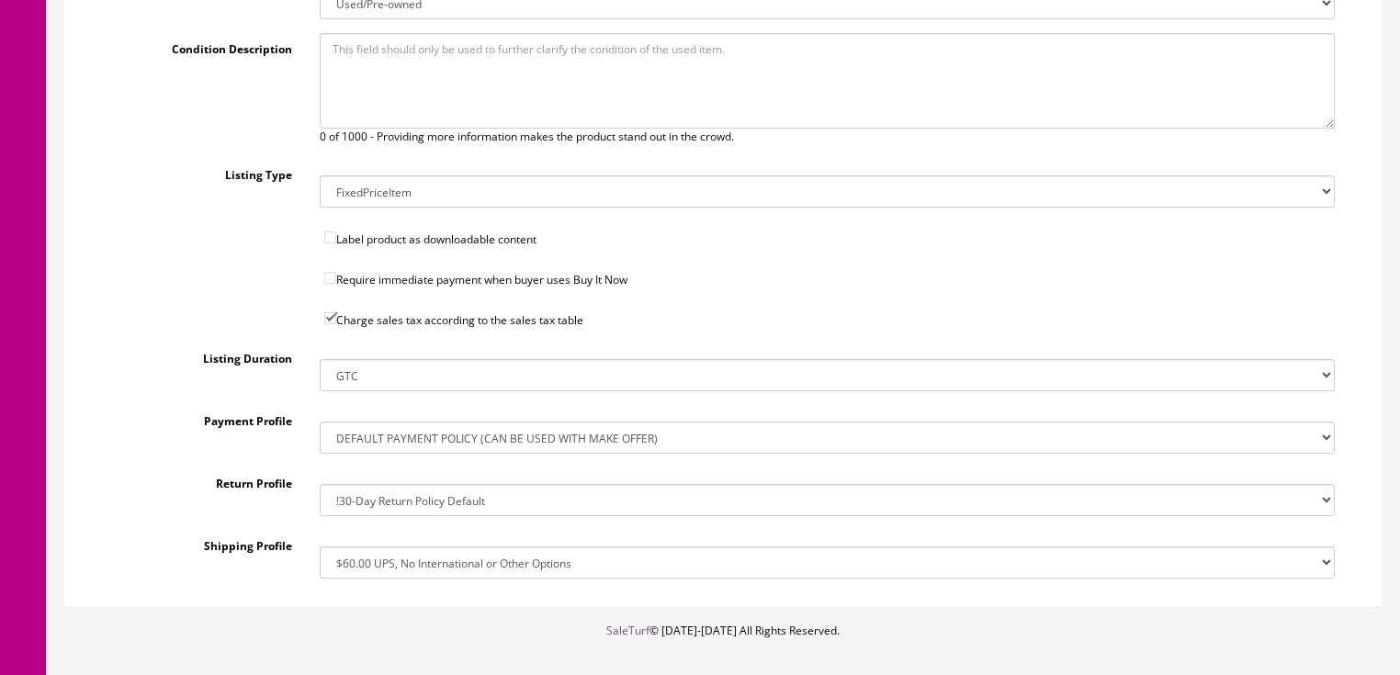
scroll to position [653, 0]
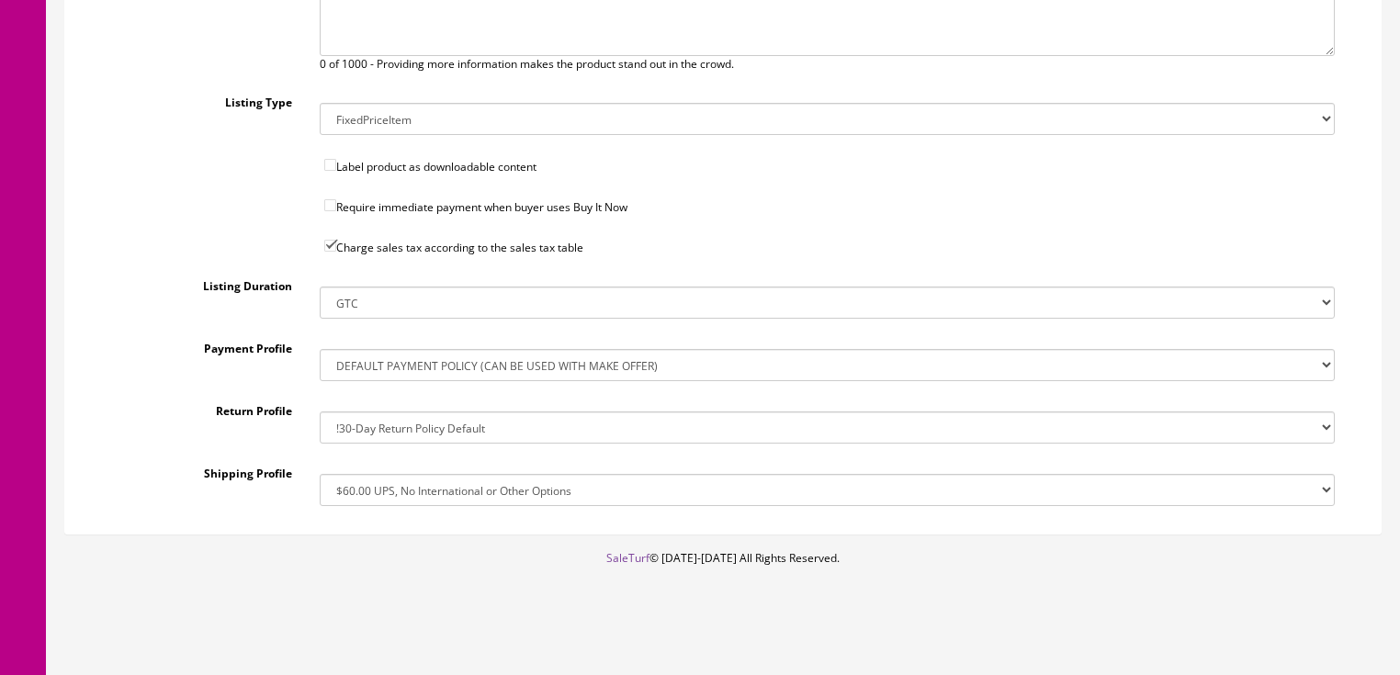
drag, startPoint x: 367, startPoint y: 490, endPoint x: 372, endPoint y: 473, distance: 17.2
click at [370, 486] on select "!$28.50 FedEx, Priority $65.00 No International !$28.50 FedEx, Priority $65.00 …" at bounding box center [827, 490] width 1015 height 32
select select "239212048017"
click at [320, 474] on select "!$28.50 FedEx, Priority $65.00 No International !$28.50 FedEx, Priority $65.00 …" at bounding box center [827, 490] width 1015 height 32
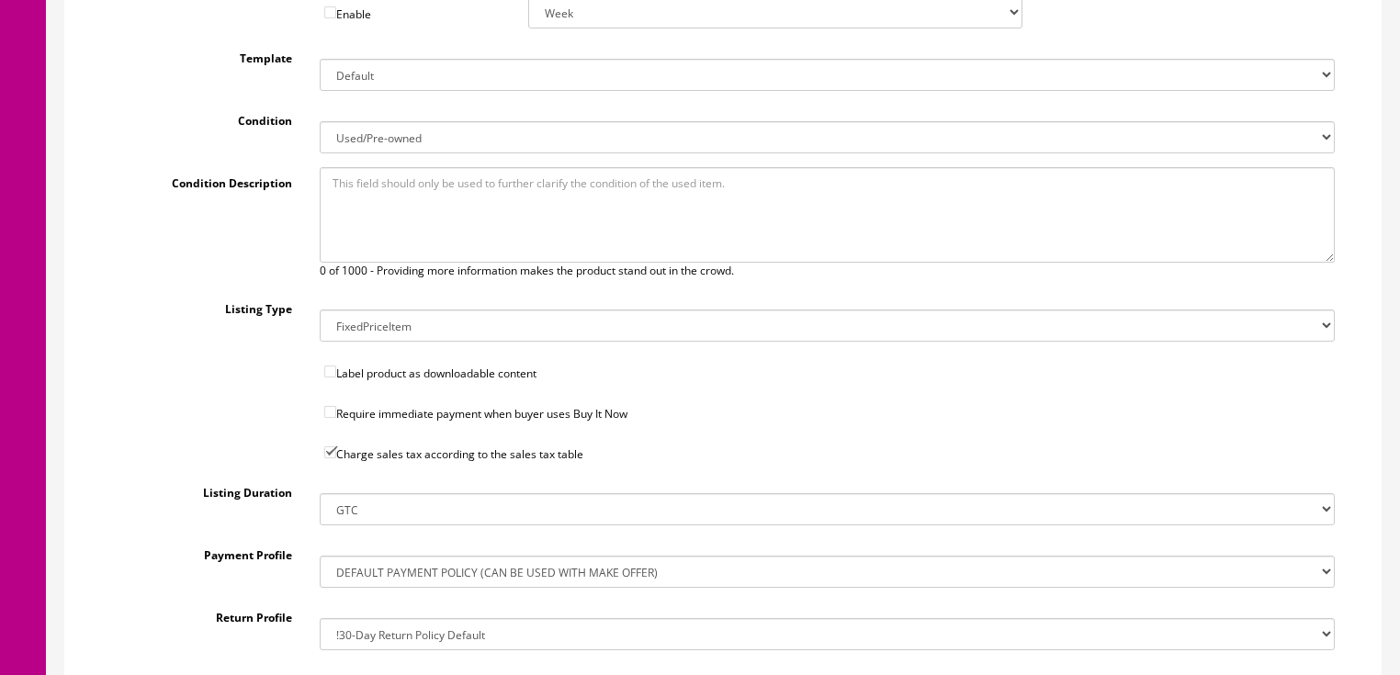
scroll to position [212, 0]
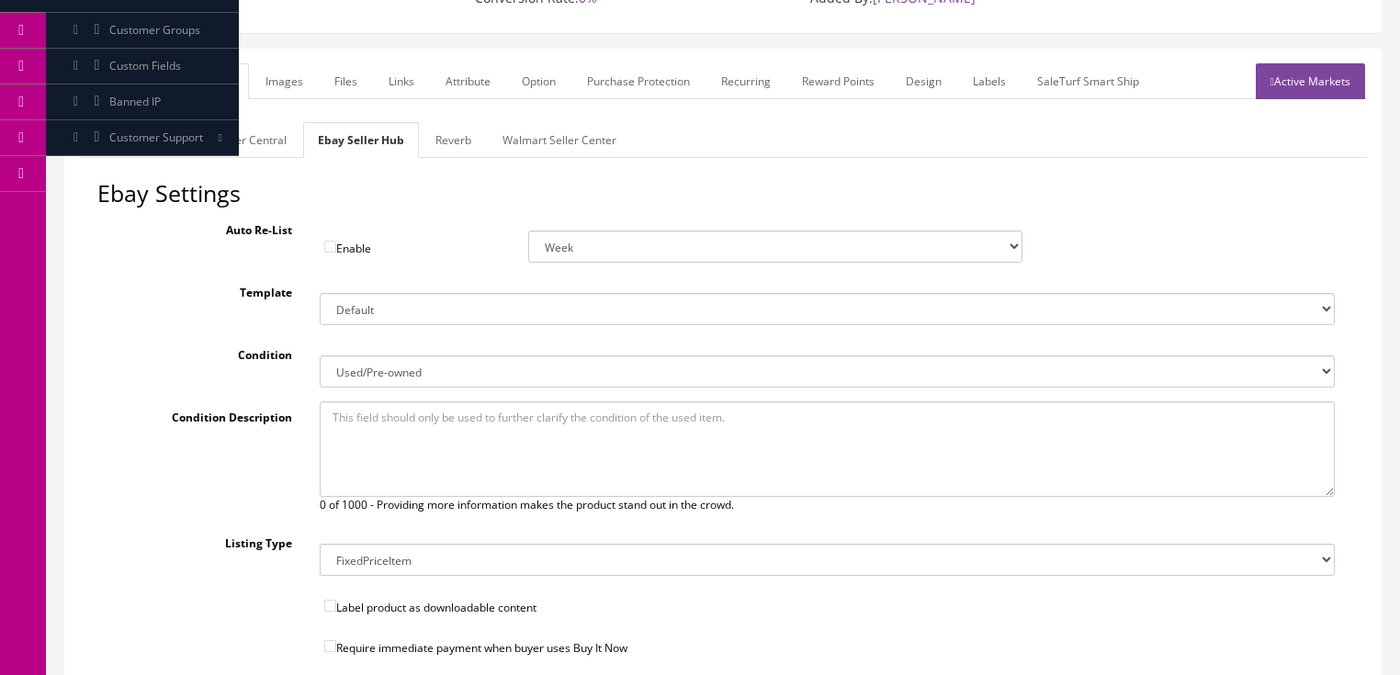
click at [448, 153] on link "Reverb" at bounding box center [453, 140] width 65 height 36
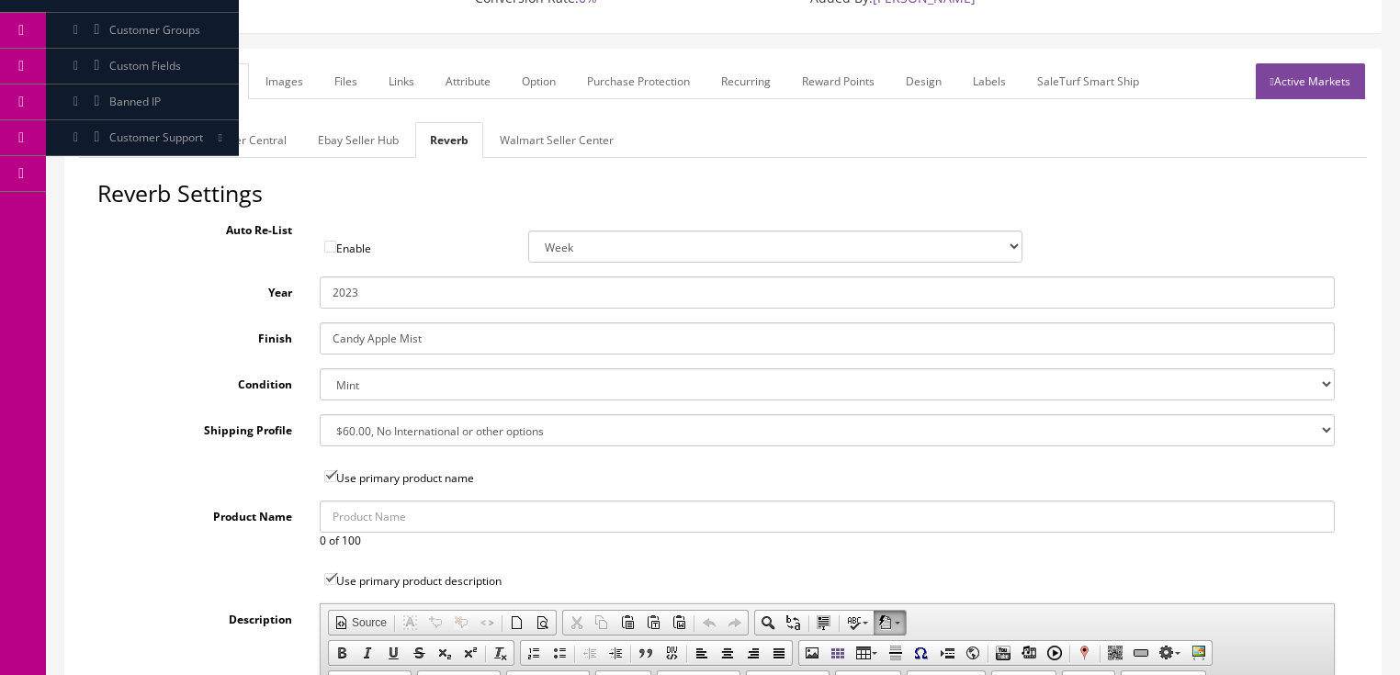
drag, startPoint x: 349, startPoint y: 295, endPoint x: 374, endPoint y: 296, distance: 24.8
click at [374, 296] on input "2023" at bounding box center [827, 293] width 1015 height 32
type input "2021"
drag, startPoint x: 428, startPoint y: 351, endPoint x: 174, endPoint y: 322, distance: 256.1
click at [168, 323] on div "Finish Candy Apple Mist" at bounding box center [722, 338] width 1251 height 32
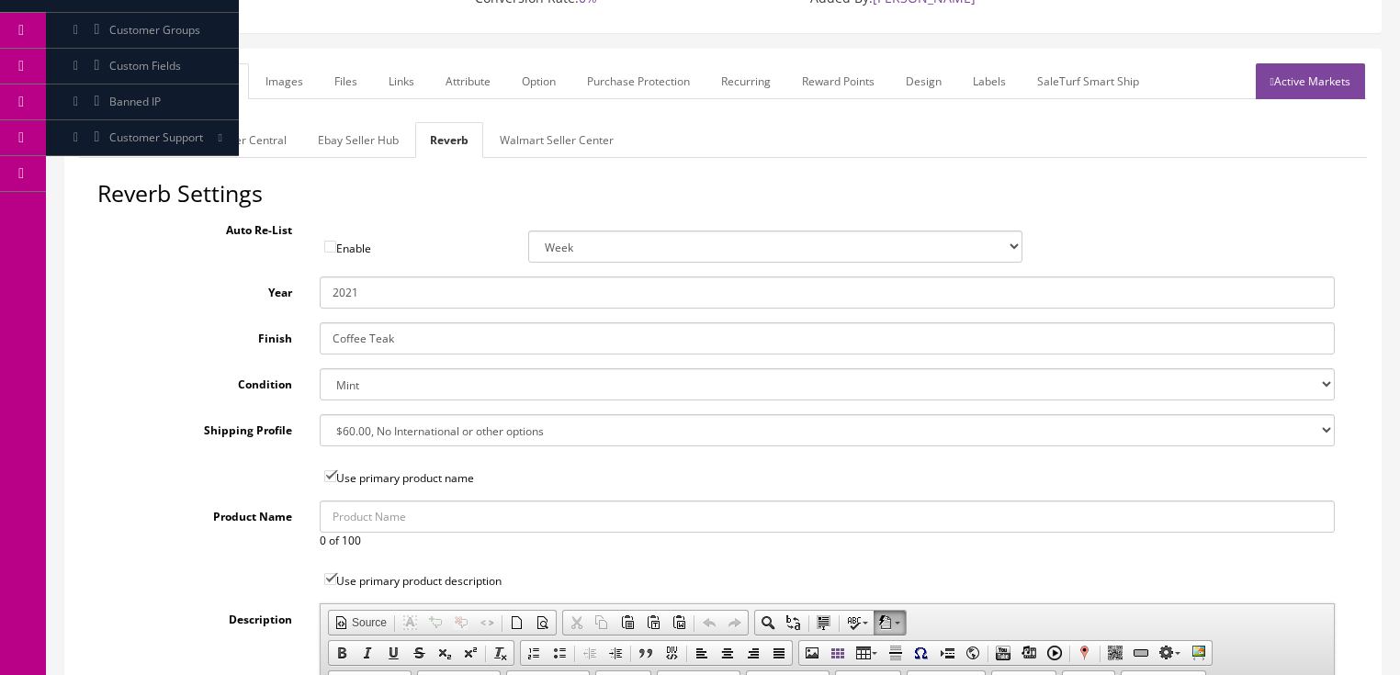
type input "Coffee Teak"
click at [343, 379] on select "Brand New Mint Excellent Very Good Good Fair Poor B-Stock Non Functioning" at bounding box center [827, 384] width 1015 height 32
select select "df268ad1-c462-4ba6-b6db-e007e23922ea"
click at [320, 368] on select "Brand New Mint Excellent Very Good Good Fair Poor B-Stock Non Functioning" at bounding box center [827, 384] width 1015 height 32
click at [360, 429] on select "--- None --- $3.49 USPS Shipping MH INSURED $20000 GUITAR MH INSURED $11000 GUI…" at bounding box center [827, 430] width 1015 height 32
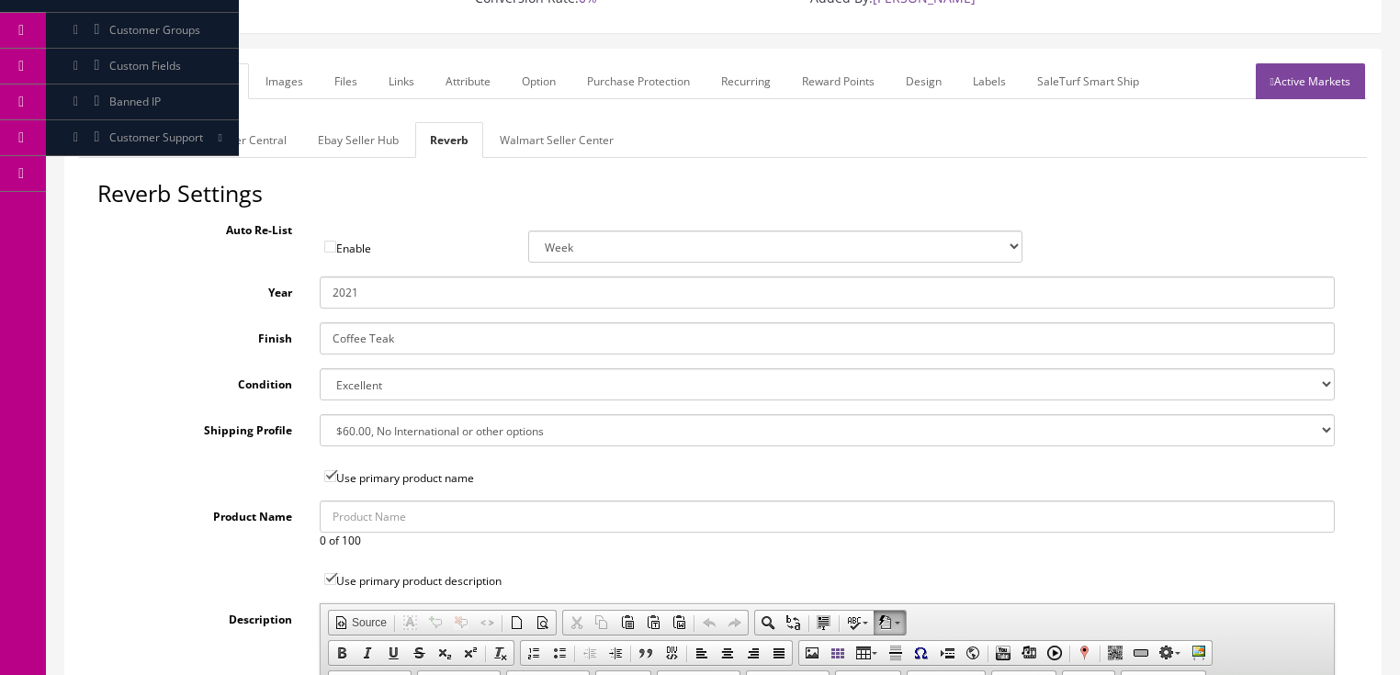
select select "18139"
click at [320, 414] on select "--- None --- $3.49 USPS Shipping MH INSURED $20000 GUITAR MH INSURED $11000 GUI…" at bounding box center [827, 430] width 1015 height 32
click at [287, 70] on link "Images" at bounding box center [284, 81] width 67 height 36
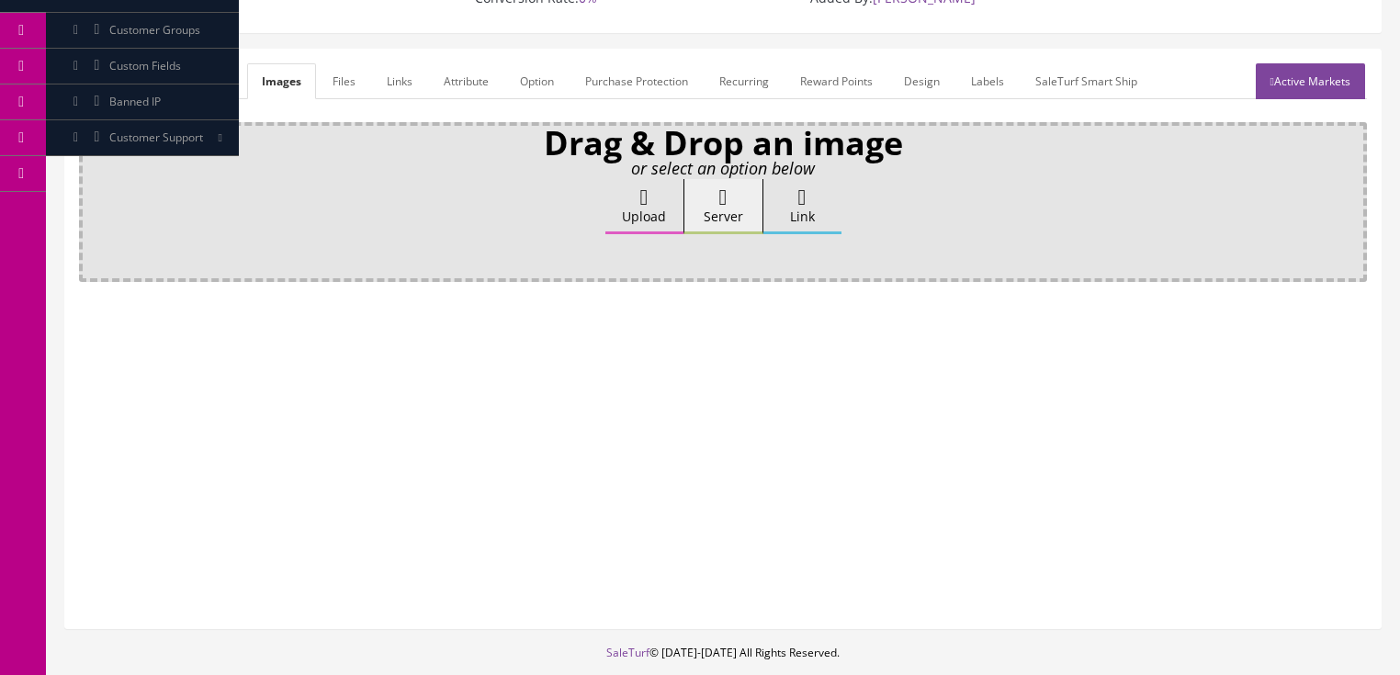
click at [451, 94] on link "Attribute" at bounding box center [466, 81] width 74 height 36
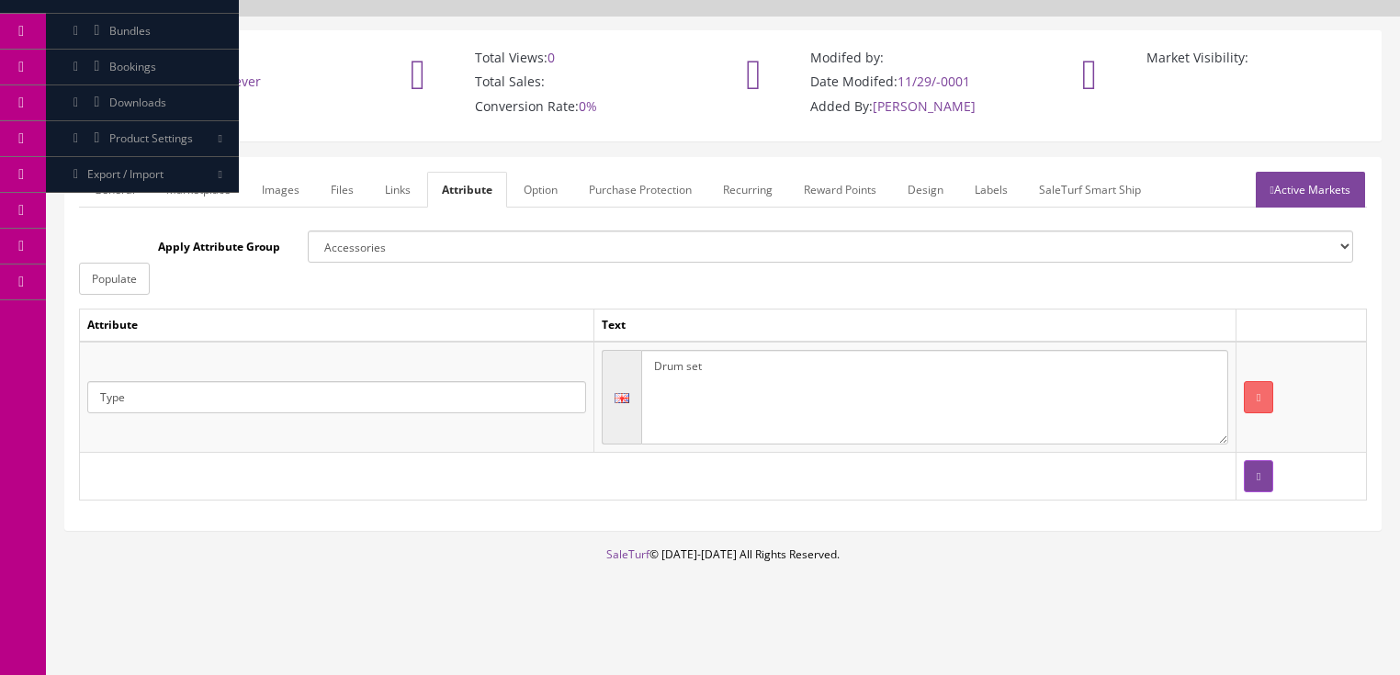
scroll to position [100, 0]
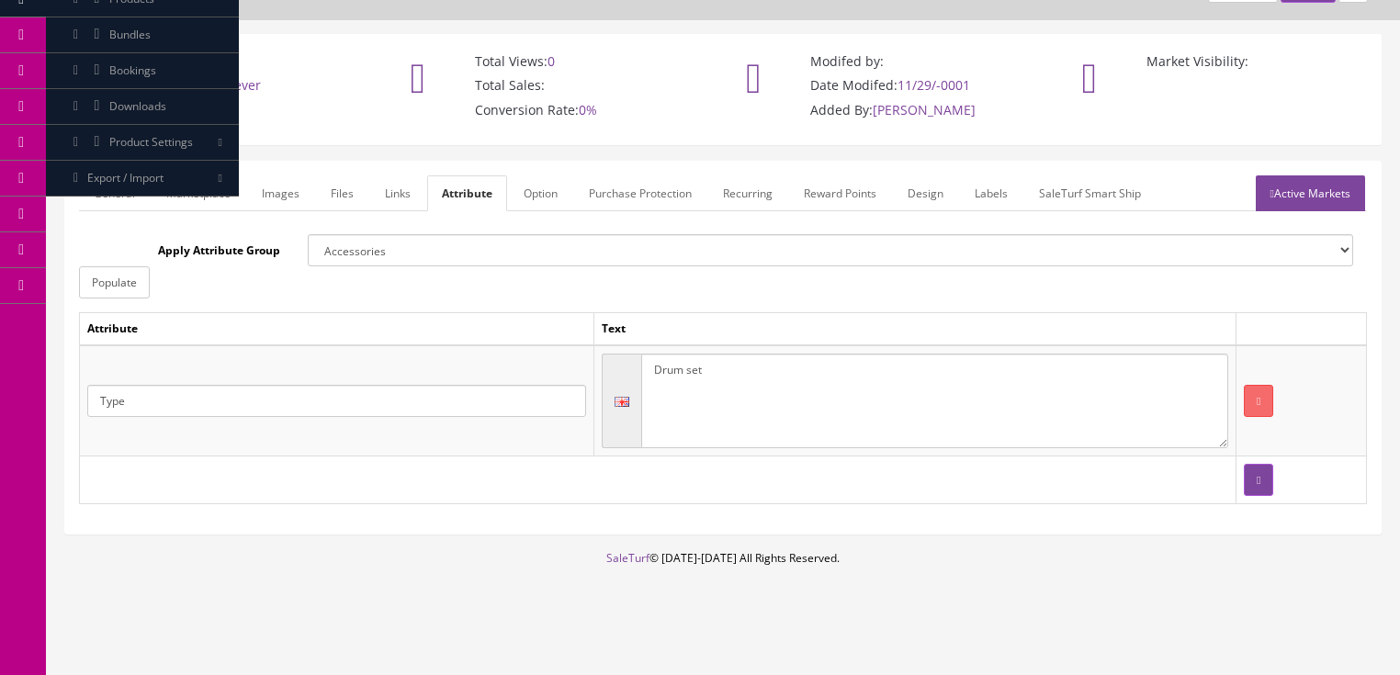
click at [1290, 204] on link "Active Markets" at bounding box center [1310, 193] width 109 height 36
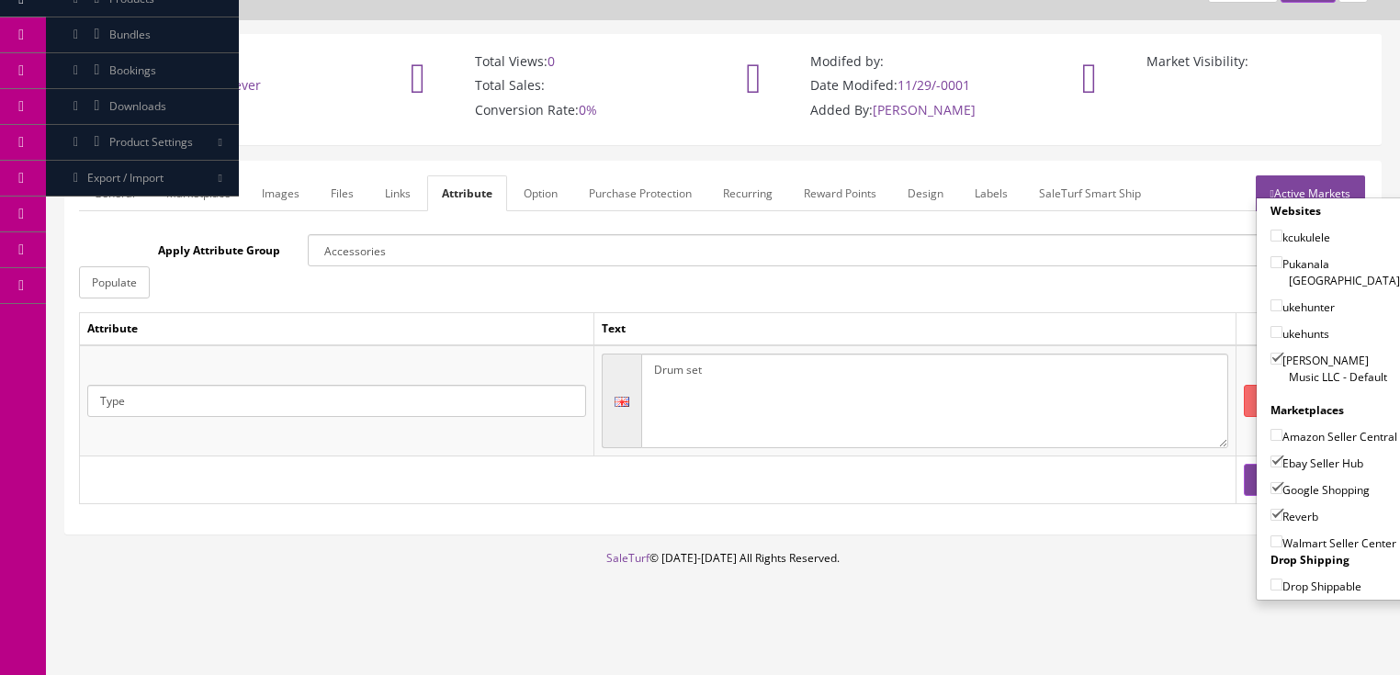
click at [1312, 182] on link "Active Markets" at bounding box center [1310, 193] width 109 height 36
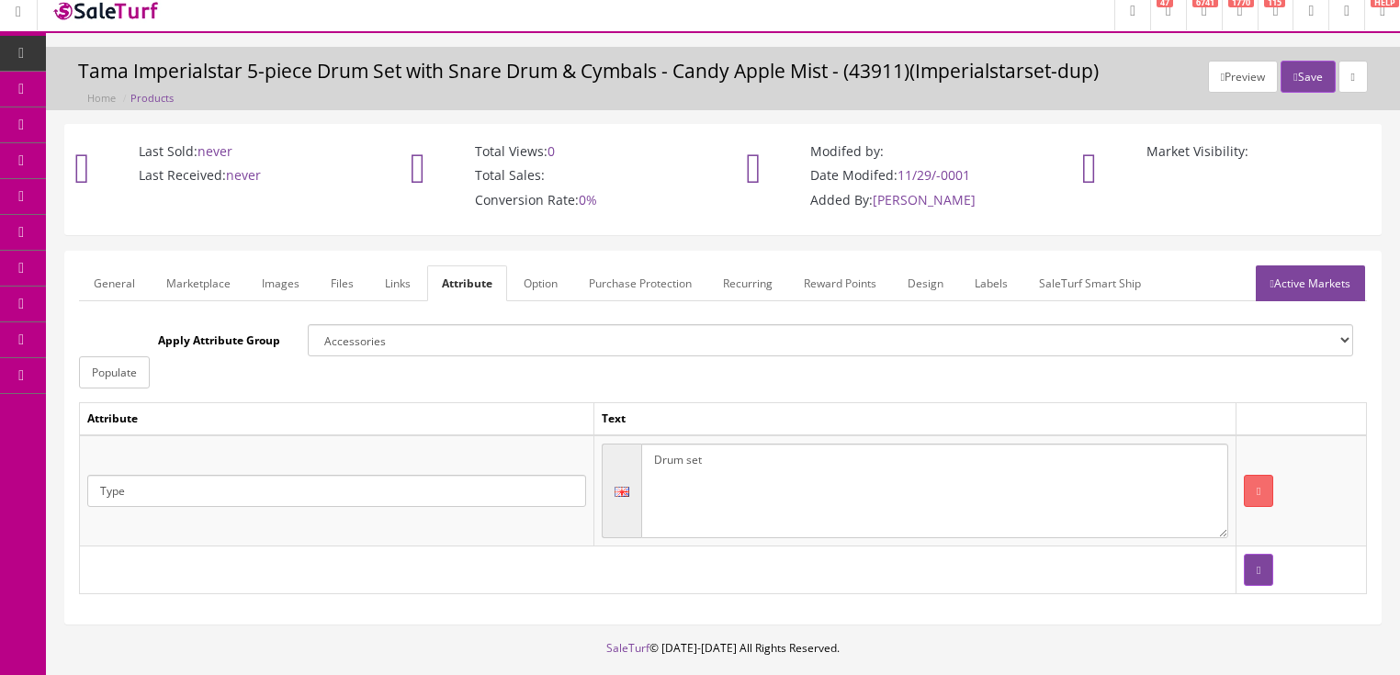
scroll to position [0, 0]
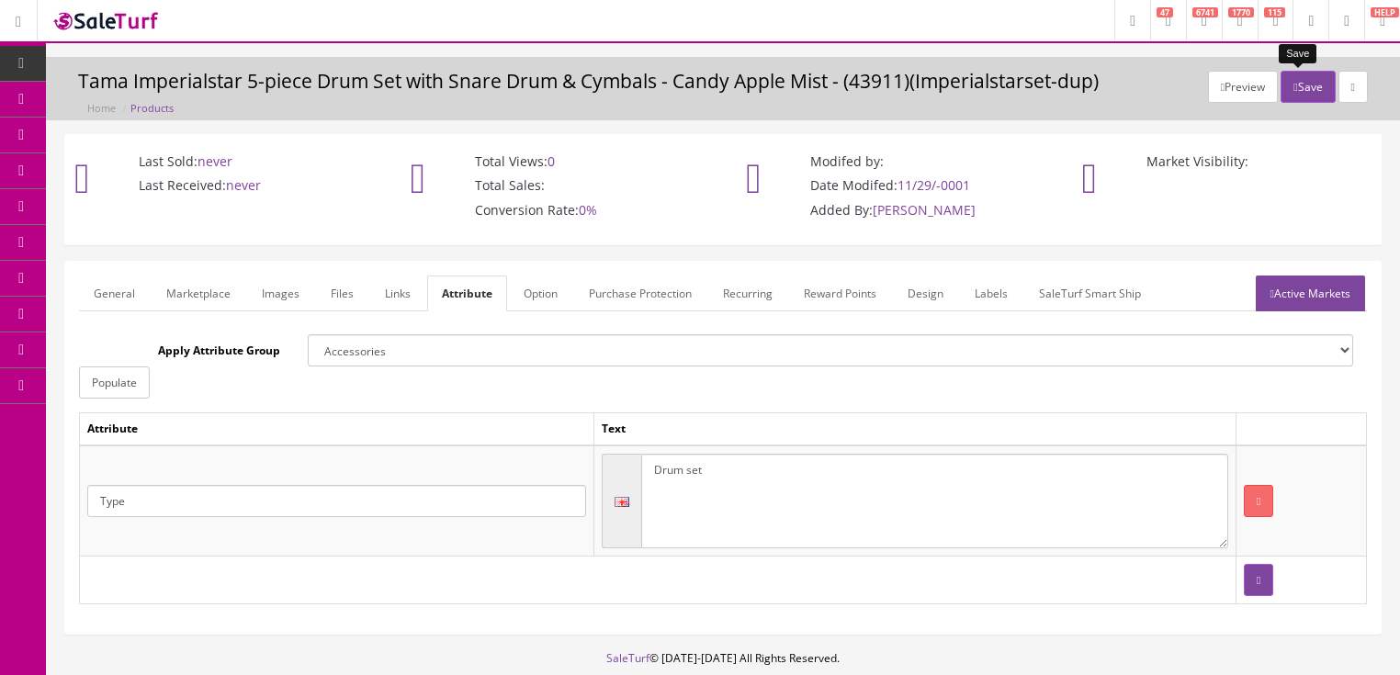
click at [1297, 92] on button "Save" at bounding box center [1308, 87] width 54 height 32
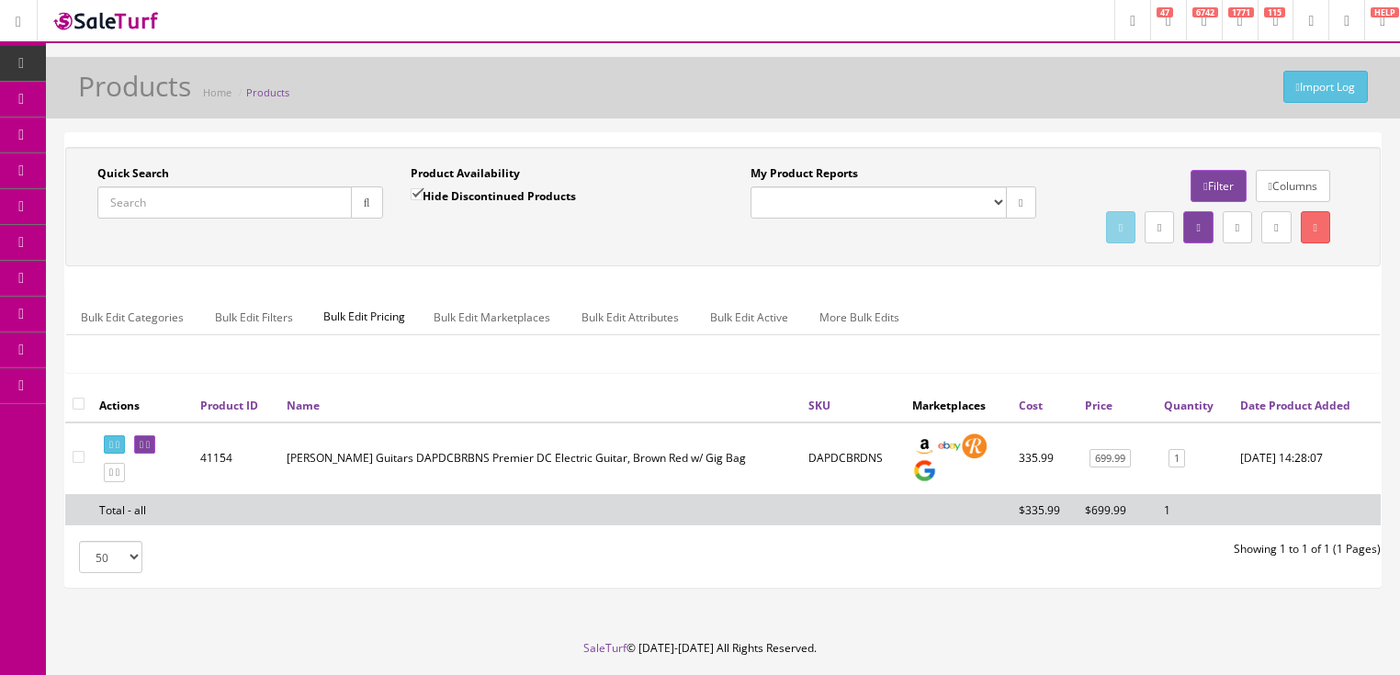
click at [235, 197] on input "Quick Search" at bounding box center [224, 203] width 254 height 32
paste input "ImperialstarIE52C"
type input "ImperialstarIE52C"
click at [414, 188] on input "Hide Discontinued Products" at bounding box center [417, 194] width 12 height 12
checkbox input "false"
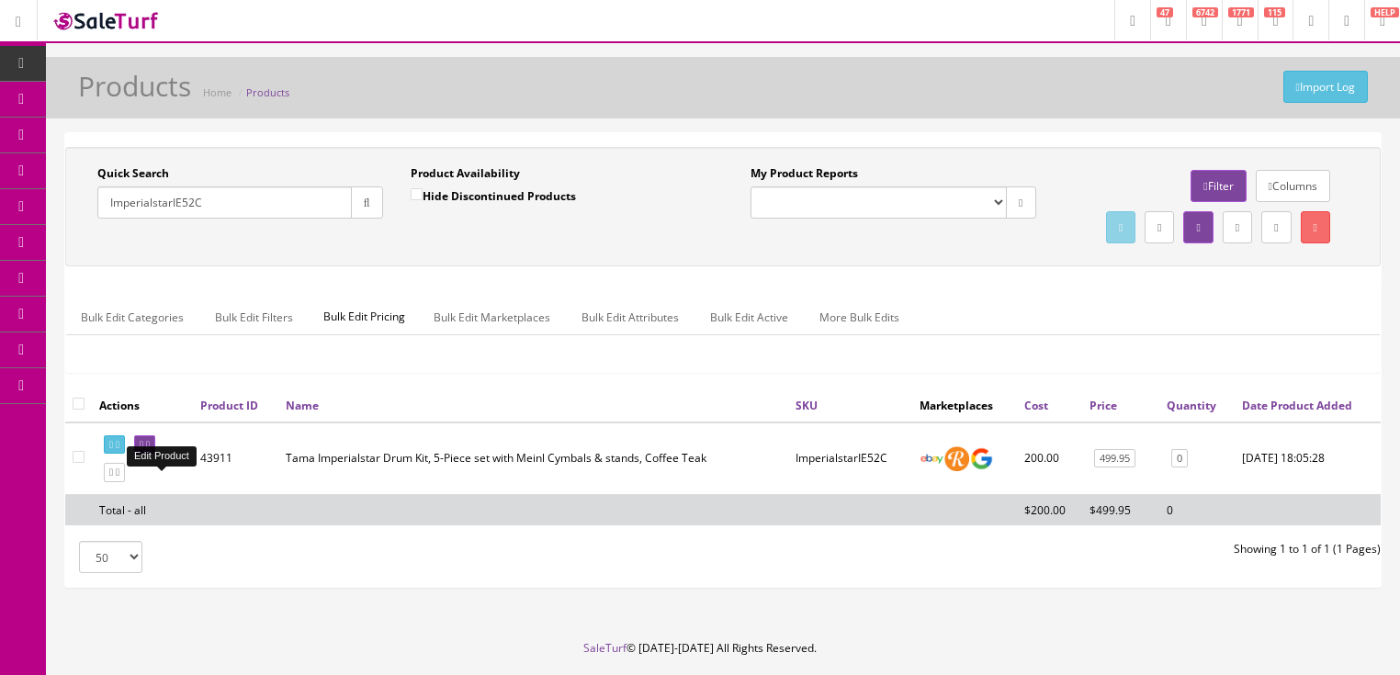
click at [155, 455] on link at bounding box center [144, 444] width 21 height 19
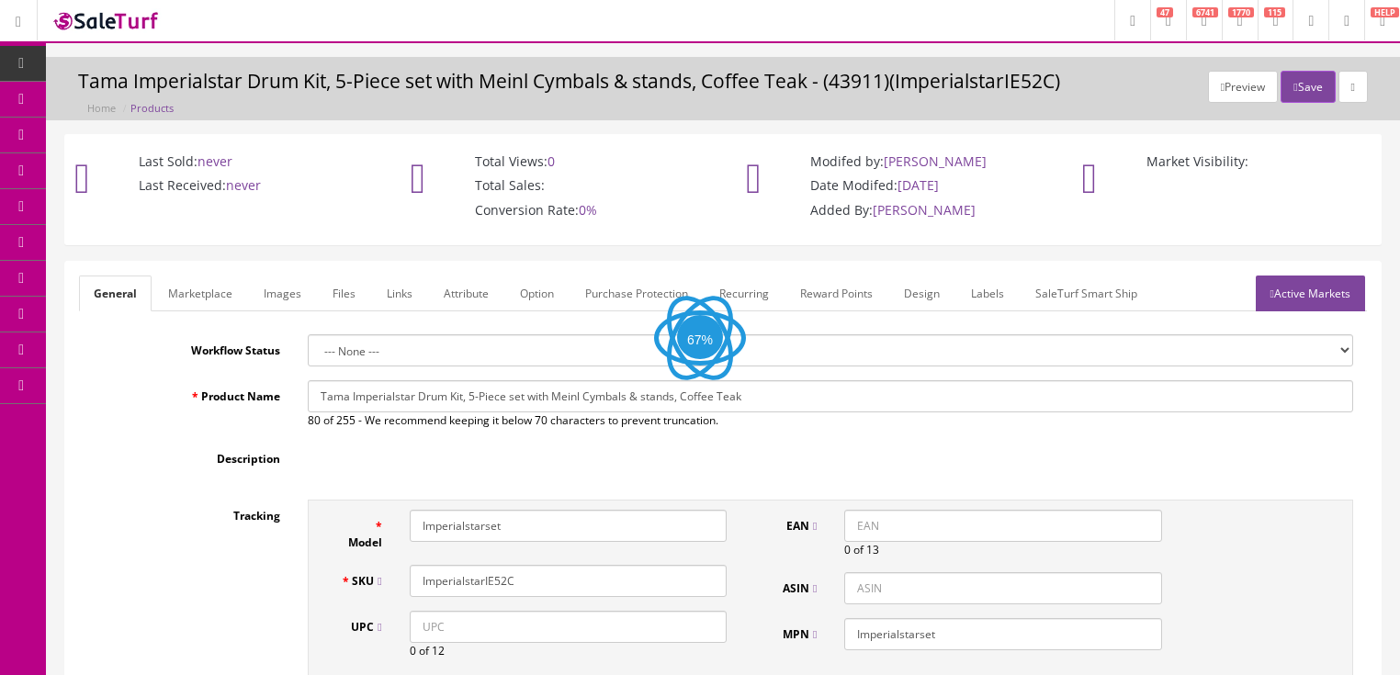
click at [989, 287] on link "Labels" at bounding box center [987, 294] width 62 height 36
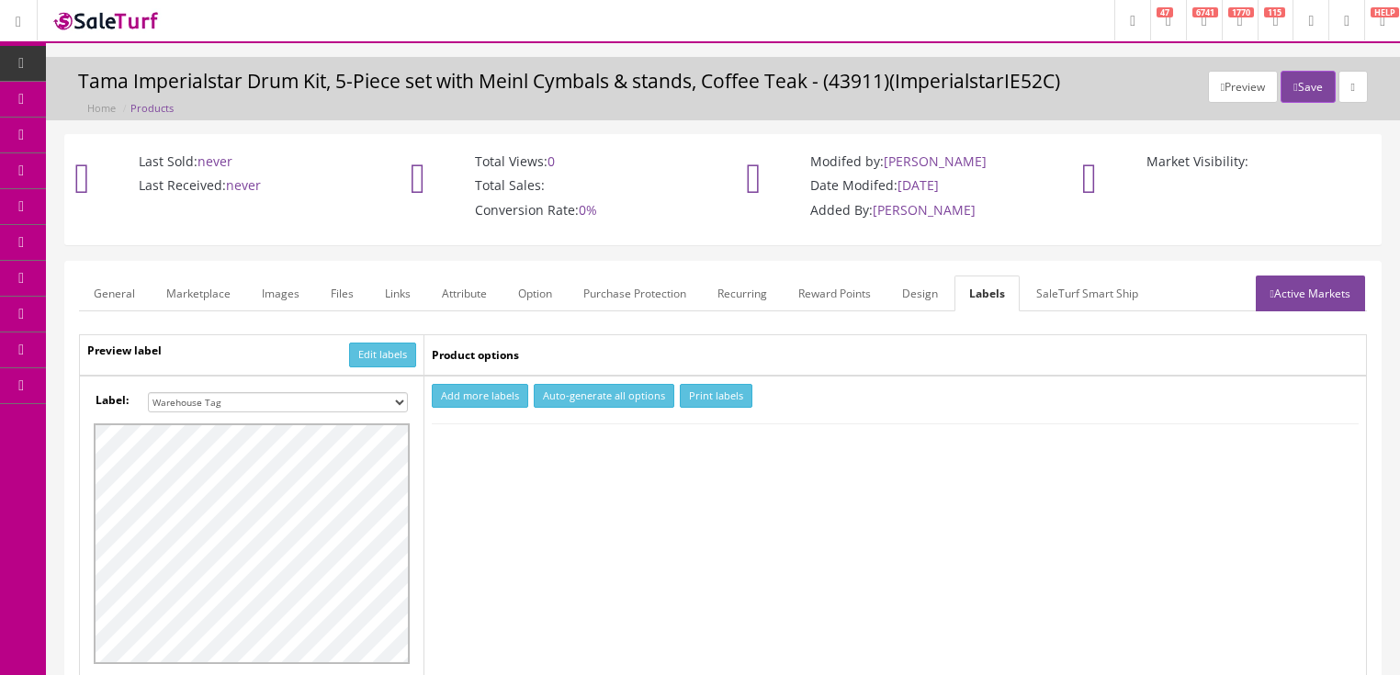
click at [399, 403] on select "Small Label 2 x 1 Label Shoe label 100 barcodes Dymo Label 2 X 1 Sticker Labels…" at bounding box center [278, 402] width 260 height 20
select select "16"
click at [148, 392] on select "Small Label 2 x 1 Label Shoe label 100 barcodes Dymo Label 2 X 1 Sticker Labels…" at bounding box center [278, 402] width 260 height 20
click at [465, 400] on button "Add more labels" at bounding box center [480, 396] width 96 height 25
type input "1"
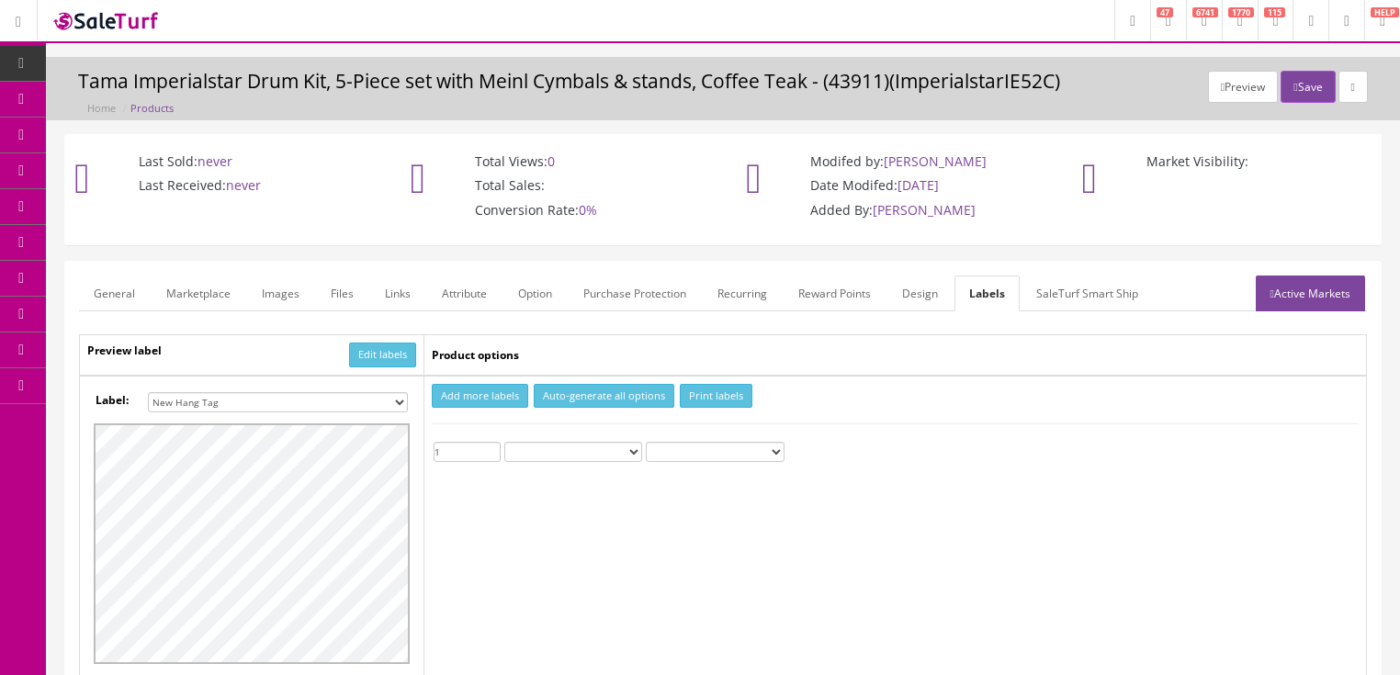
click at [494, 445] on input "1" at bounding box center [467, 452] width 67 height 20
click at [689, 394] on button "Print labels" at bounding box center [716, 396] width 73 height 25
click at [1290, 92] on button "Save" at bounding box center [1308, 87] width 54 height 32
